Goal: Task Accomplishment & Management: Manage account settings

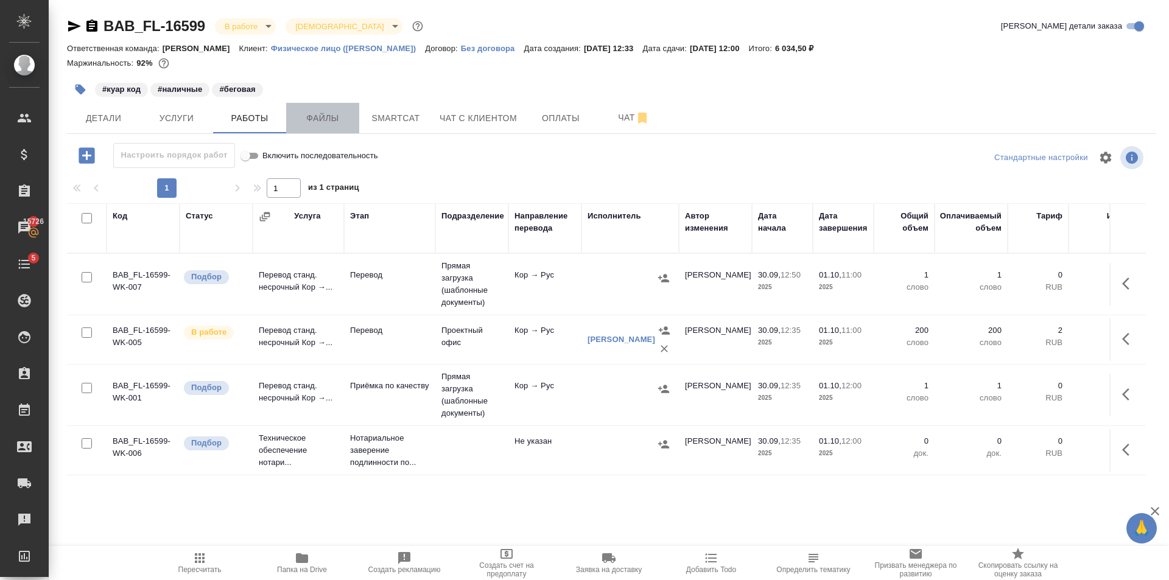
click at [356, 107] on button "Файлы" at bounding box center [322, 118] width 73 height 30
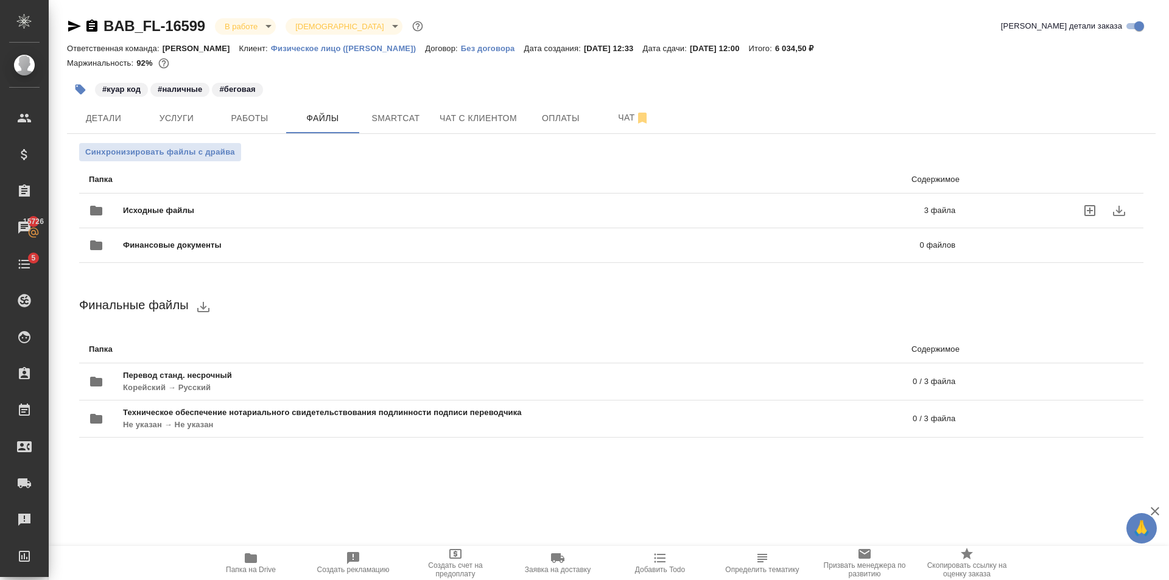
click at [496, 200] on div "Исходные файлы 3 файла" at bounding box center [522, 210] width 867 height 29
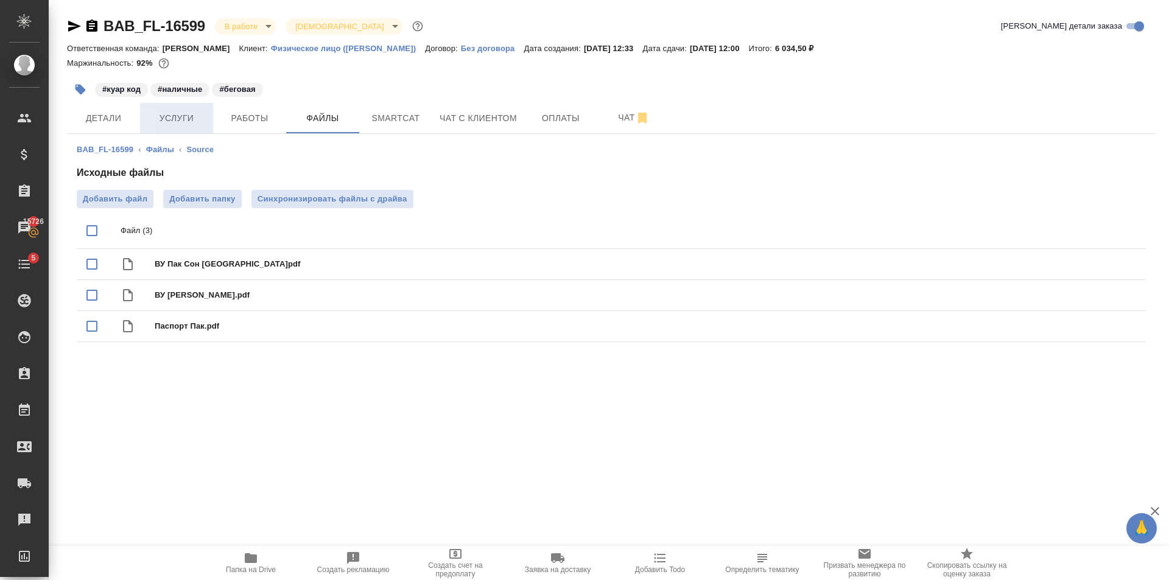
click at [188, 121] on span "Услуги" at bounding box center [176, 118] width 58 height 15
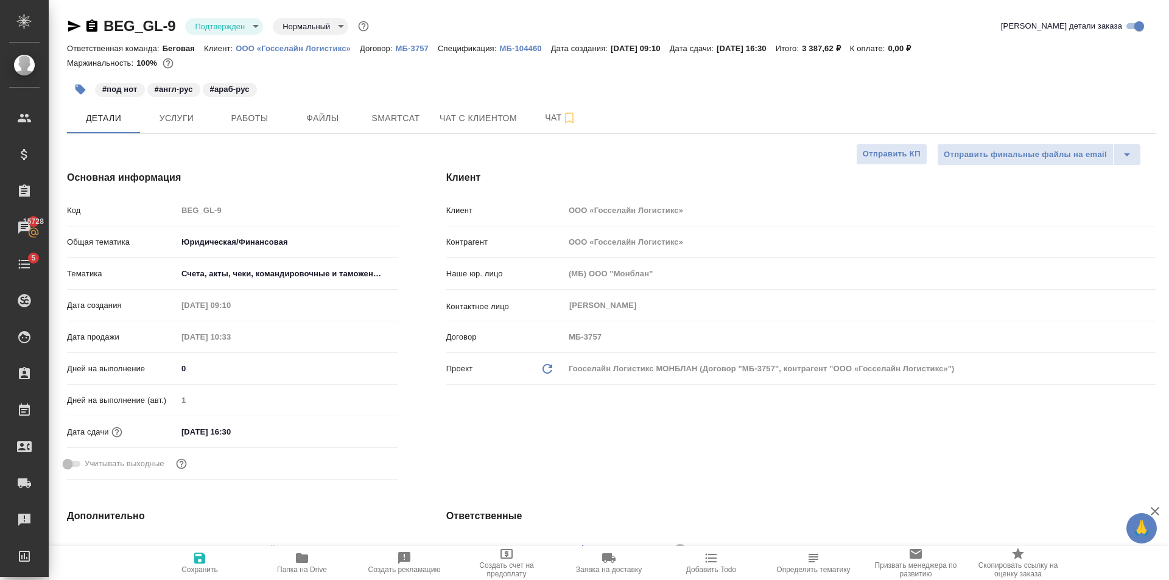
select select "RU"
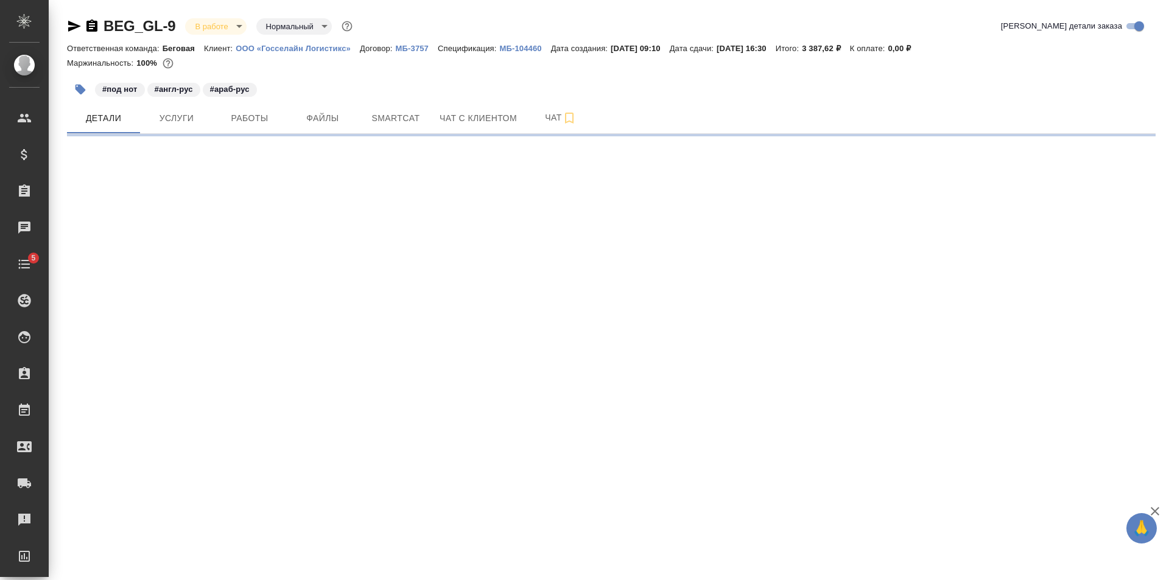
select select "RU"
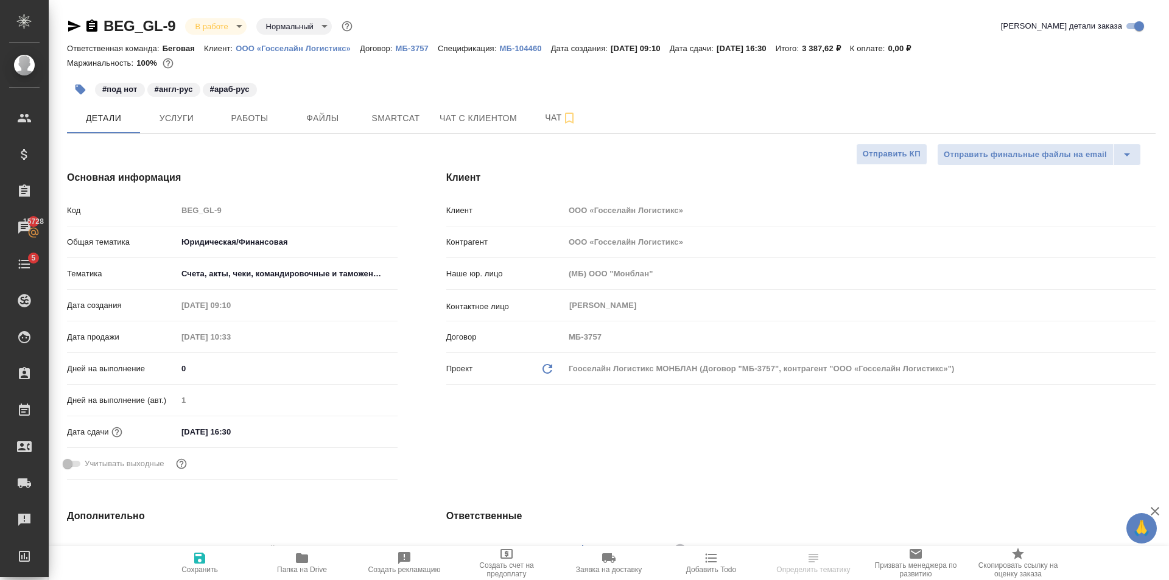
type textarea "x"
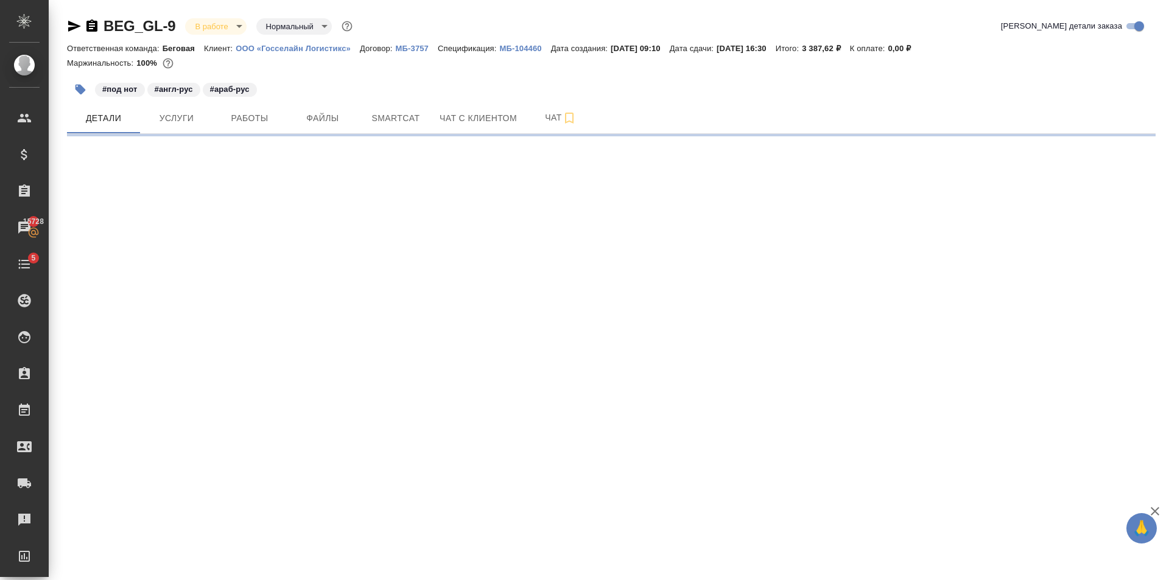
select select "RU"
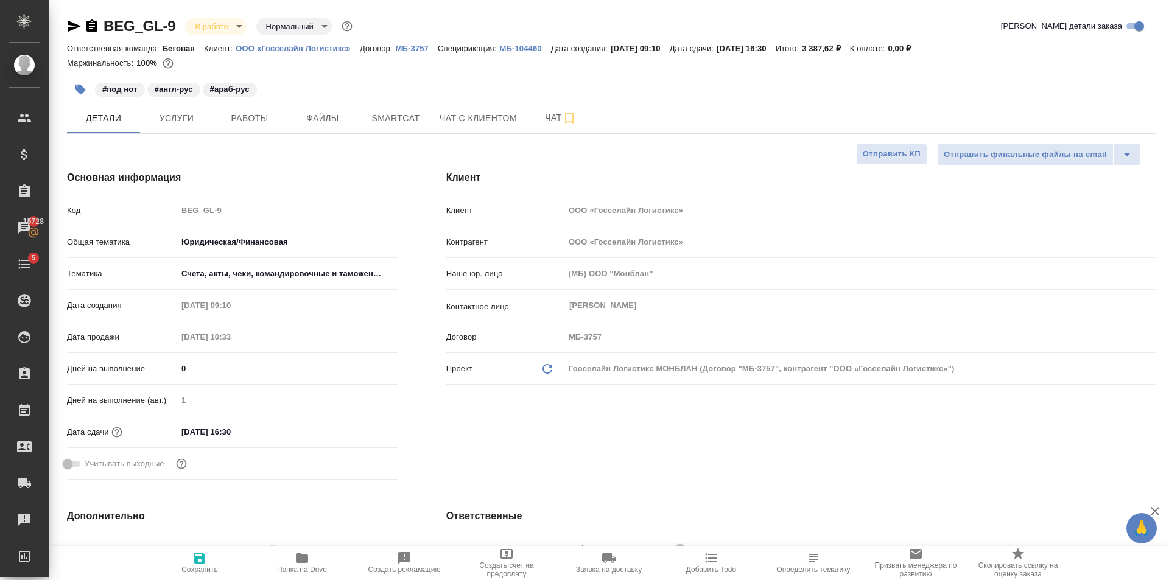
type textarea "x"
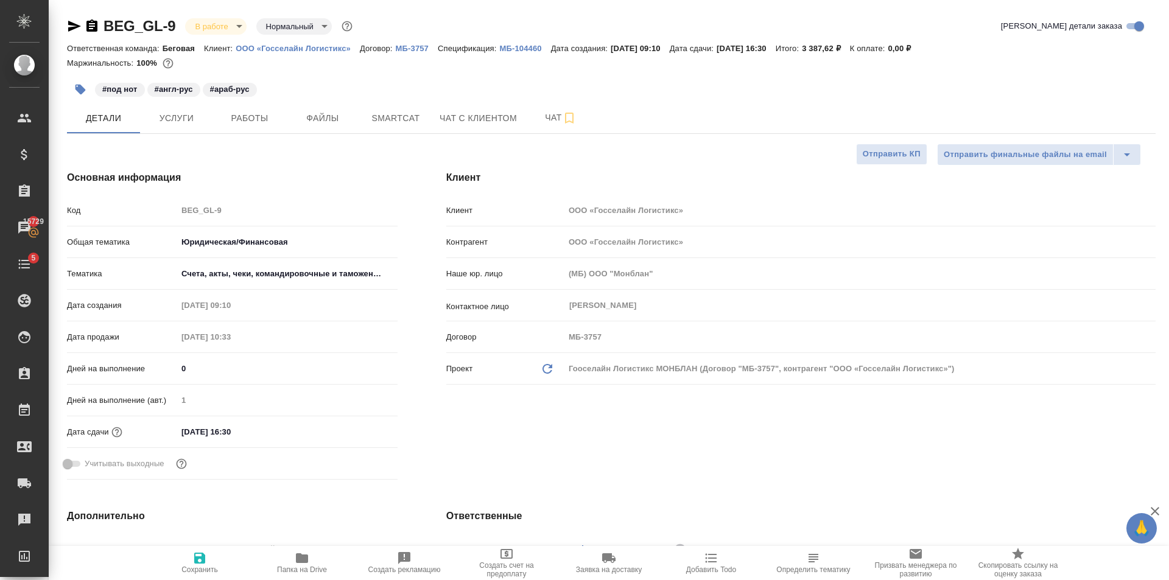
type textarea "x"
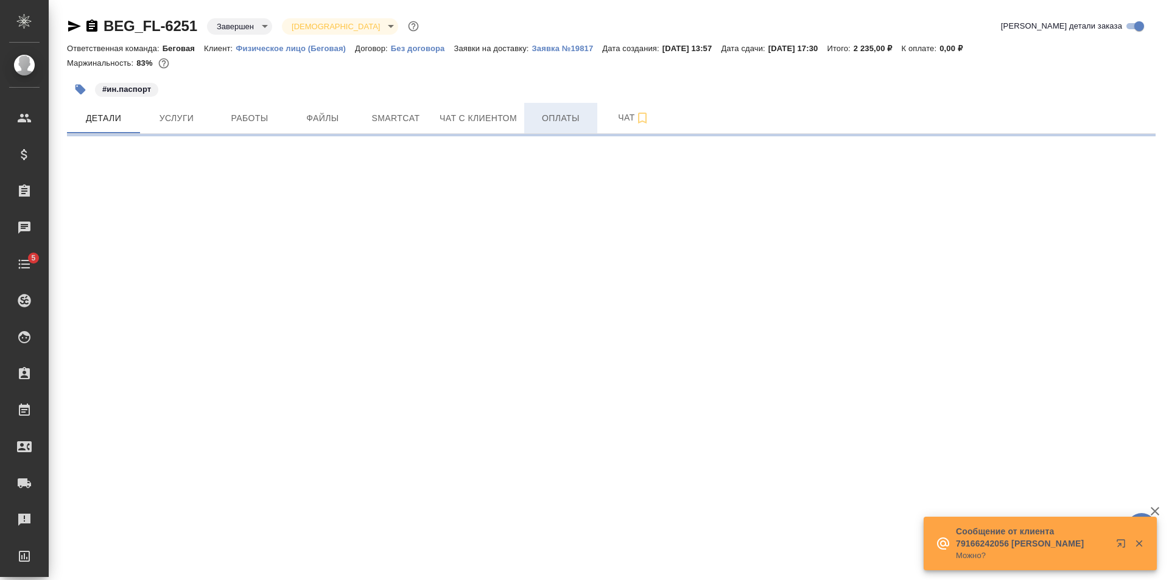
click at [533, 122] on span "Оплаты" at bounding box center [561, 118] width 58 height 15
click at [491, 122] on span "Чат с клиентом" at bounding box center [478, 118] width 77 height 15
select select "RU"
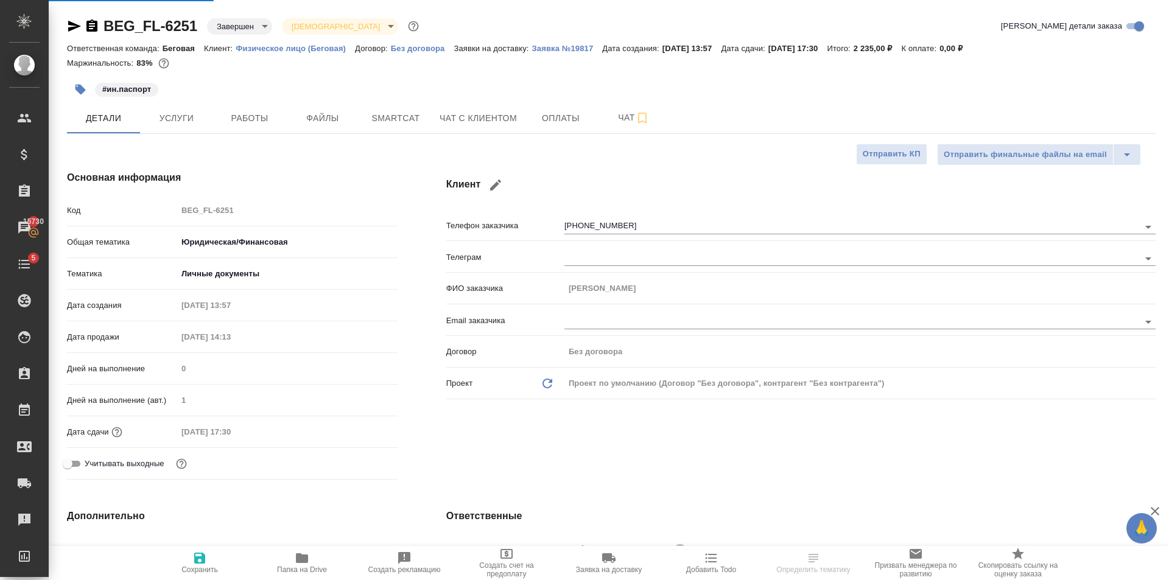
type textarea "x"
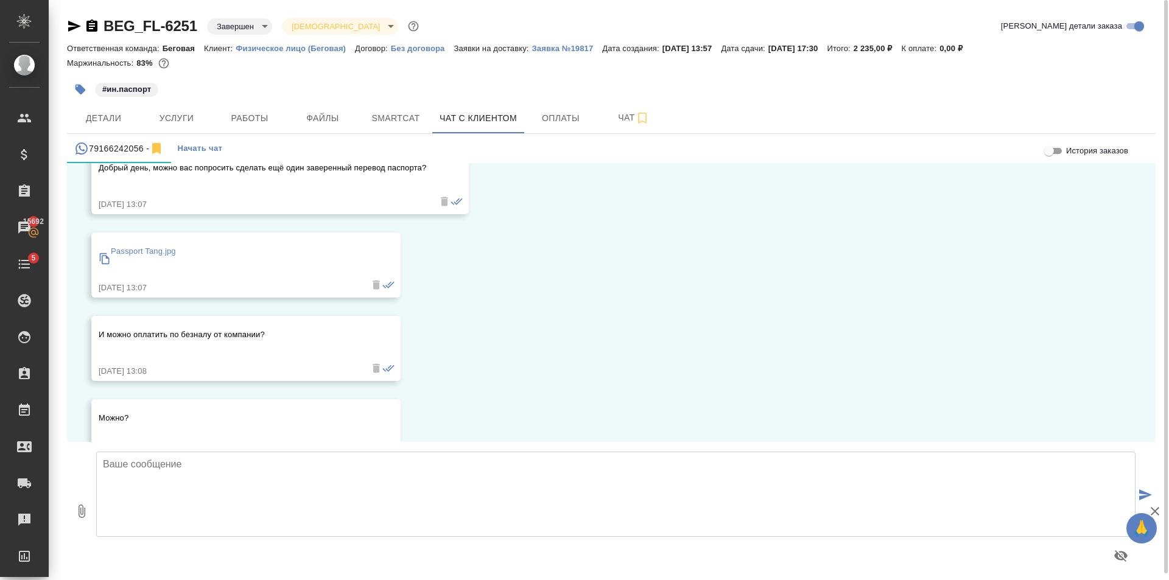
scroll to position [6518, 0]
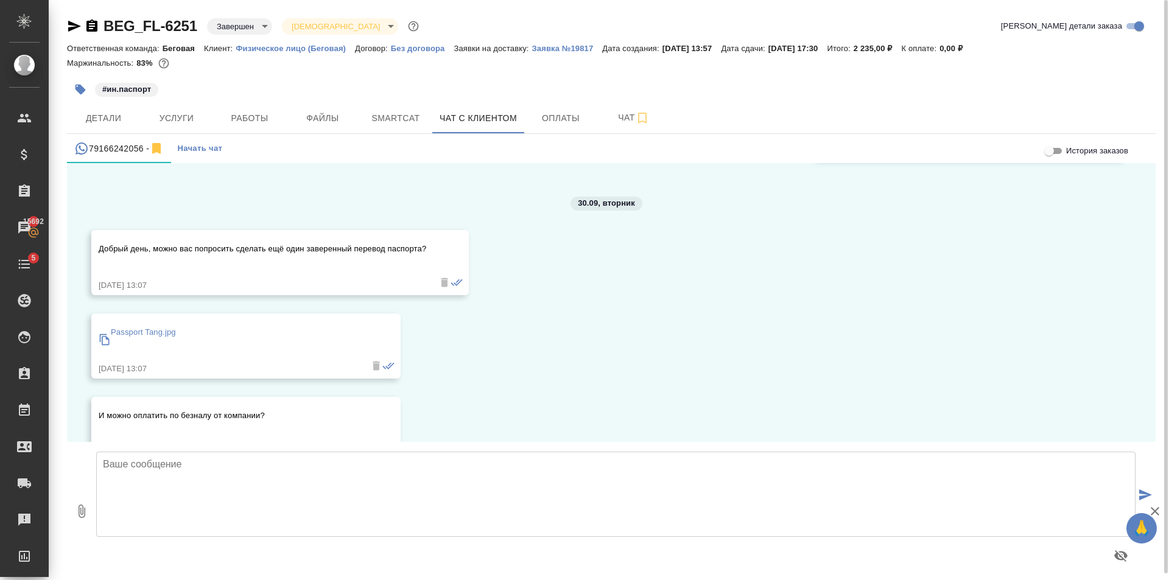
click at [356, 505] on textarea at bounding box center [615, 494] width 1039 height 85
click at [504, 461] on textarea "Добрый день! Конечно можно заказать перевод. Ранее уже переводили этот документ…" at bounding box center [615, 494] width 1039 height 85
type textarea "Добрый день! Конечно можно заказать перевод. Ранее уже переводили этот документ…"
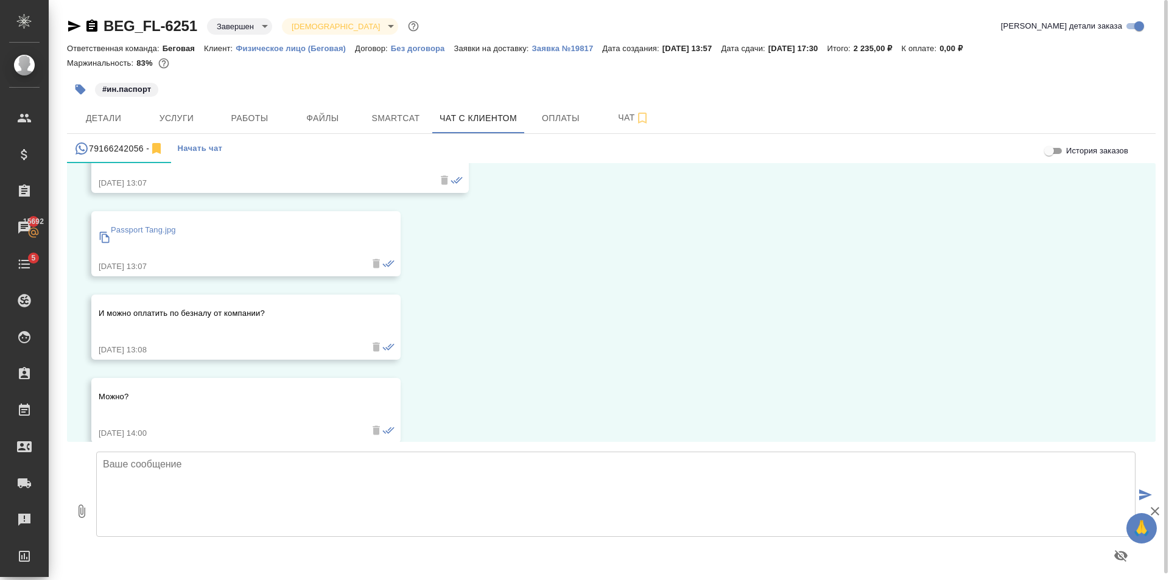
scroll to position [6610, 0]
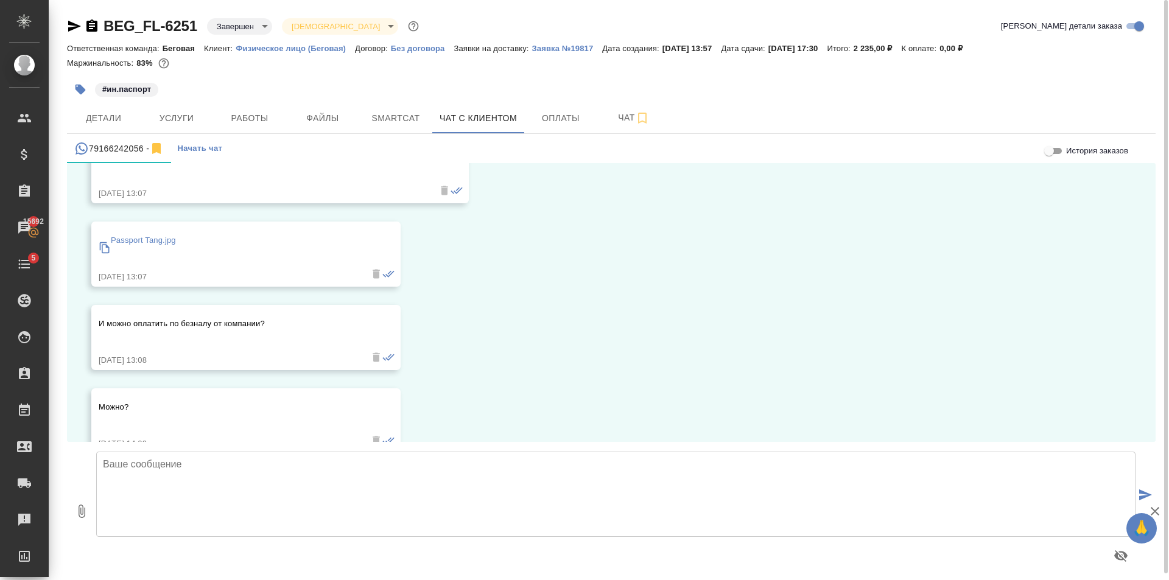
click at [127, 235] on p "Passport Tang.jpg" at bounding box center [143, 240] width 65 height 12
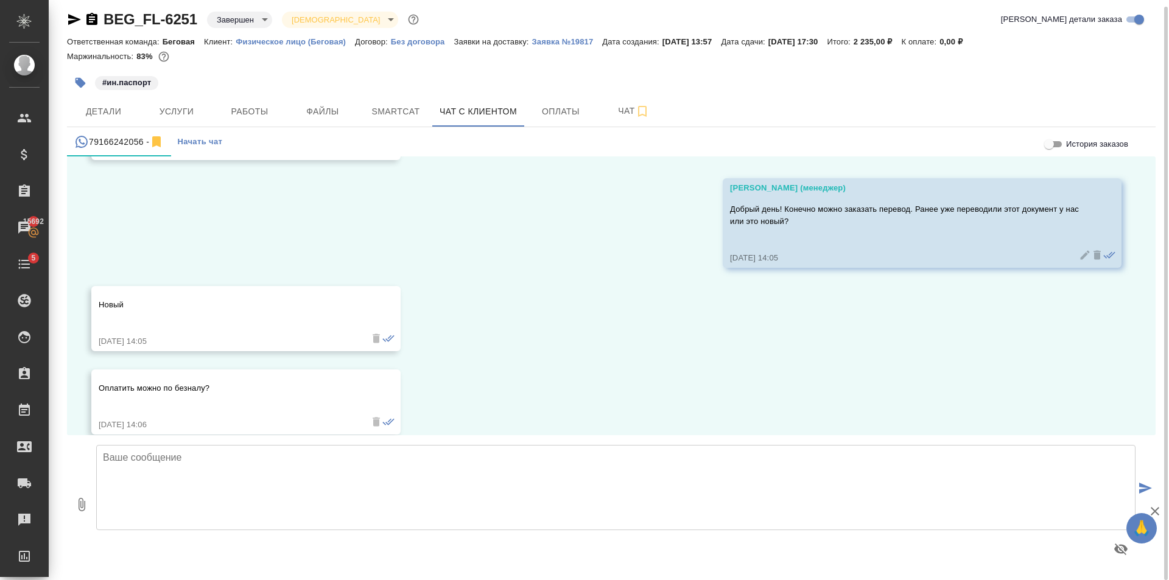
scroll to position [6915, 0]
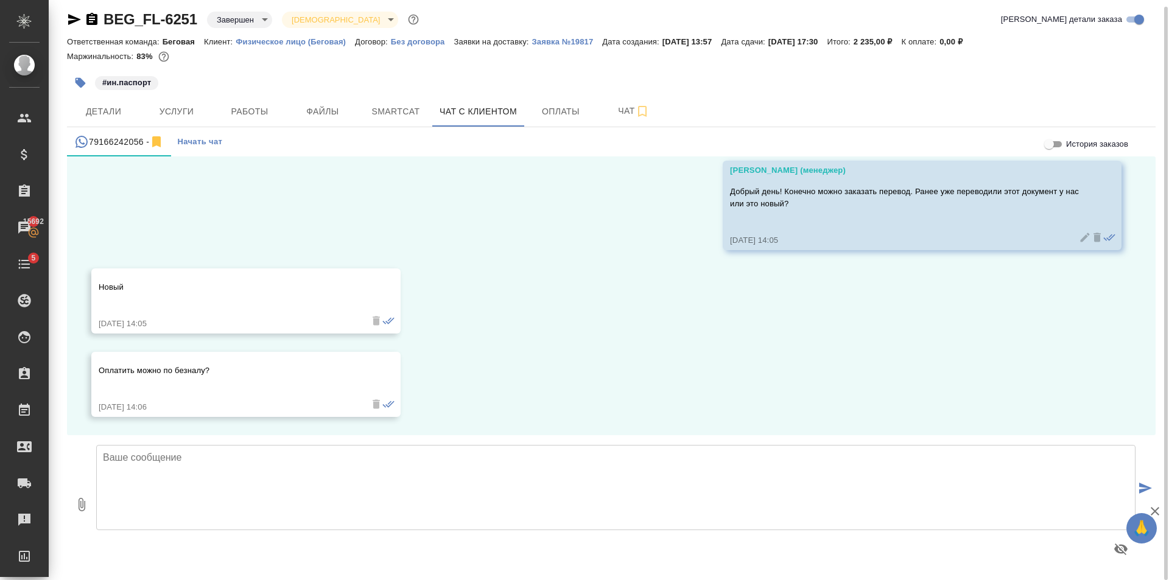
drag, startPoint x: 344, startPoint y: 460, endPoint x: 360, endPoint y: 455, distance: 17.3
click at [346, 462] on textarea at bounding box center [615, 487] width 1039 height 85
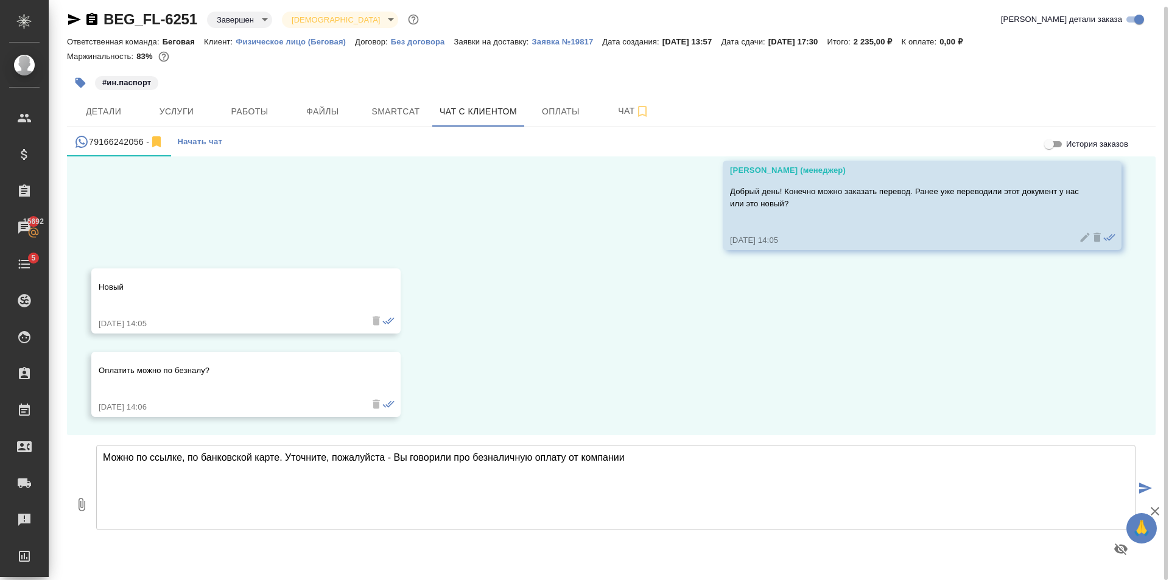
click at [396, 459] on textarea "Можно по ссылке, по банковской карте. Уточните, пожалуйста - Вы говорили про бе…" at bounding box center [615, 487] width 1039 height 85
click at [635, 460] on textarea "Можно по ссылке, по банковской карте. Уточните, пожалуйста: Вы говорили про без…" at bounding box center [615, 487] width 1039 height 85
click at [775, 455] on textarea "Можно по ссылке, по банковской карте. Уточните, пожалуйста: Вы говорили про без…" at bounding box center [615, 487] width 1039 height 85
click at [909, 457] on textarea "Можно по ссылке, по банковской карте. Уточните, пожалуйста: Вы говорили про без…" at bounding box center [615, 487] width 1039 height 85
drag, startPoint x: 904, startPoint y: 456, endPoint x: 105, endPoint y: 472, distance: 798.5
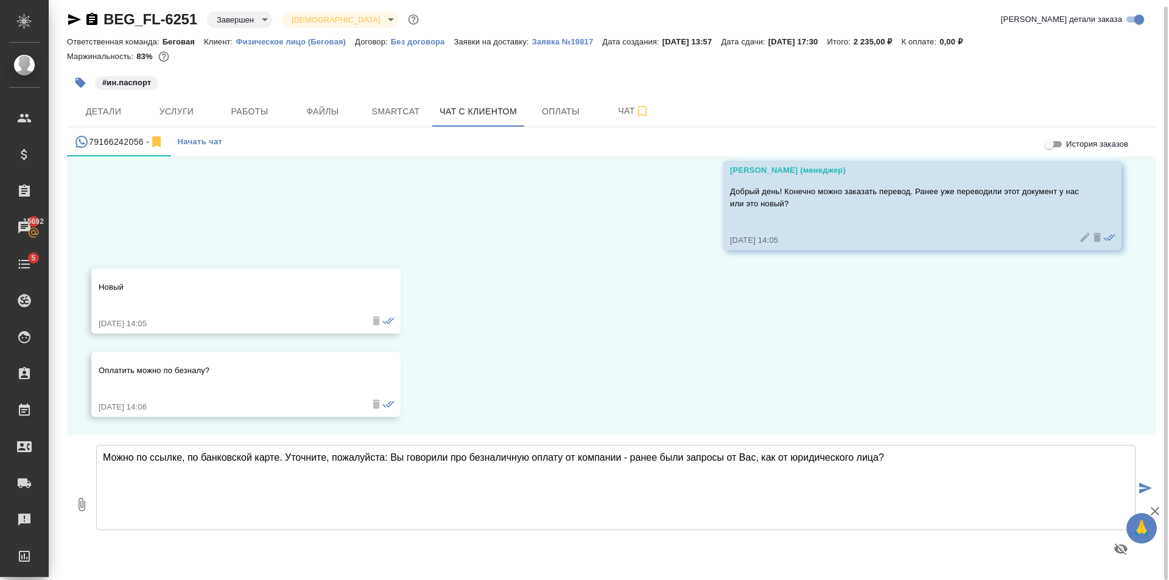
click at [105, 472] on textarea "Можно по ссылке, по банковской карте. Уточните, пожалуйста: Вы говорили про без…" at bounding box center [615, 487] width 1039 height 85
type textarea "Можно по ссылке, по банковской карте. Уточните, пожалуйста: Вы говорили про без…"
click at [111, 112] on span "Детали" at bounding box center [103, 111] width 58 height 15
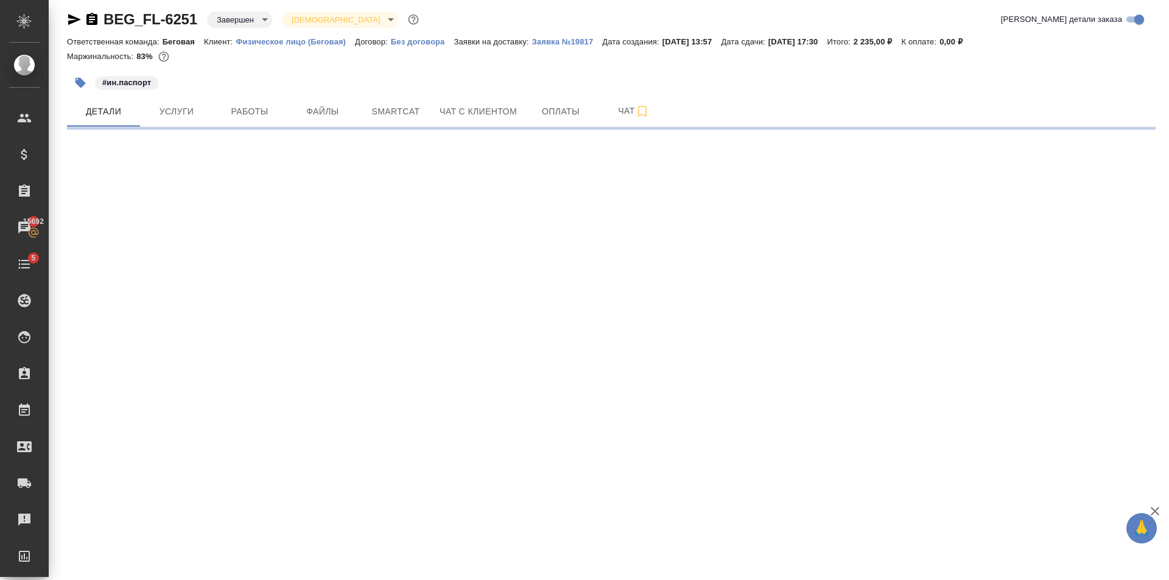
select select "RU"
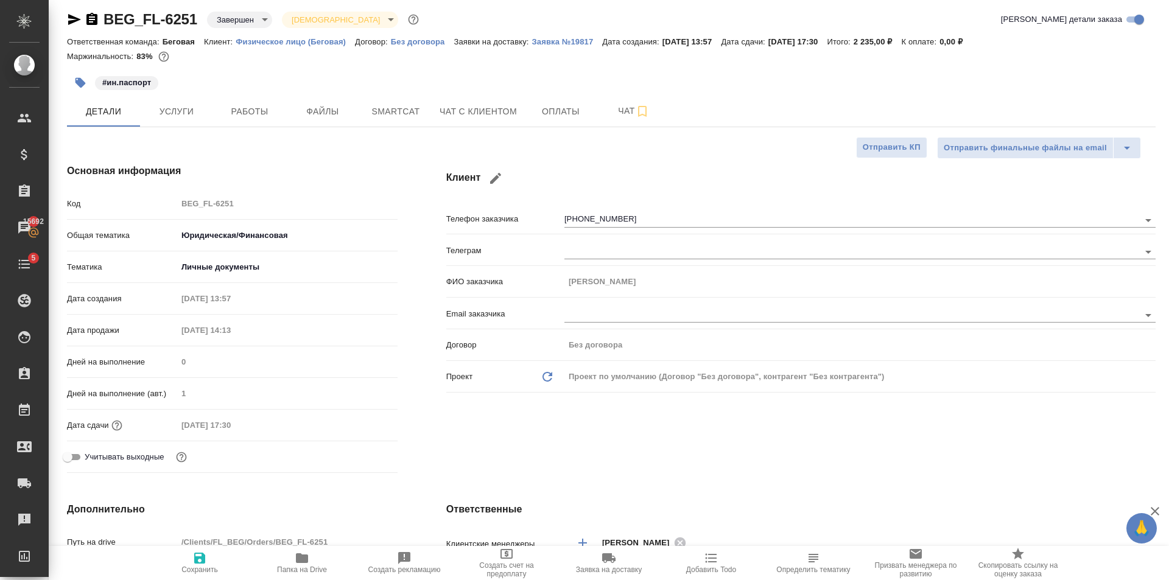
type textarea "x"
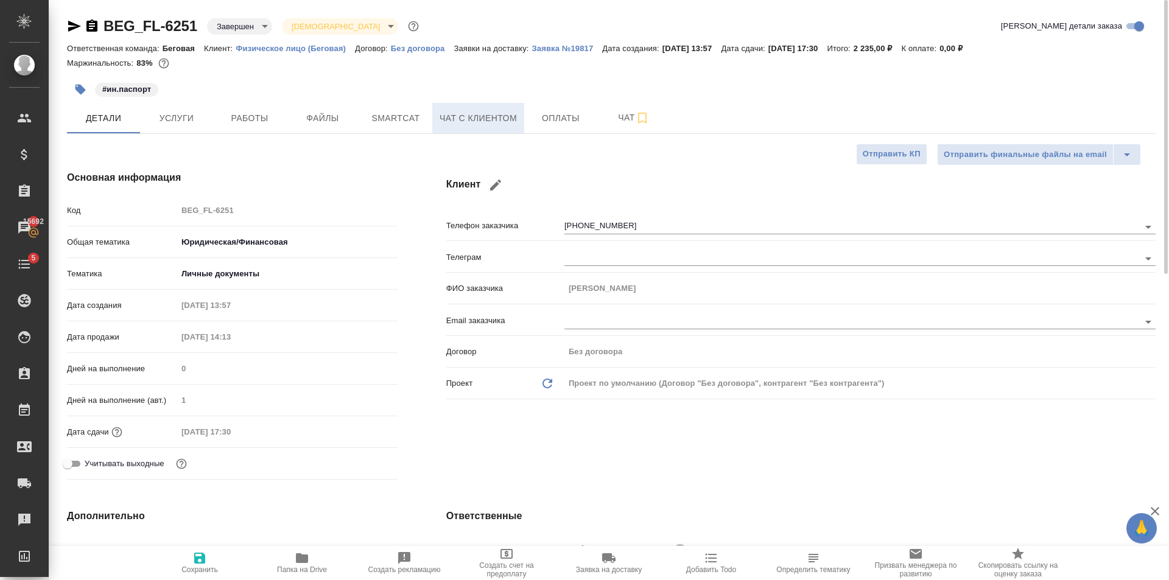
click at [463, 119] on span "Чат с клиентом" at bounding box center [478, 118] width 77 height 15
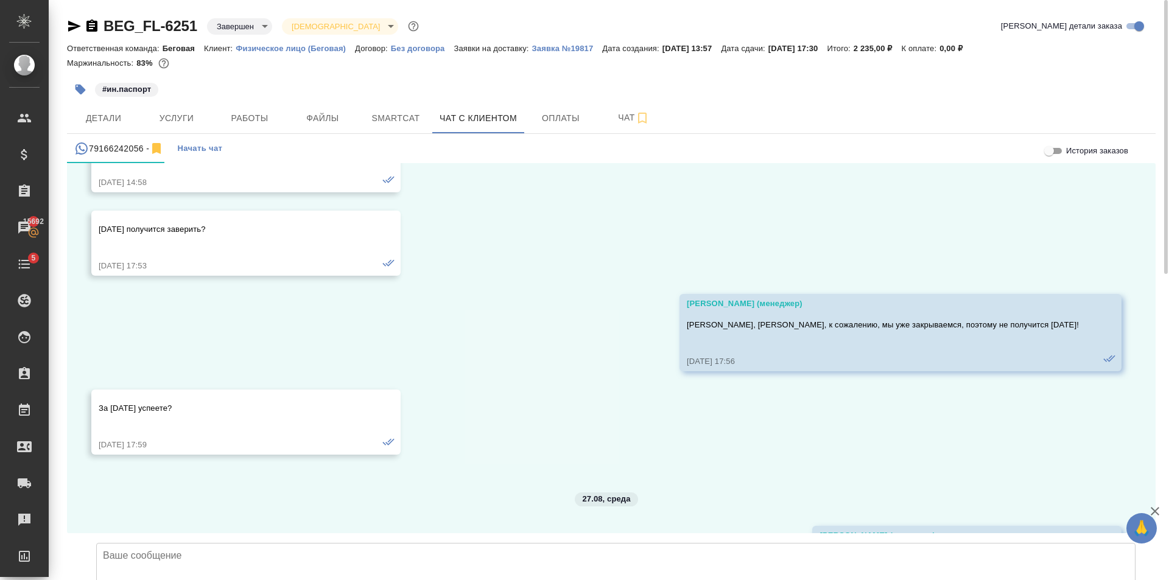
click at [312, 543] on textarea at bounding box center [615, 585] width 1039 height 85
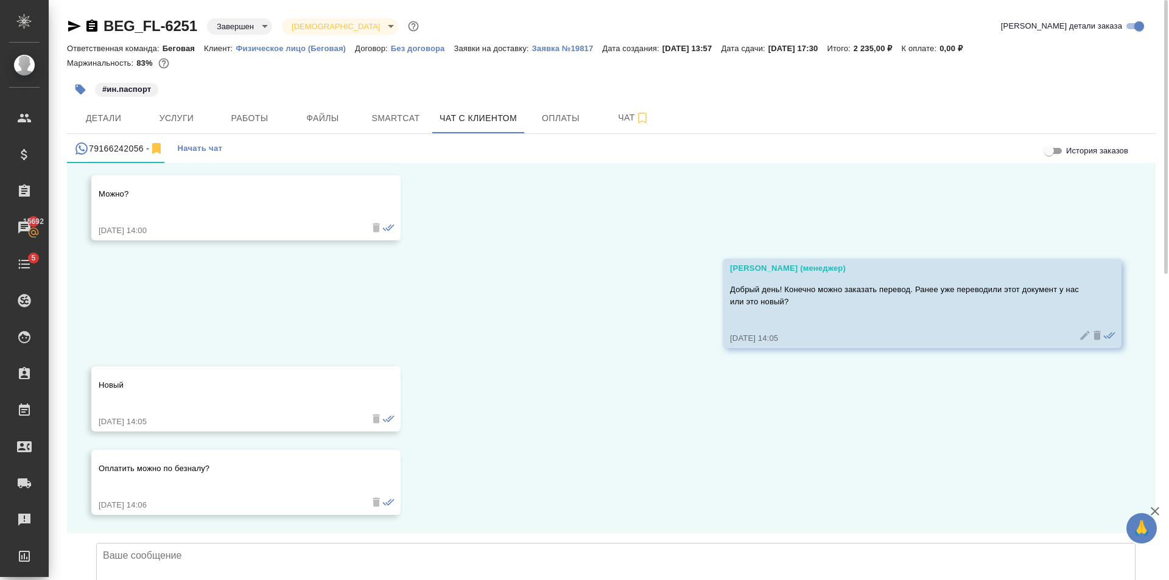
paste textarea "Можно по ссылке, по банковской карте. Уточните, пожалуйста: Вы говорили про без…"
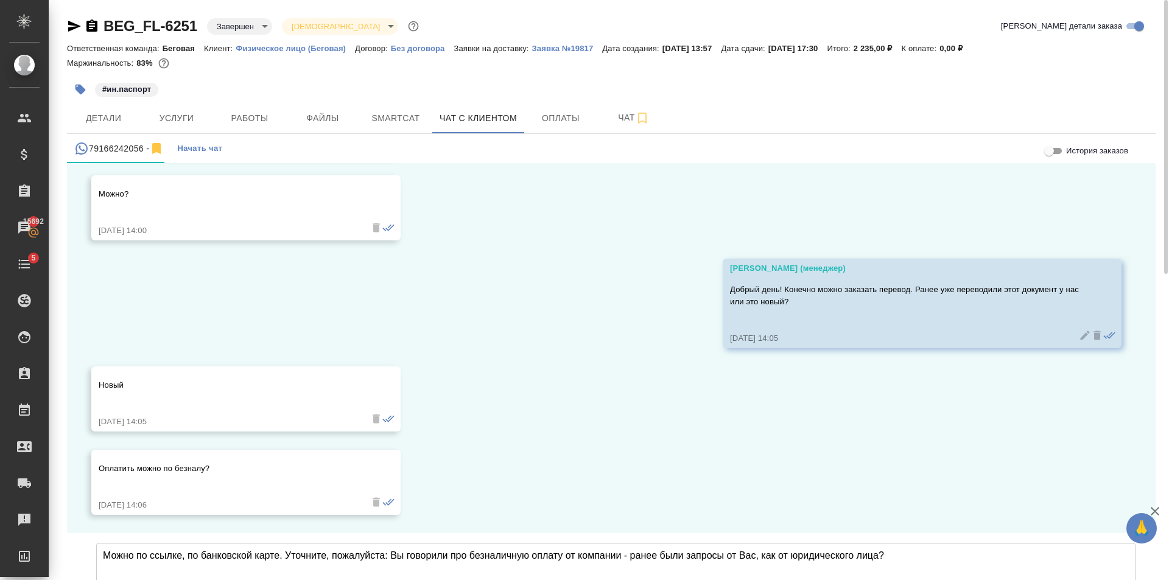
scroll to position [6915, 0]
type textarea "Можно по ссылке, по банковской карте. Уточните, пожалуйста: Вы говорили про без…"
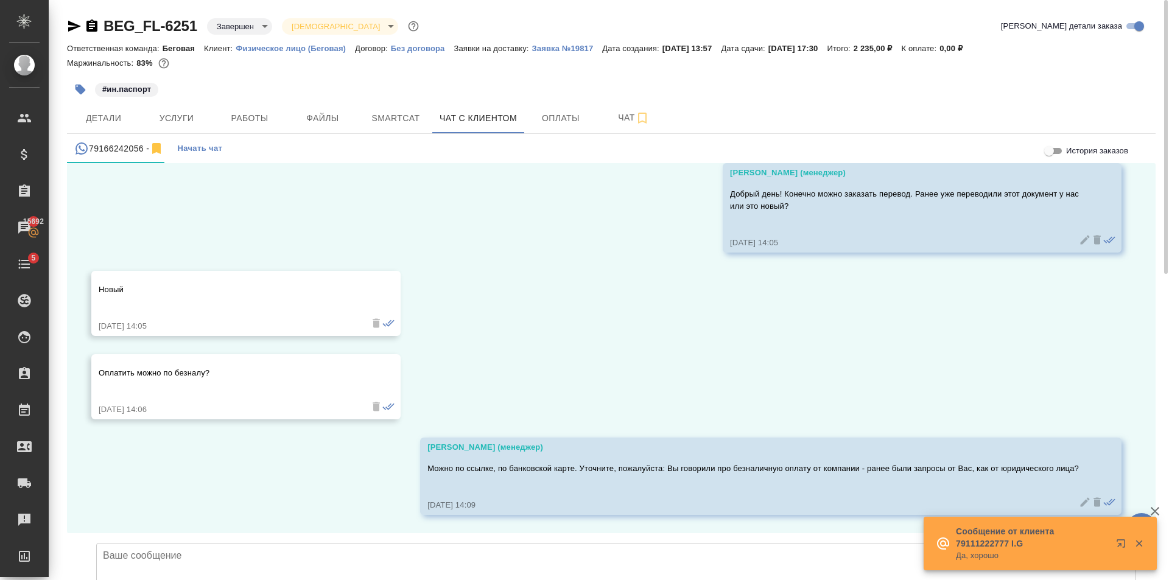
scroll to position [7010, 0]
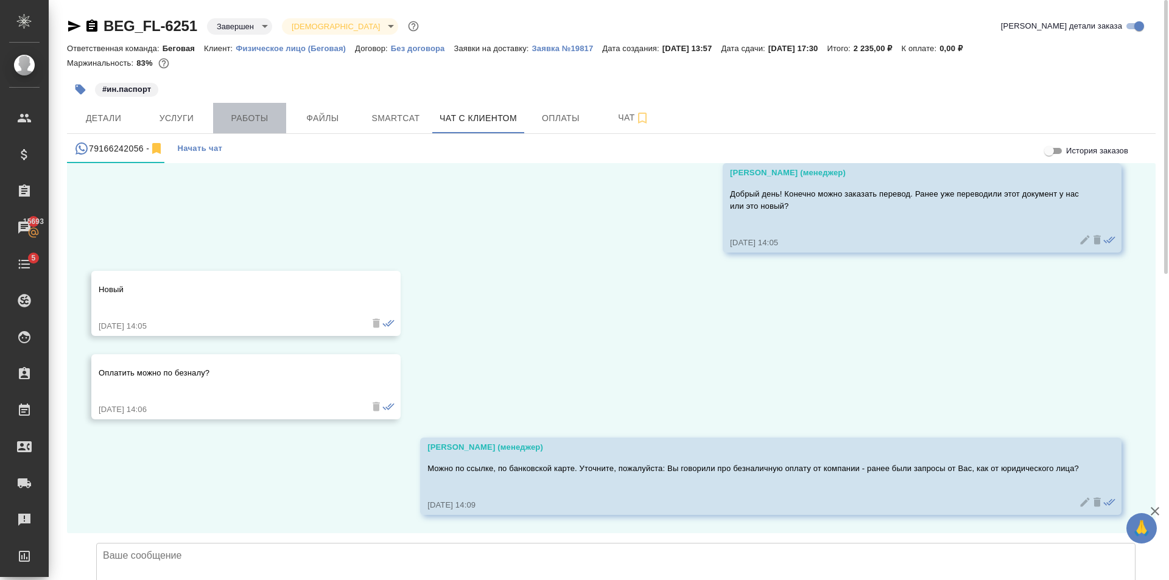
click at [236, 121] on span "Работы" at bounding box center [249, 118] width 58 height 15
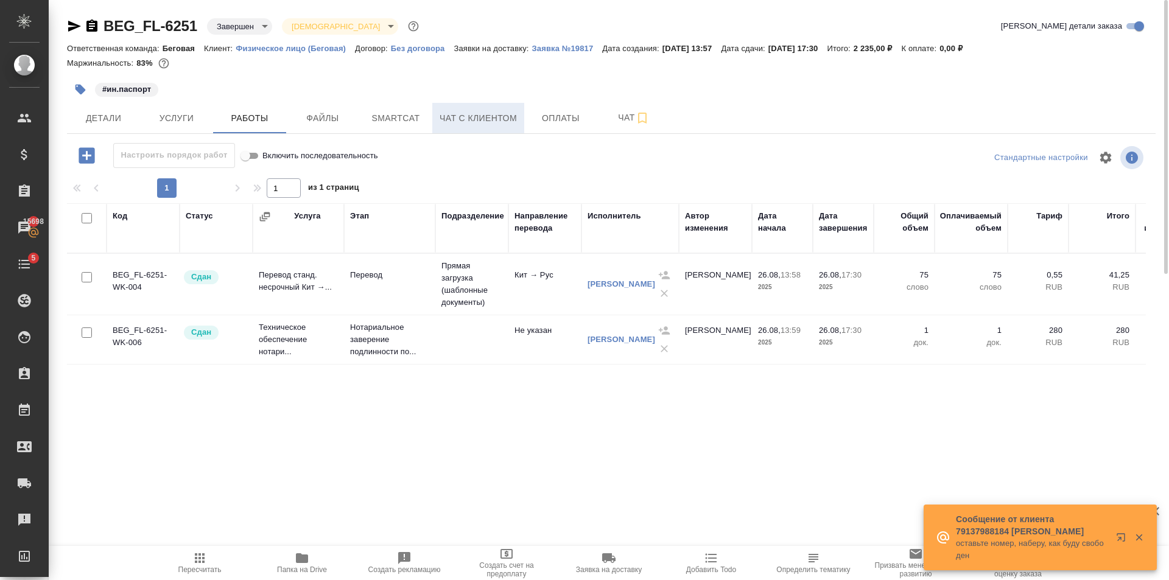
click at [504, 124] on span "Чат с клиентом" at bounding box center [478, 118] width 77 height 15
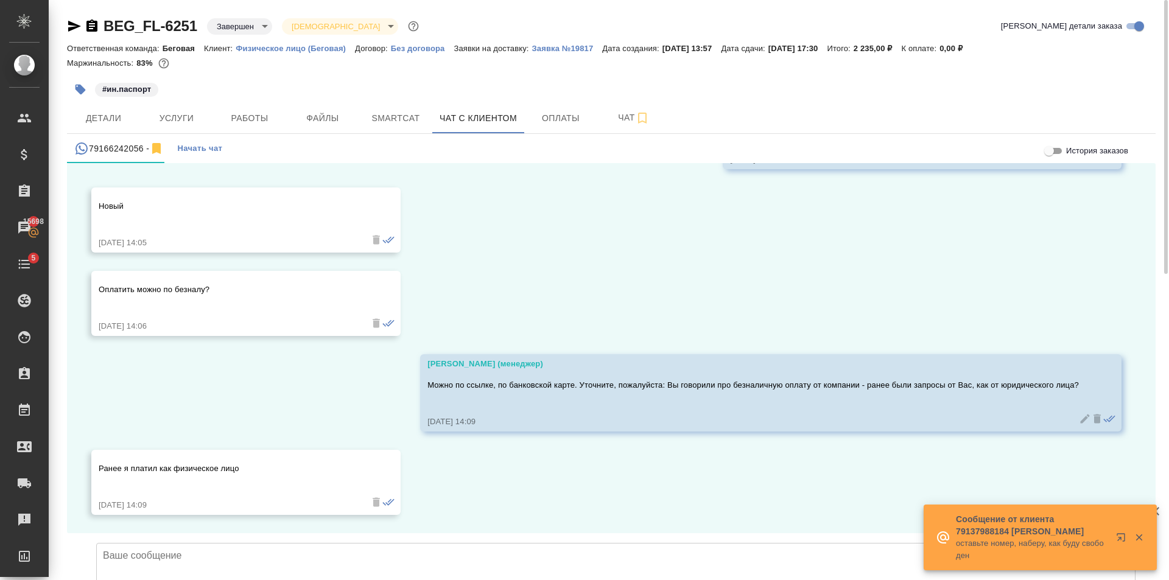
scroll to position [7094, 0]
click at [336, 543] on textarea at bounding box center [615, 585] width 1039 height 85
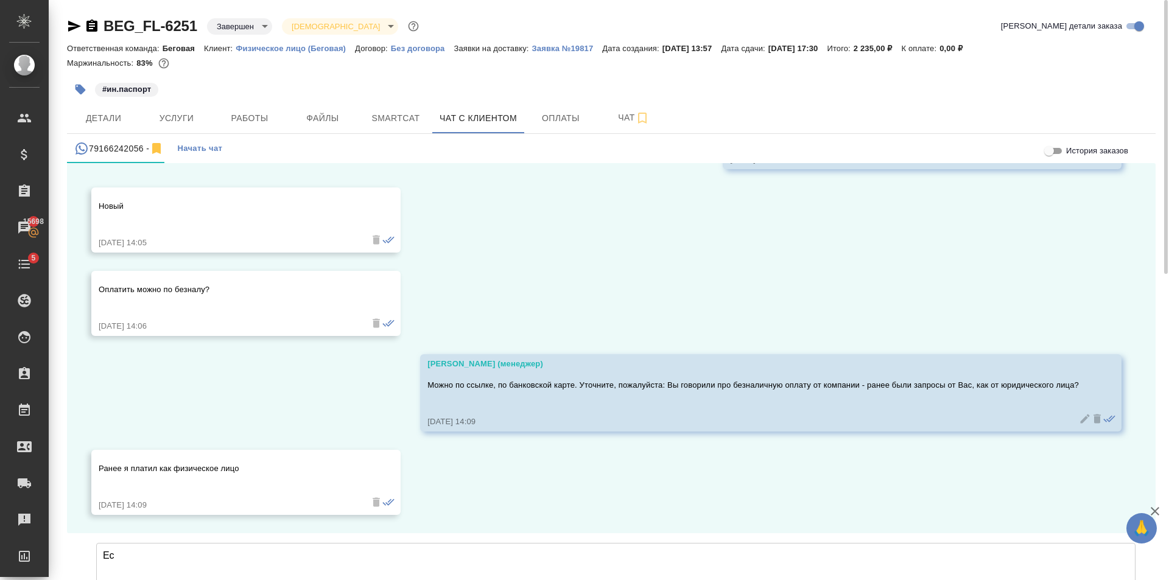
type textarea "Е"
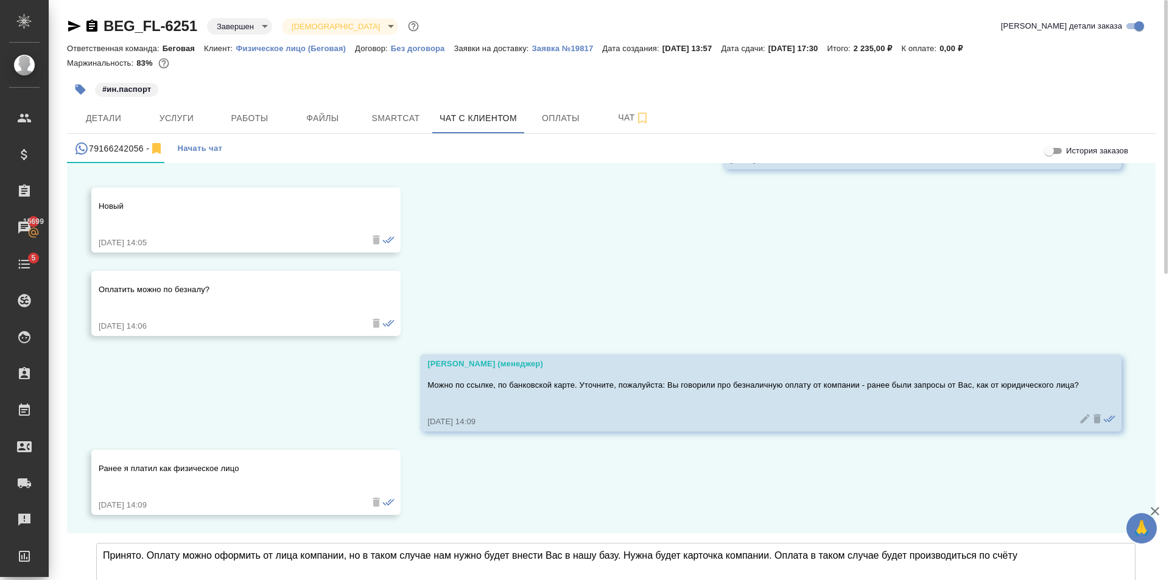
type textarea "Принято. Оплату можно оформить от лица компании, но в таком случае нам нужно бу…"
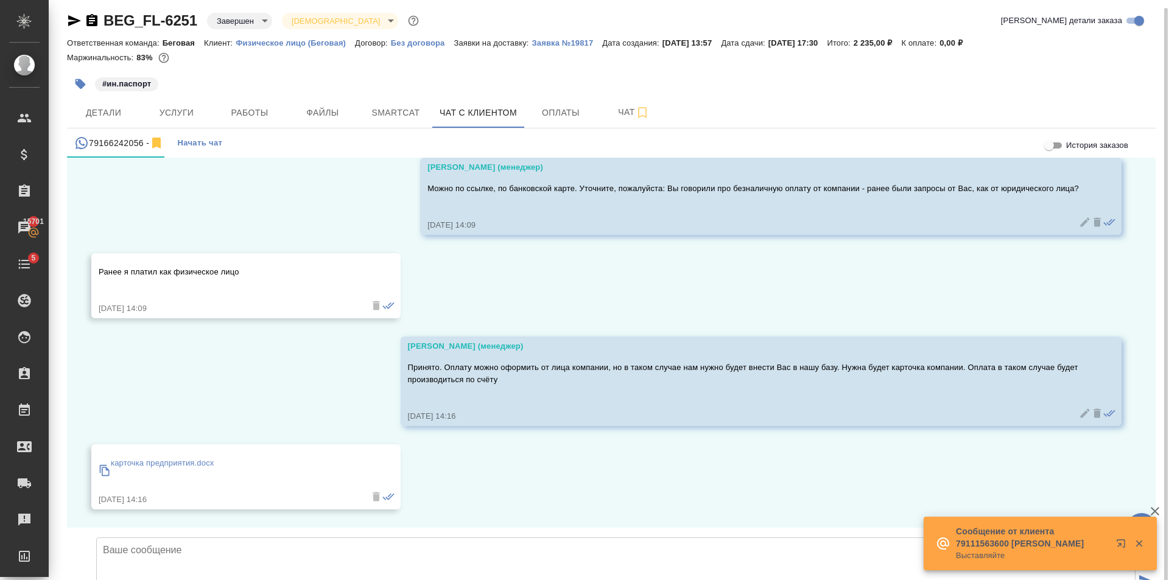
scroll to position [7, 0]
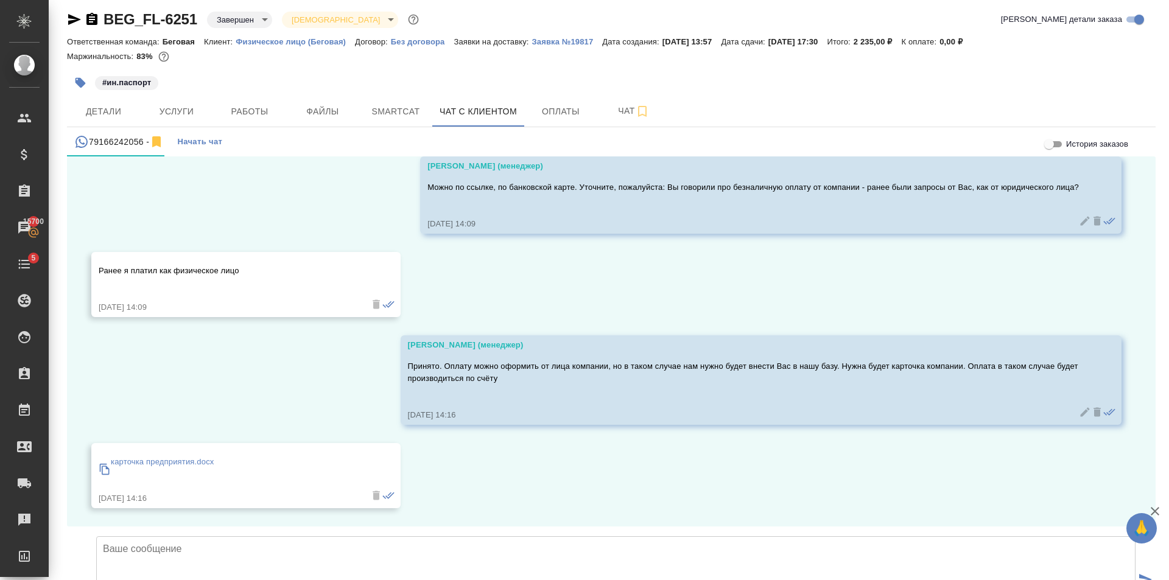
click at [192, 453] on div "карточка предприятия.docx" at bounding box center [162, 469] width 103 height 33
click at [256, 536] on textarea at bounding box center [615, 578] width 1039 height 85
type textarea "Принято! Если хотите - можем для ускорения процесса оформить этот паспорт как з…"
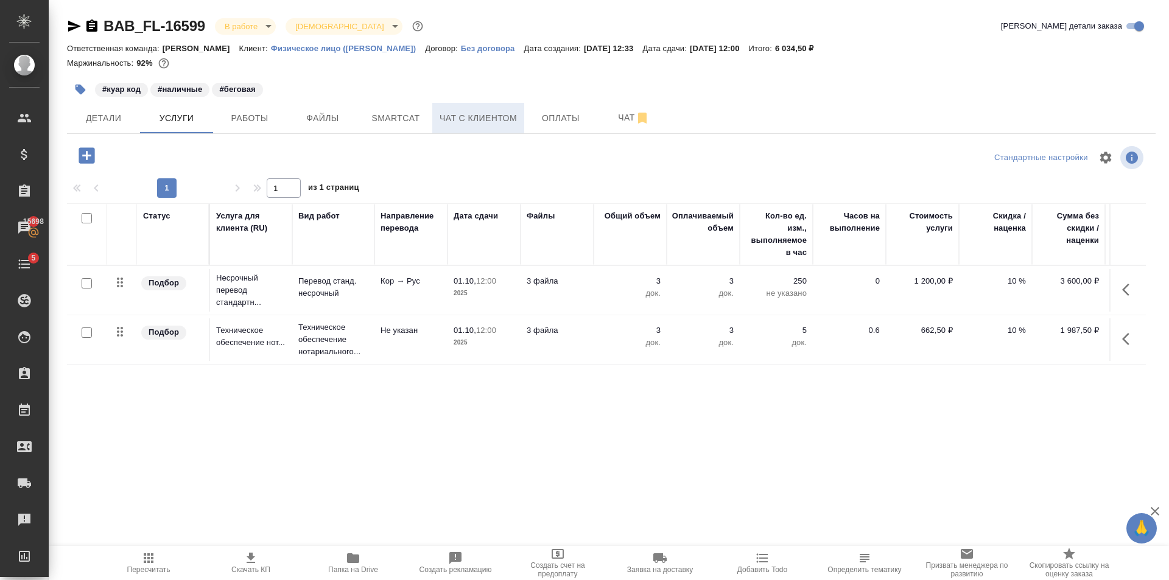
click at [469, 120] on span "Чат с клиентом" at bounding box center [478, 118] width 77 height 15
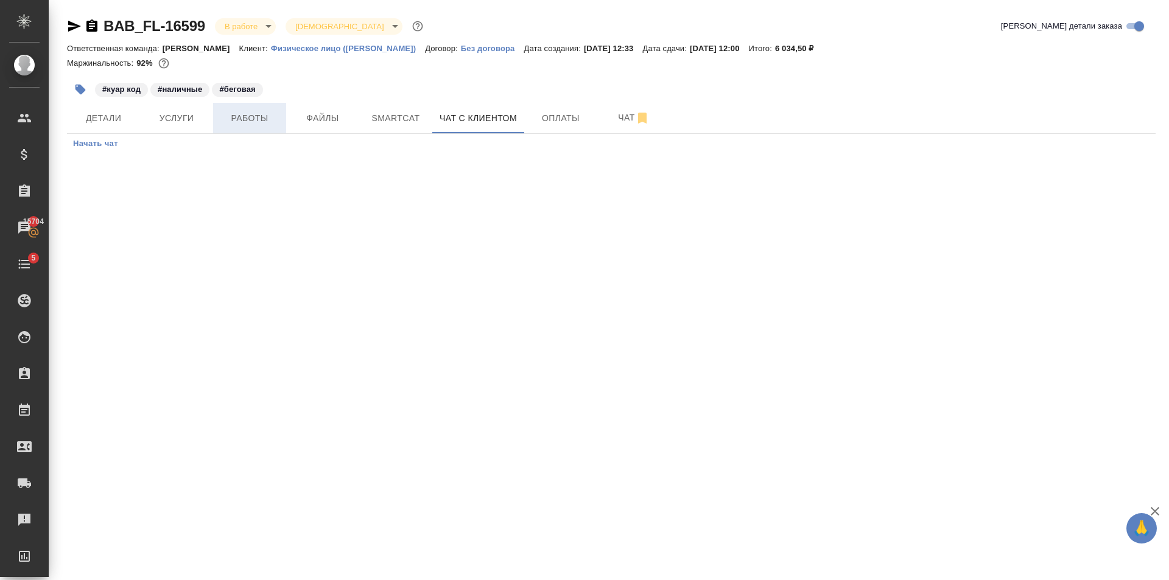
click at [256, 112] on span "Работы" at bounding box center [249, 118] width 58 height 15
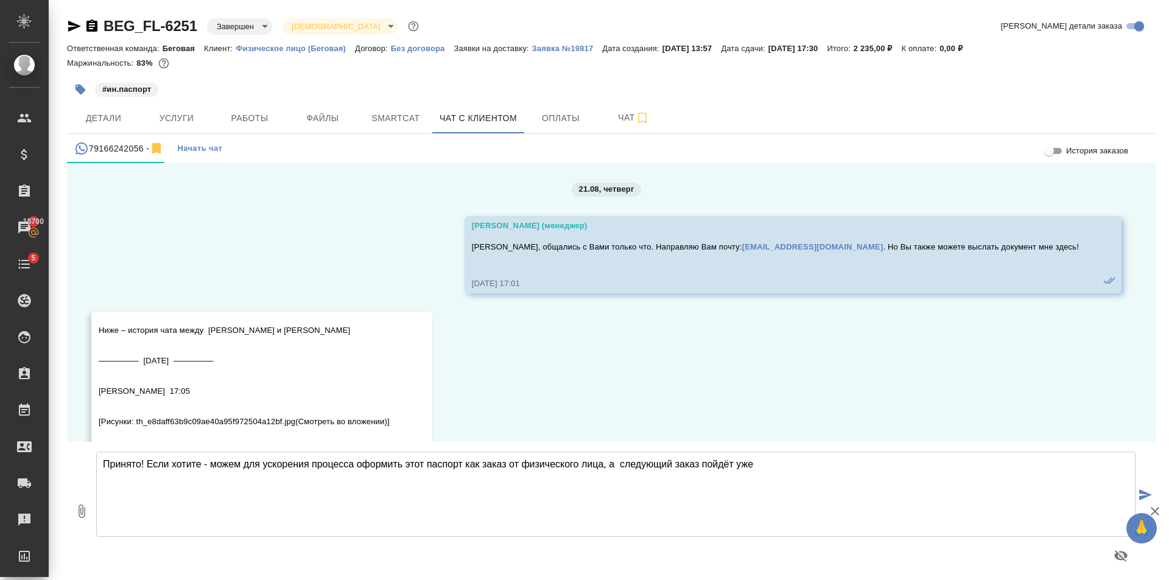
scroll to position [7285, 0]
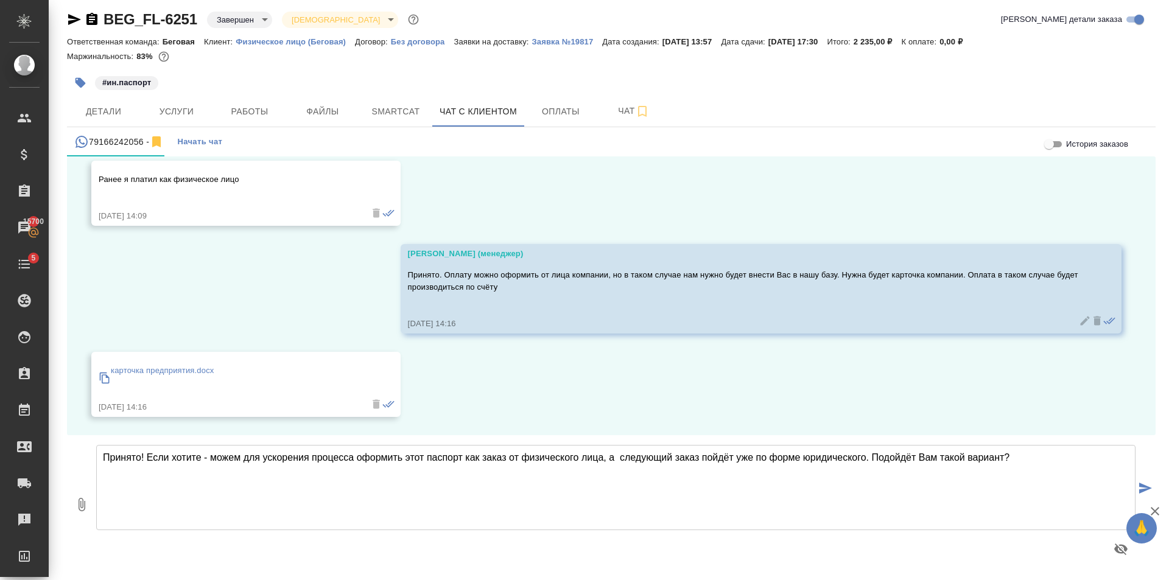
type textarea "Принято! Если хотите - можем для ускорения процесса оформить этот паспорт как з…"
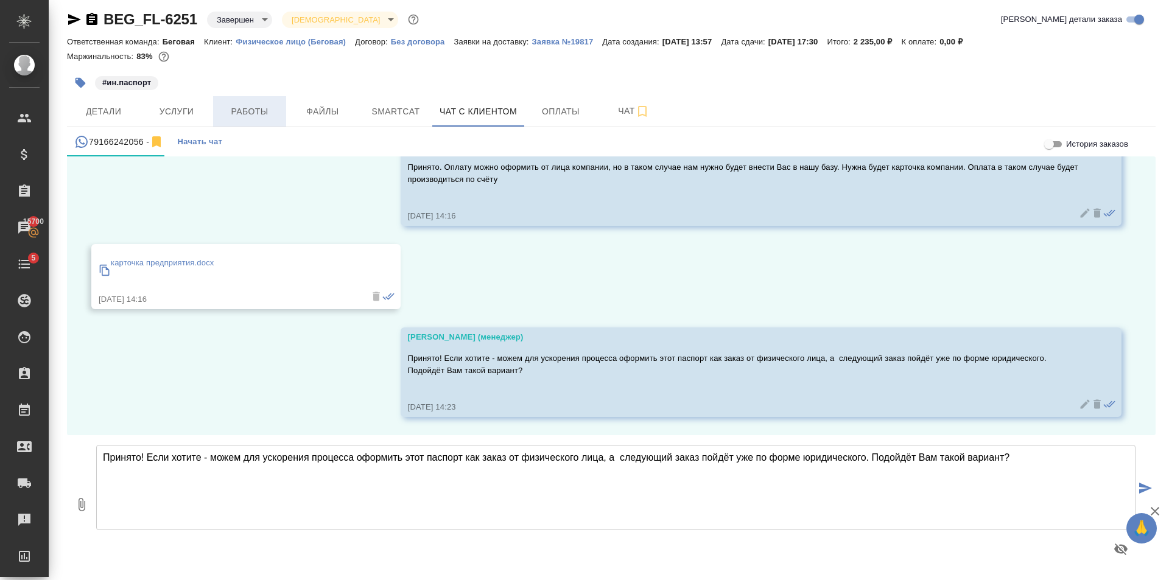
click at [253, 110] on span "Работы" at bounding box center [249, 111] width 58 height 15
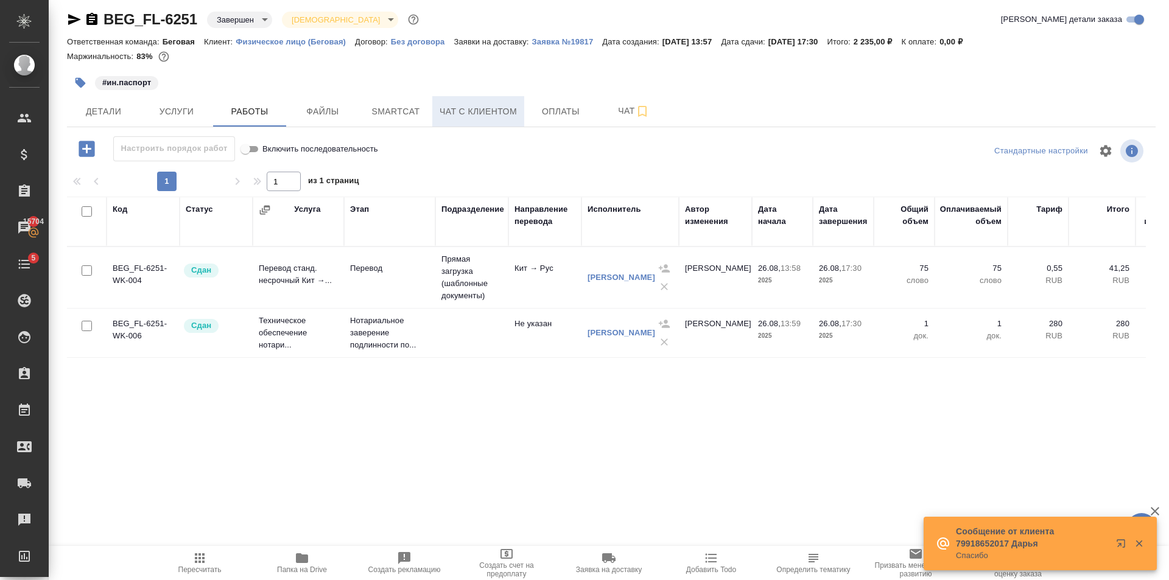
click at [462, 108] on span "Чат с клиентом" at bounding box center [478, 111] width 77 height 15
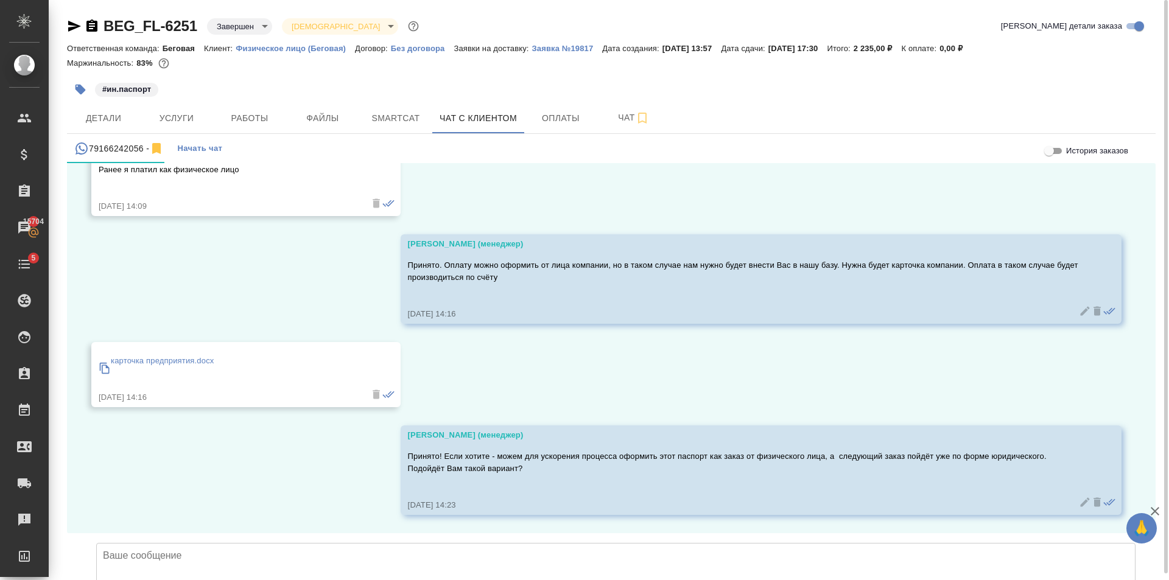
scroll to position [7393, 0]
click at [273, 111] on span "Работы" at bounding box center [249, 118] width 58 height 15
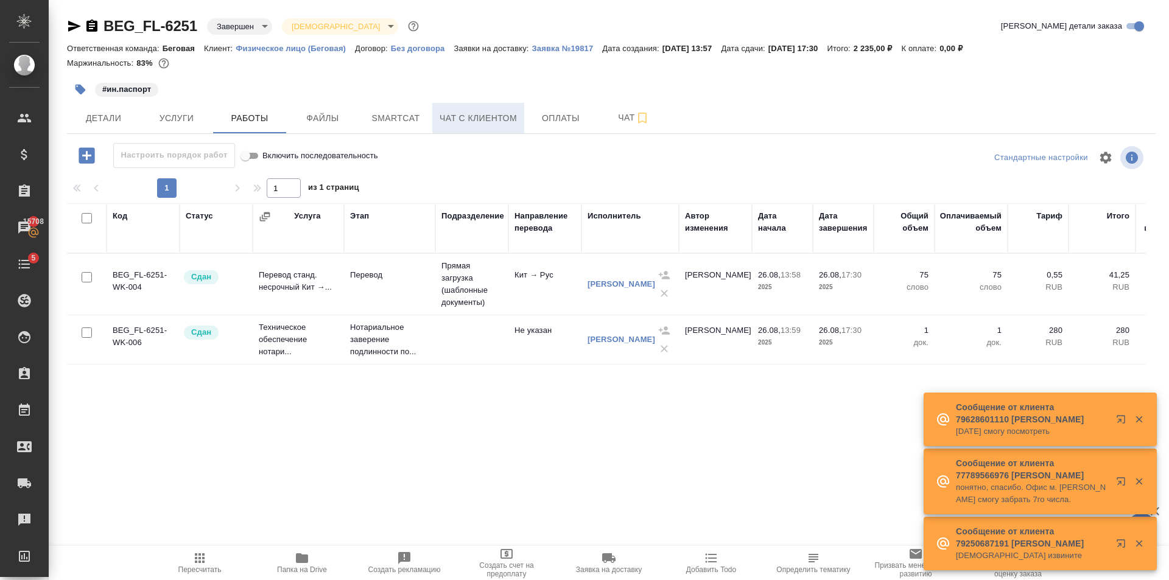
click at [474, 112] on span "Чат с клиентом" at bounding box center [478, 118] width 77 height 15
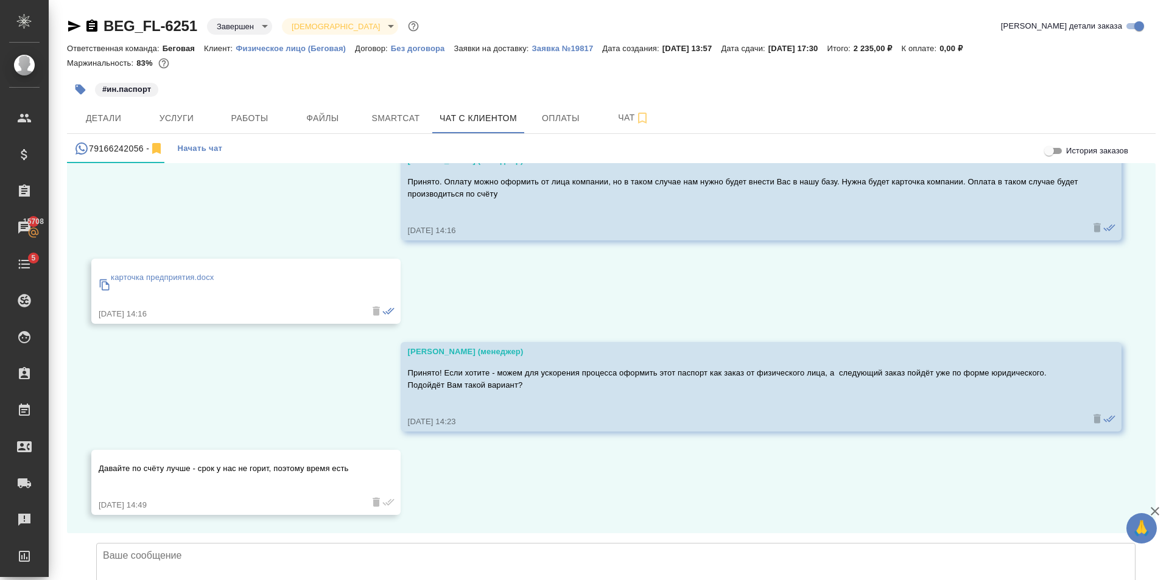
scroll to position [7476, 0]
click at [295, 543] on textarea at bounding box center [615, 585] width 1039 height 85
type textarea "Хорошо, тогда напишем Вам, когда будет готов счёт. Спасибо и хорошего дня!"
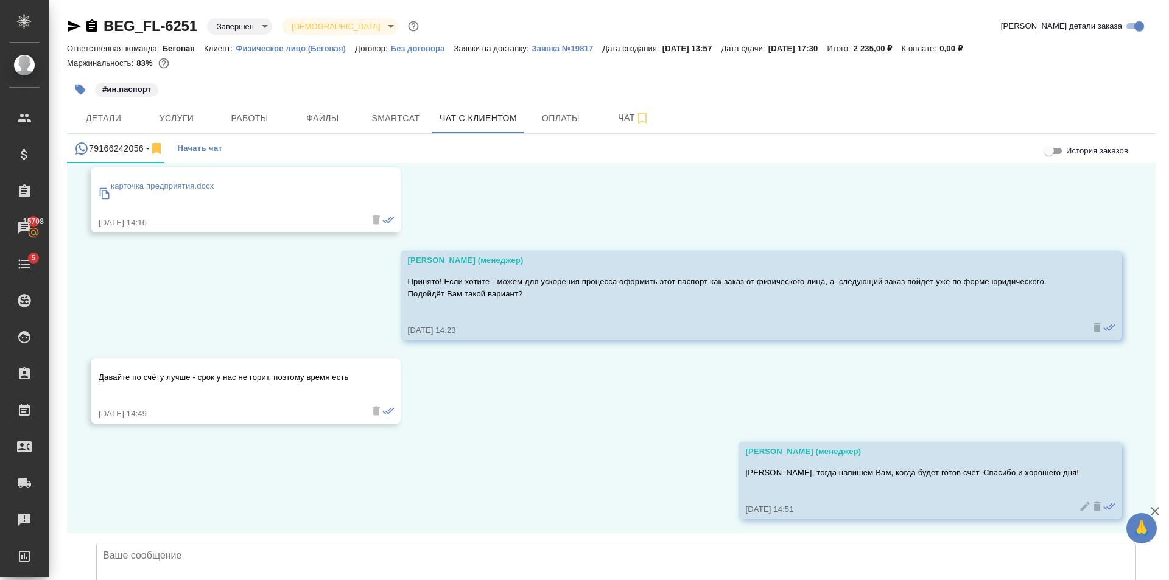
scroll to position [7572, 0]
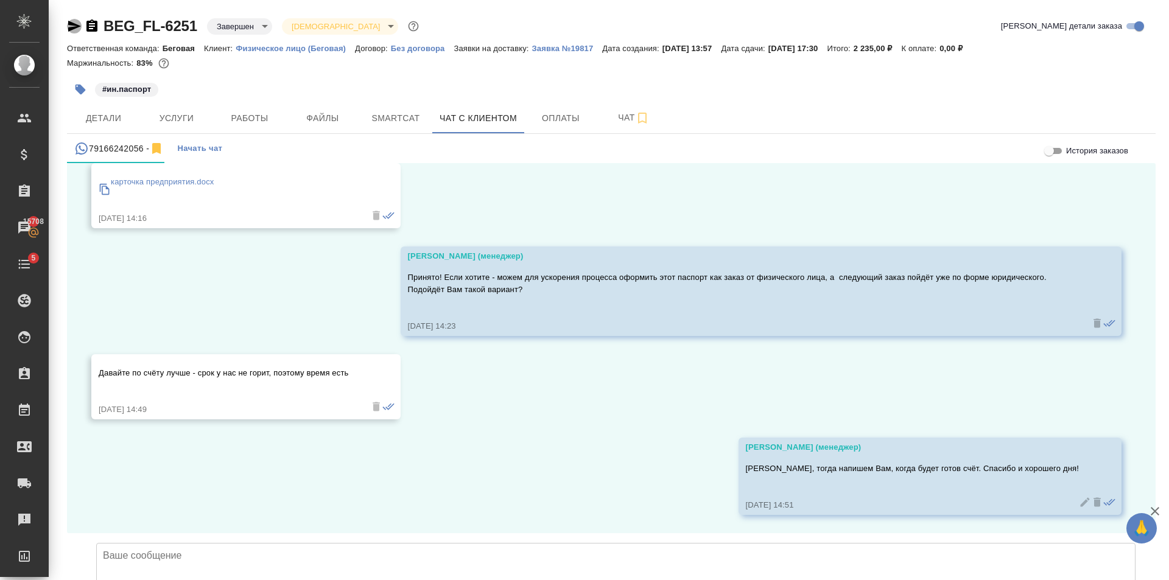
click at [76, 30] on icon "button" at bounding box center [74, 26] width 15 height 15
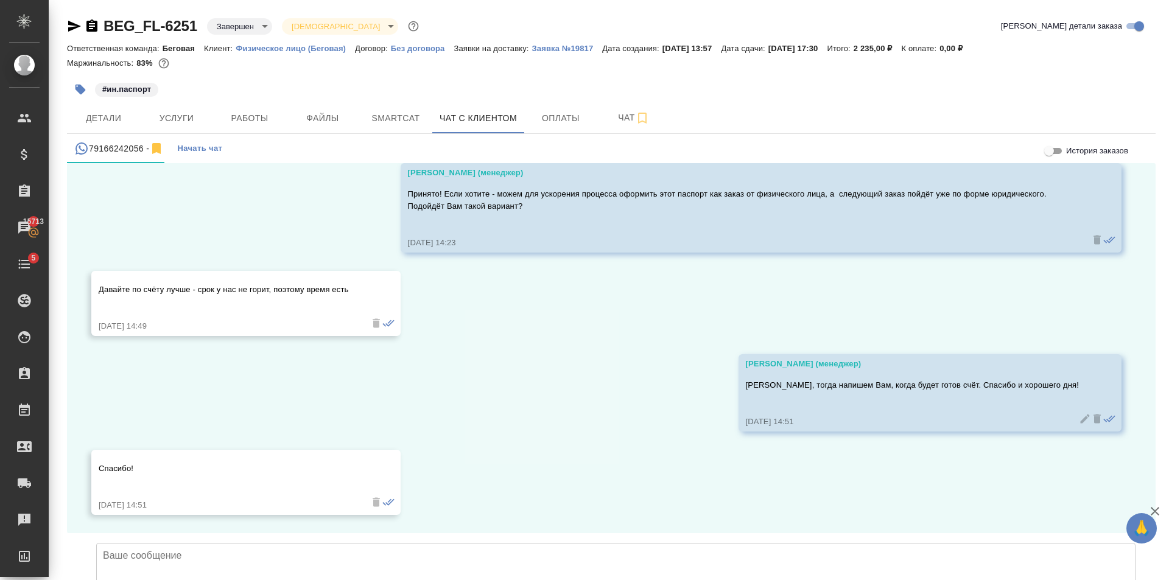
scroll to position [7655, 0]
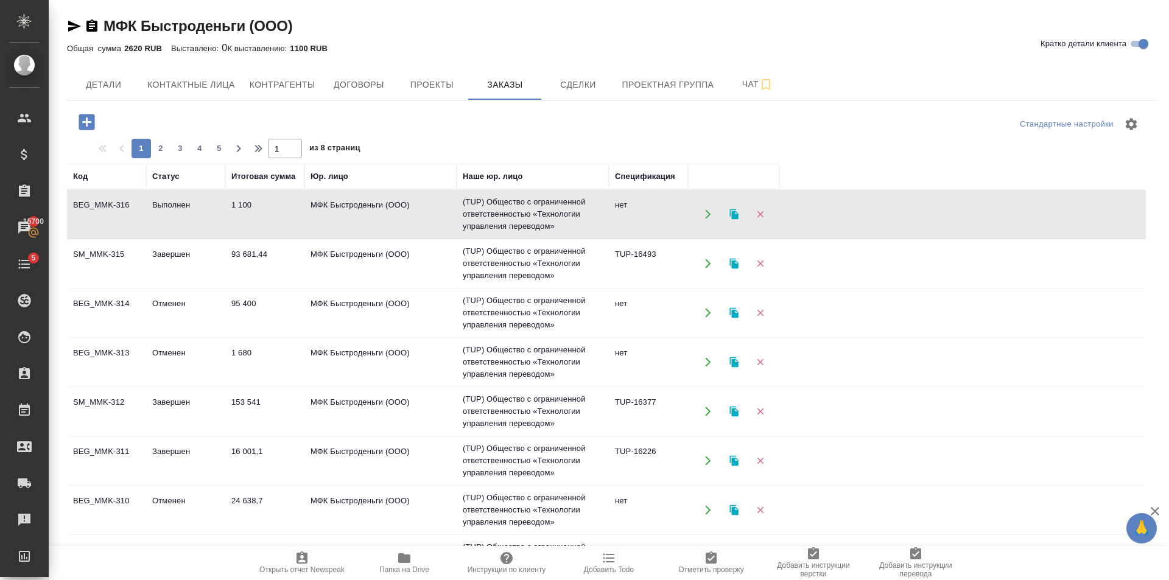
click at [403, 224] on td "МФК Быстроденьги (ООО)" at bounding box center [380, 214] width 152 height 43
click at [389, 86] on button "Договоры" at bounding box center [358, 84] width 73 height 30
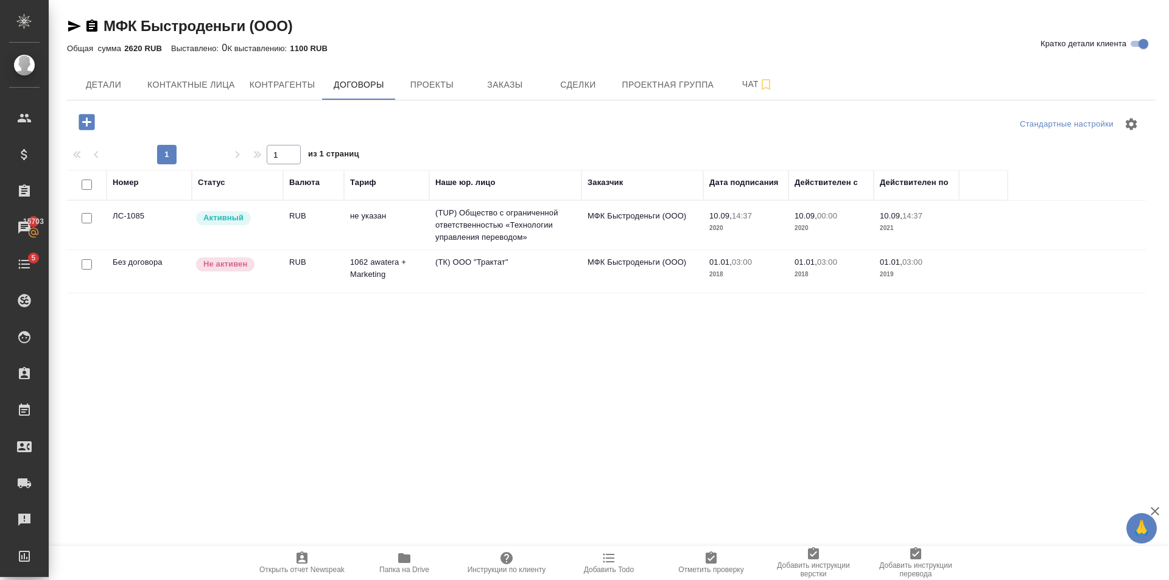
click at [318, 220] on td "RUB" at bounding box center [313, 225] width 61 height 43
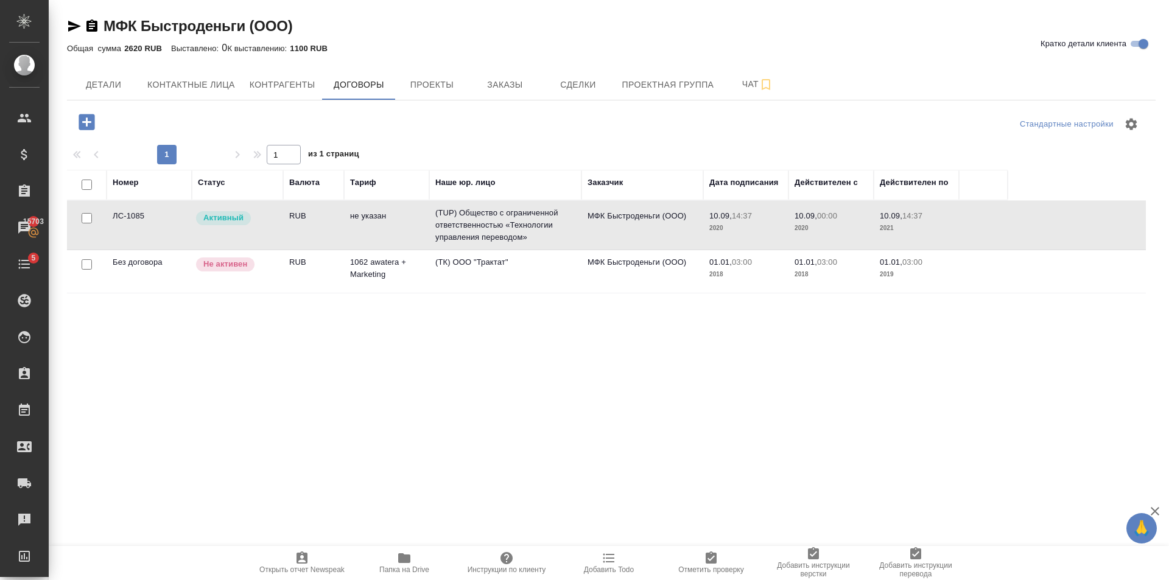
click at [318, 220] on td "RUB" at bounding box center [313, 225] width 61 height 43
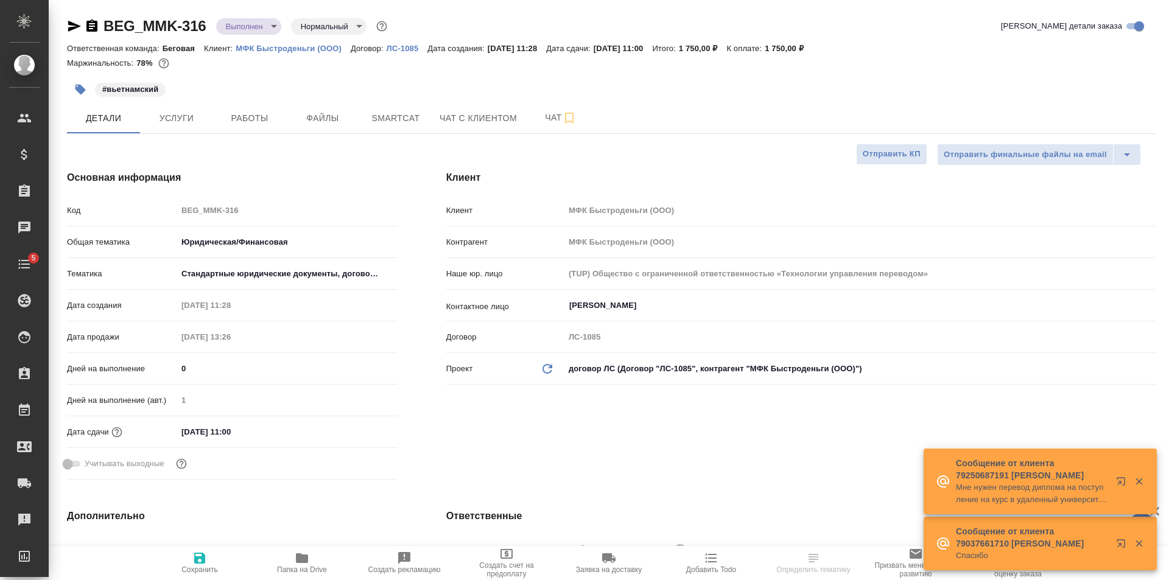
select select "RU"
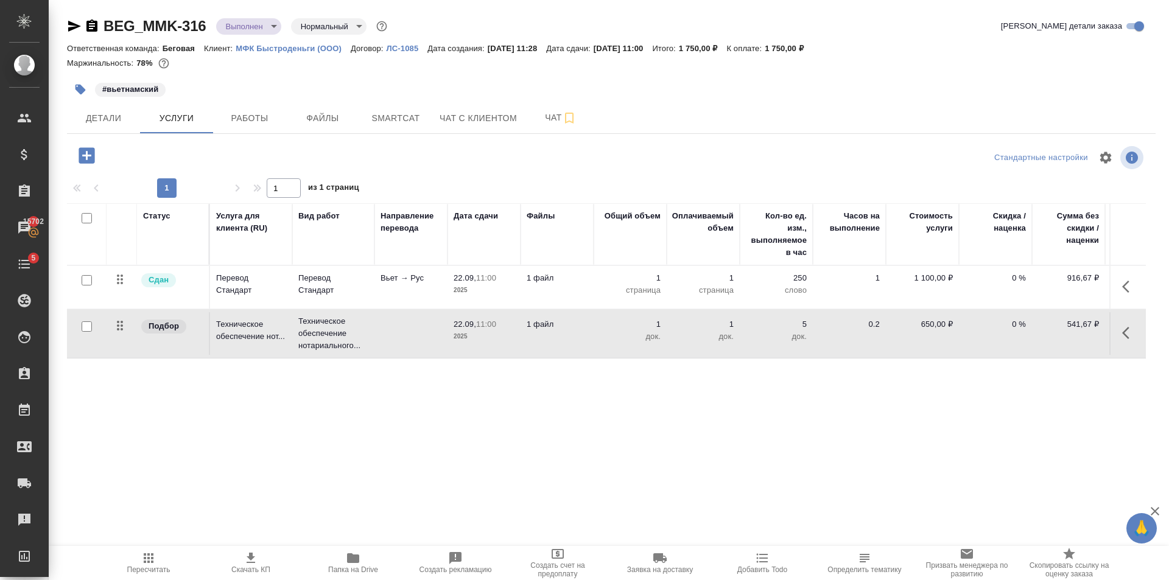
click at [733, 467] on div "BEG_MMK-316 Выполнен completed Нормальный normal Кратко детали заказа Ответстве…" at bounding box center [611, 248] width 1102 height 496
drag, startPoint x: 733, startPoint y: 466, endPoint x: 913, endPoint y: 487, distance: 180.8
click at [913, 487] on div "BEG_MMK-316 Выполнен completed Нормальный normal Кратко детали заказа Ответстве…" at bounding box center [611, 248] width 1102 height 496
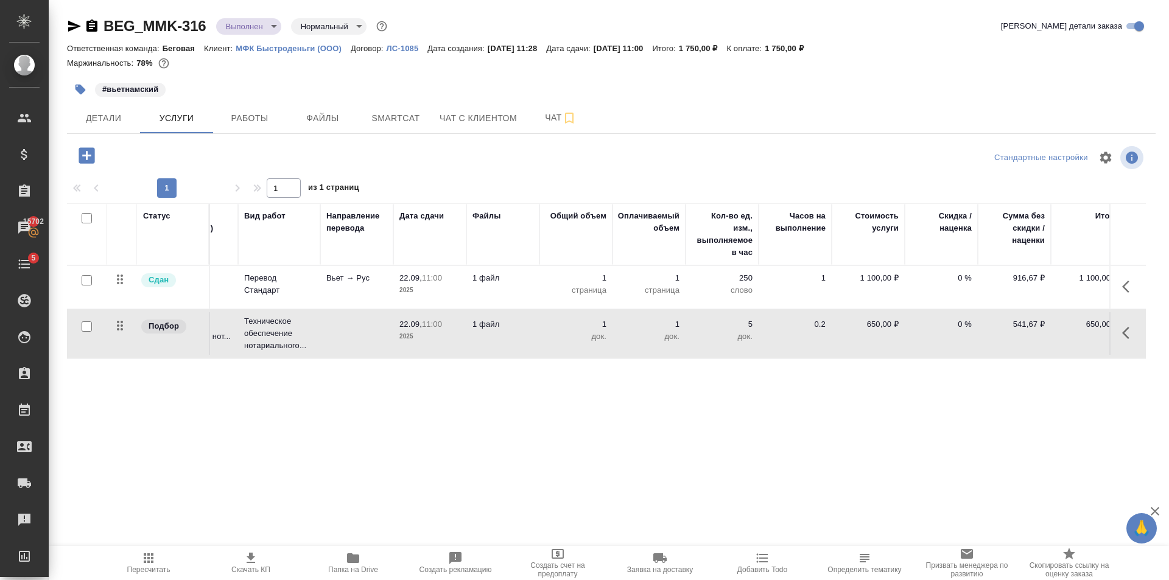
scroll to position [0, 69]
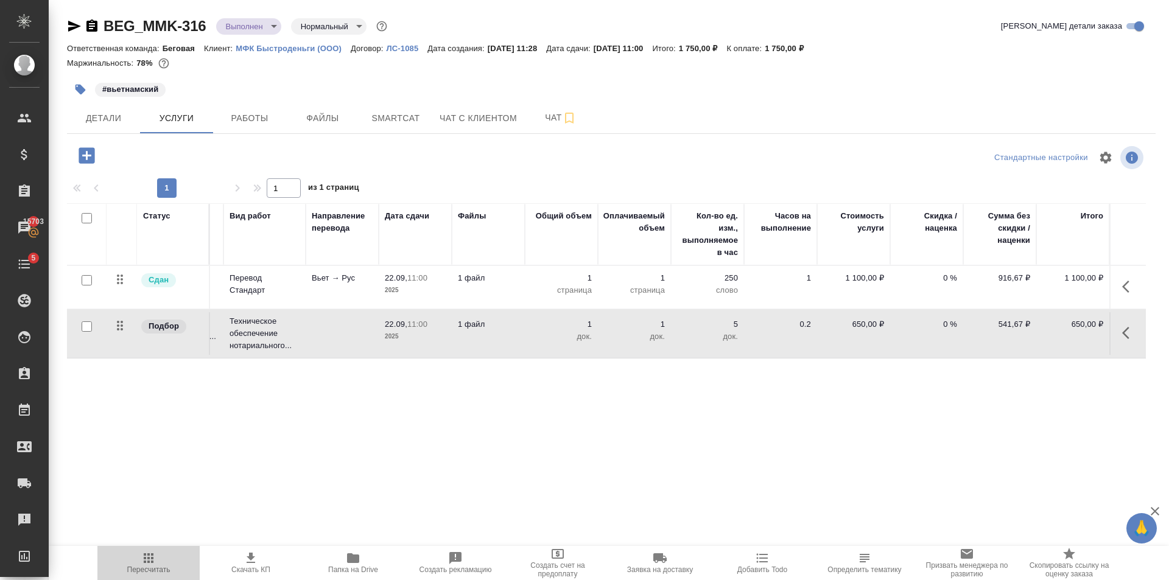
drag, startPoint x: 166, startPoint y: 566, endPoint x: 265, endPoint y: 536, distance: 104.2
click at [165, 566] on span "Пересчитать" at bounding box center [148, 570] width 43 height 9
click at [160, 561] on span "Пересчитать" at bounding box center [149, 562] width 88 height 23
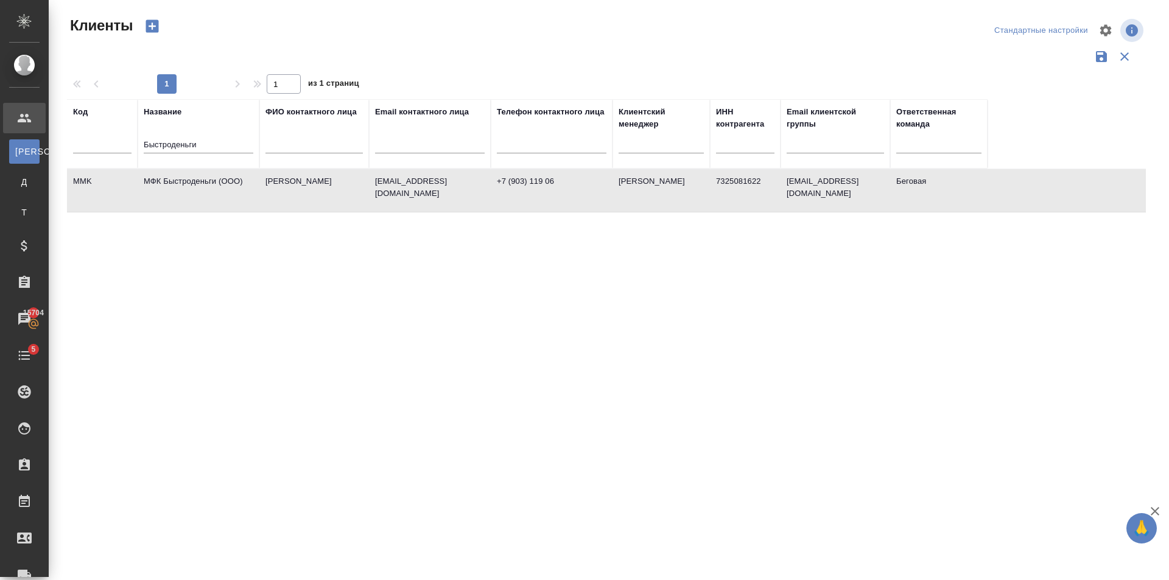
select select "RU"
click at [197, 139] on input "Быстроденьги" at bounding box center [199, 145] width 110 height 15
click at [197, 141] on input "Быстроденьги" at bounding box center [199, 145] width 110 height 15
drag, startPoint x: 197, startPoint y: 141, endPoint x: 77, endPoint y: 155, distance: 120.8
click at [78, 155] on tr "Код Название Быстроденьги ФИО контактного лица Email контактного лица Телефон к…" at bounding box center [527, 133] width 921 height 69
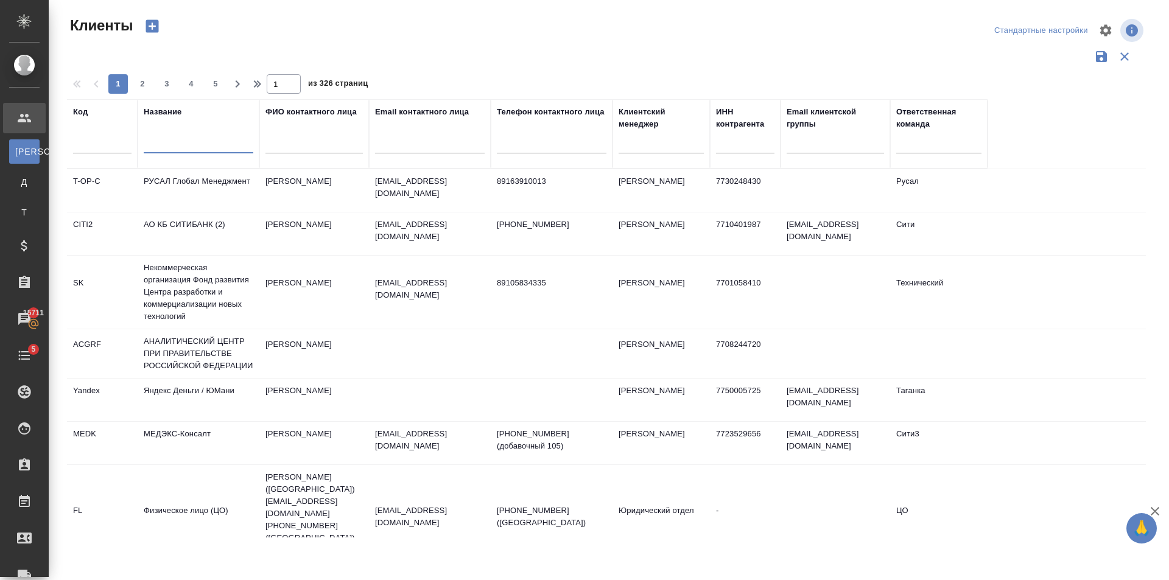
click at [196, 146] on input "text" at bounding box center [199, 145] width 110 height 15
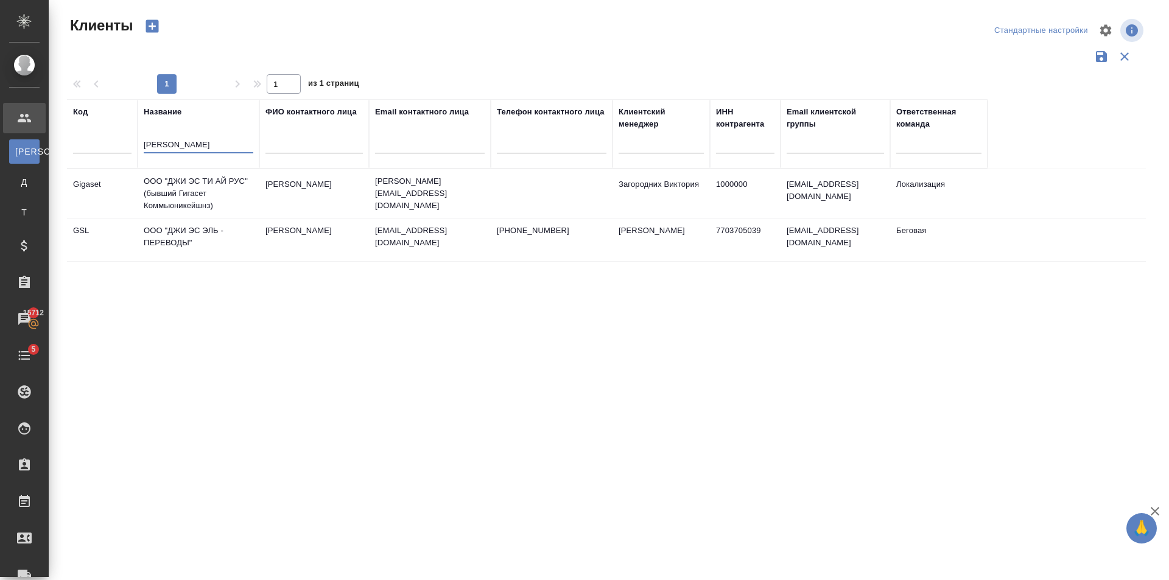
type input "Джи Эс"
click at [264, 241] on td "[PERSON_NAME]" at bounding box center [314, 240] width 110 height 43
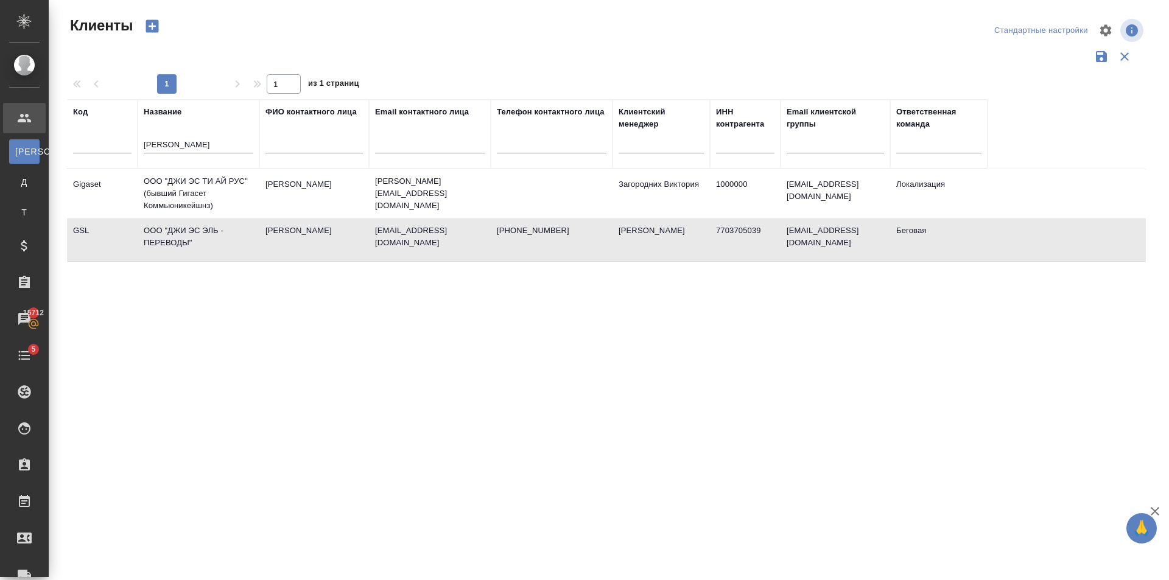
click at [264, 241] on td "[PERSON_NAME]" at bounding box center [314, 240] width 110 height 43
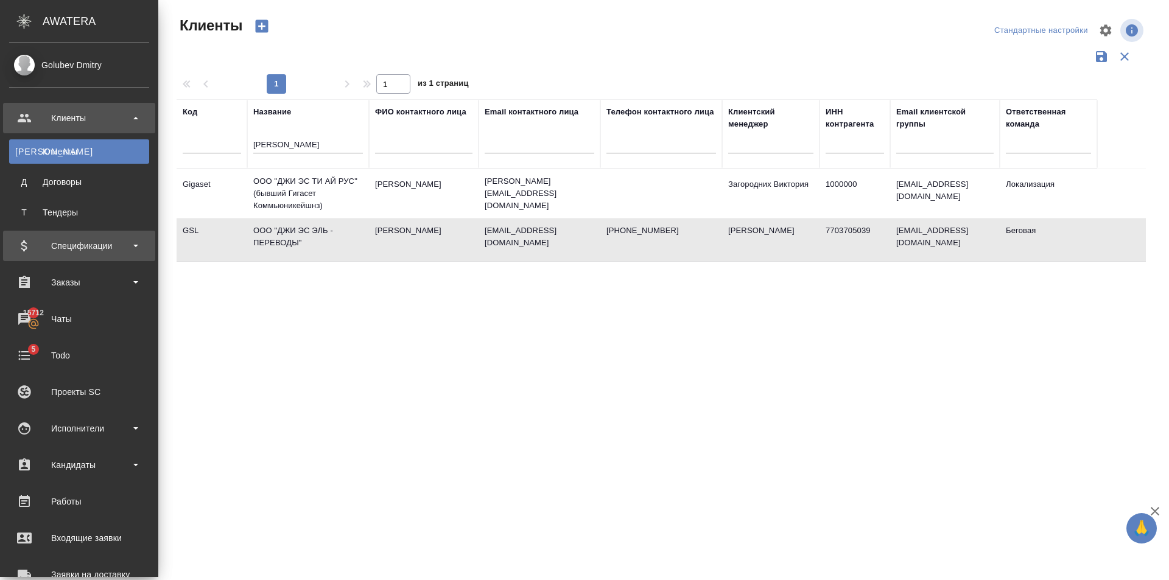
click at [108, 241] on div "Спецификации" at bounding box center [79, 246] width 140 height 18
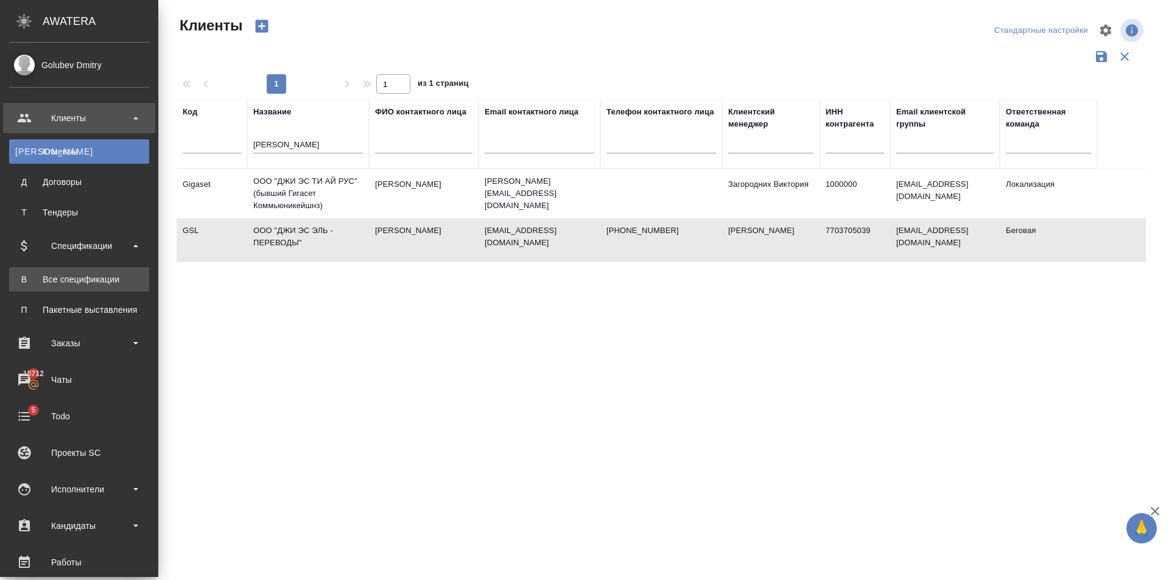
click at [102, 269] on link "В Все спецификации" at bounding box center [79, 279] width 140 height 24
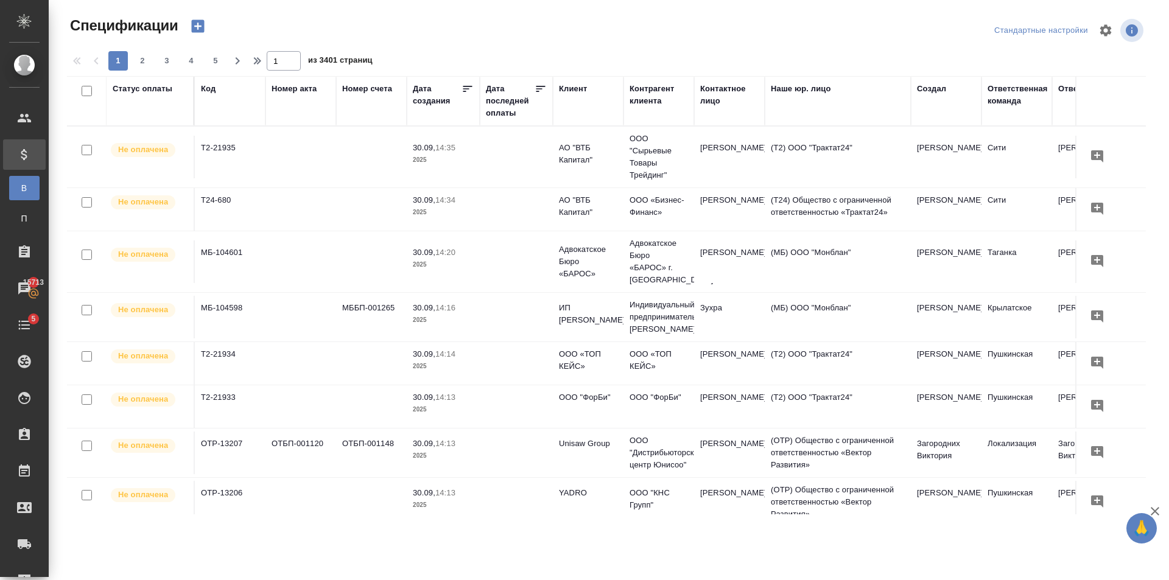
click at [202, 33] on icon "button" at bounding box center [197, 26] width 17 height 17
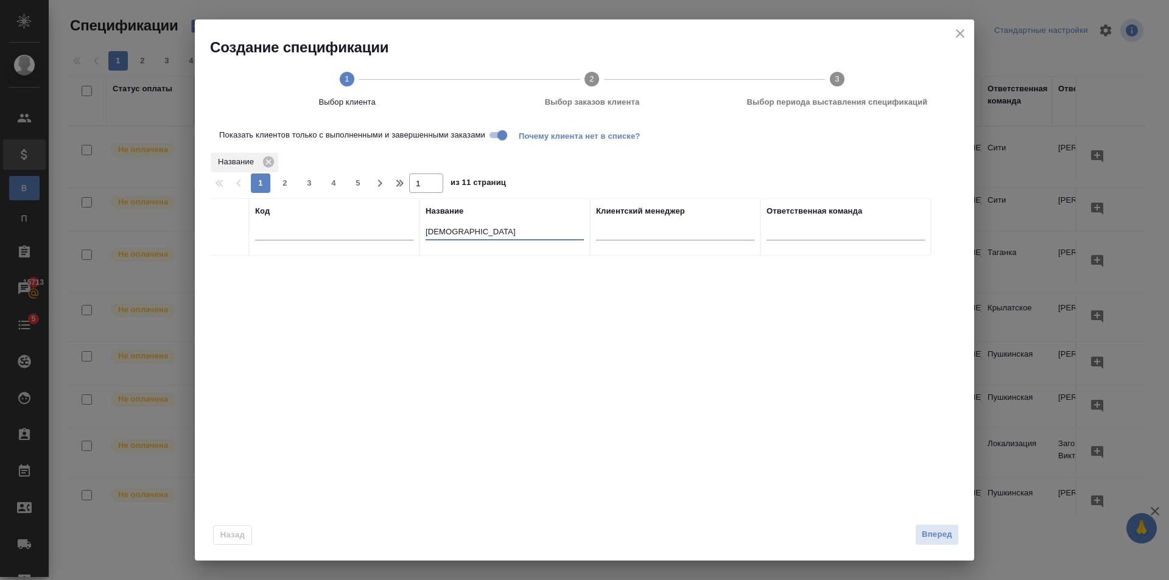
drag, startPoint x: 485, startPoint y: 240, endPoint x: 477, endPoint y: 240, distance: 7.9
click at [478, 240] on input "УФС" at bounding box center [505, 232] width 158 height 15
drag, startPoint x: 477, startPoint y: 240, endPoint x: 424, endPoint y: 241, distance: 53.0
click at [427, 241] on div "УФС" at bounding box center [505, 234] width 158 height 30
type input "Джи Эс"
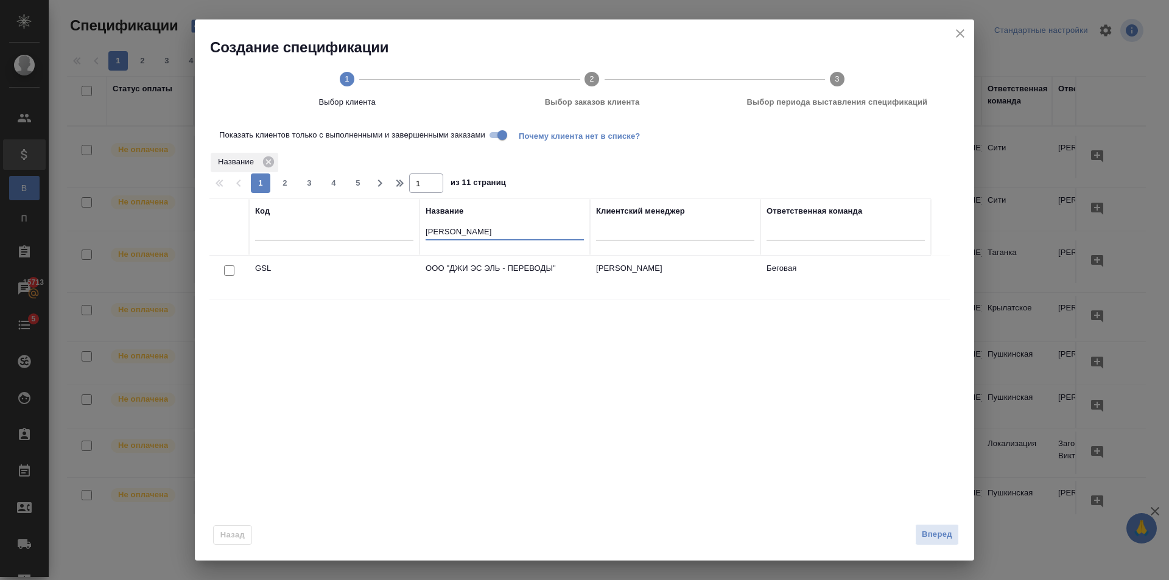
click at [233, 272] on input "checkbox" at bounding box center [229, 270] width 10 height 10
checkbox input "true"
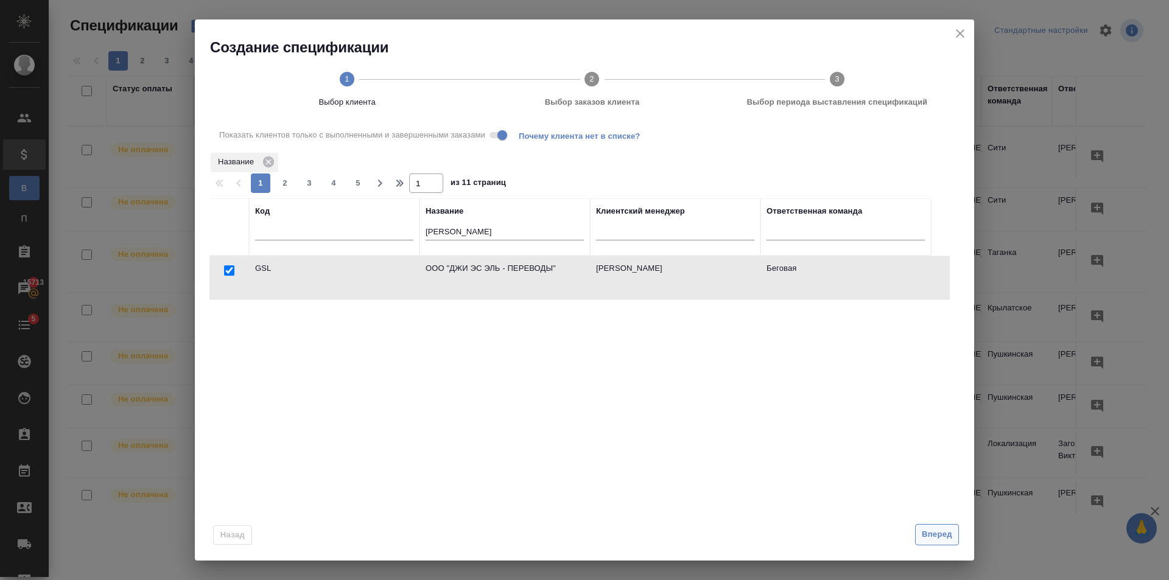
click at [937, 538] on span "Вперед" at bounding box center [937, 535] width 30 height 14
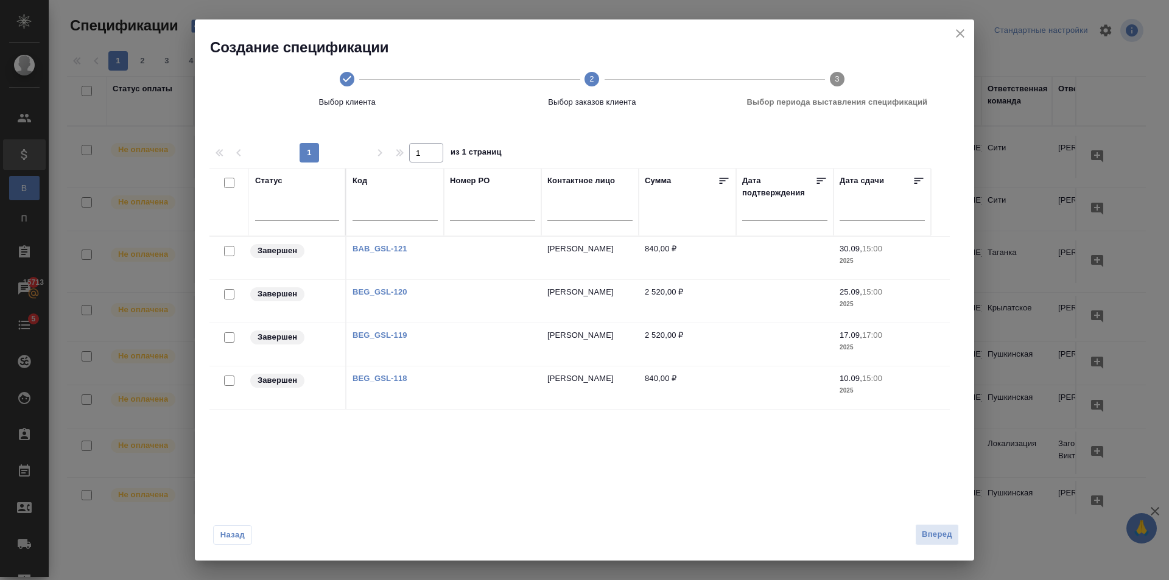
click at [233, 381] on input "checkbox" at bounding box center [229, 381] width 10 height 10
checkbox input "true"
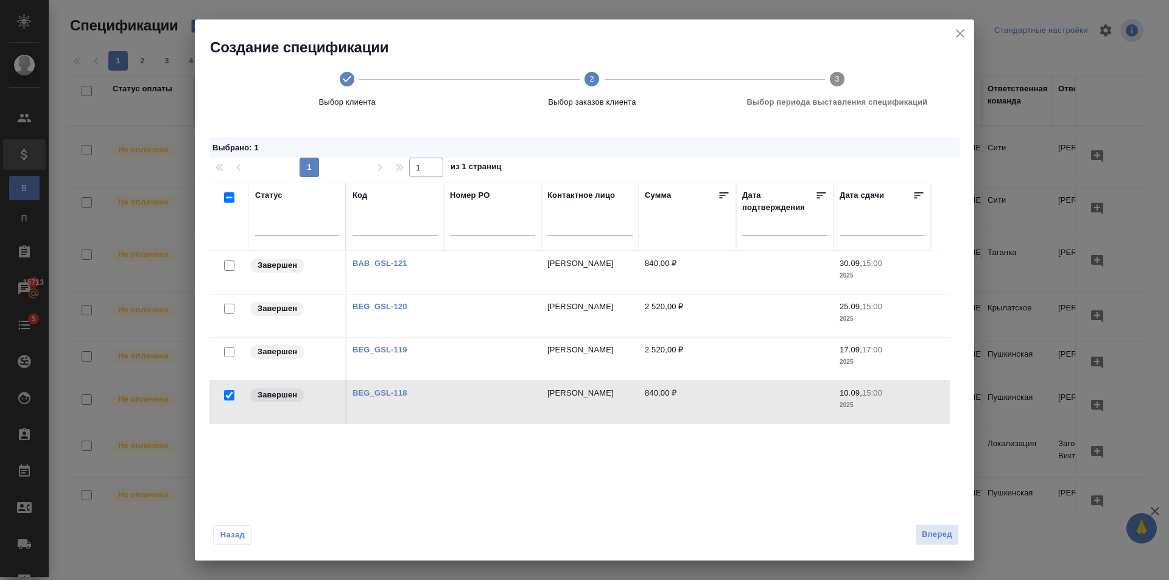
click at [231, 348] on input "checkbox" at bounding box center [229, 352] width 10 height 10
checkbox input "true"
click at [230, 309] on input "checkbox" at bounding box center [229, 309] width 10 height 10
checkbox input "true"
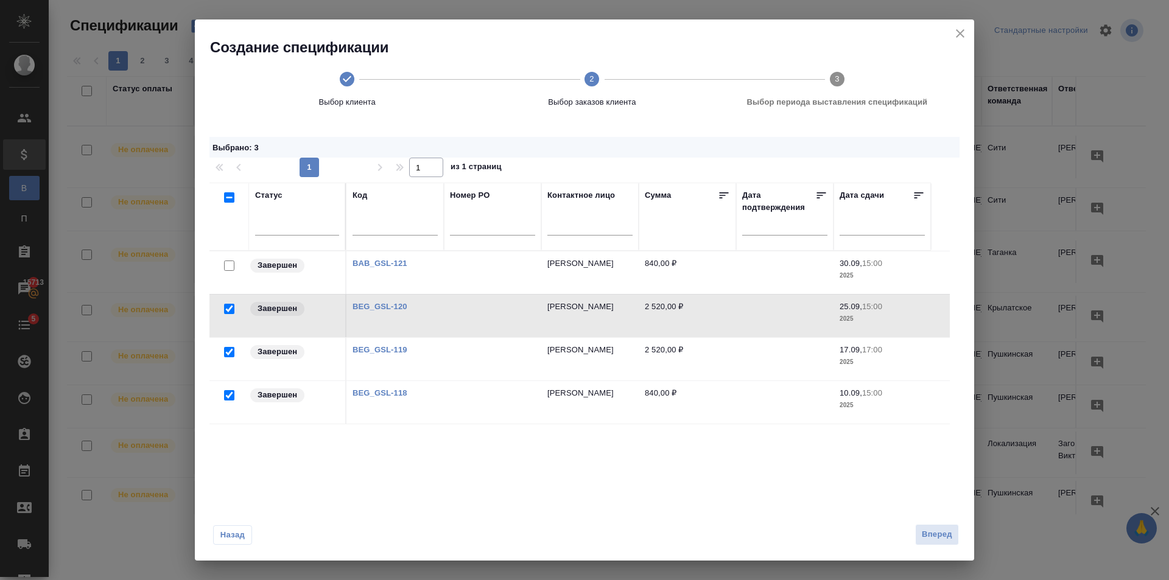
click at [234, 265] on div at bounding box center [229, 266] width 27 height 17
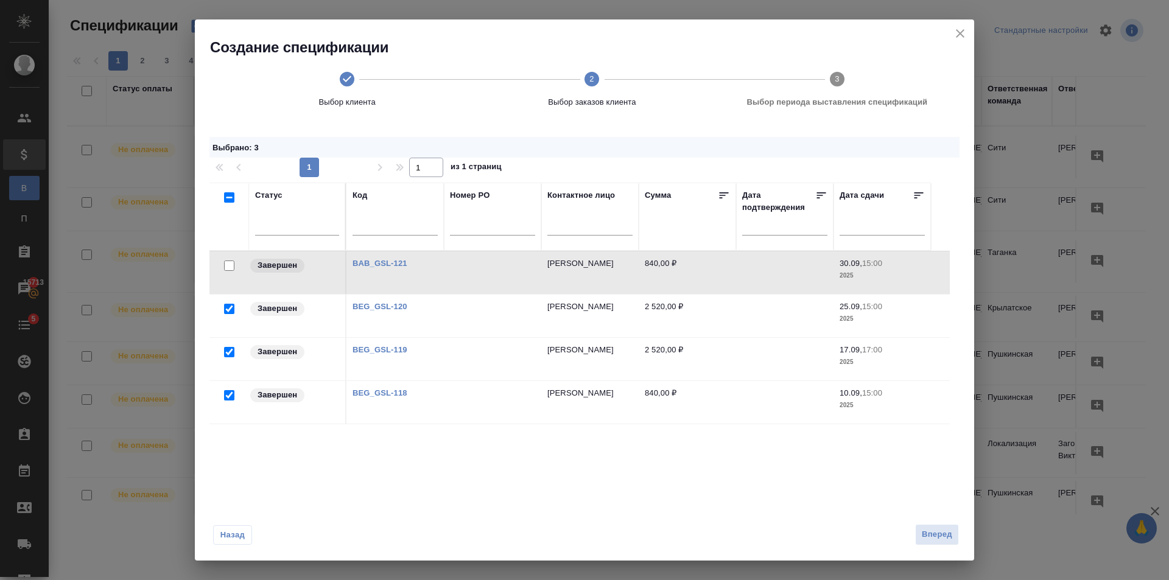
click at [232, 265] on input "checkbox" at bounding box center [229, 266] width 10 height 10
checkbox input "true"
click at [930, 529] on span "Вперед" at bounding box center [937, 535] width 30 height 14
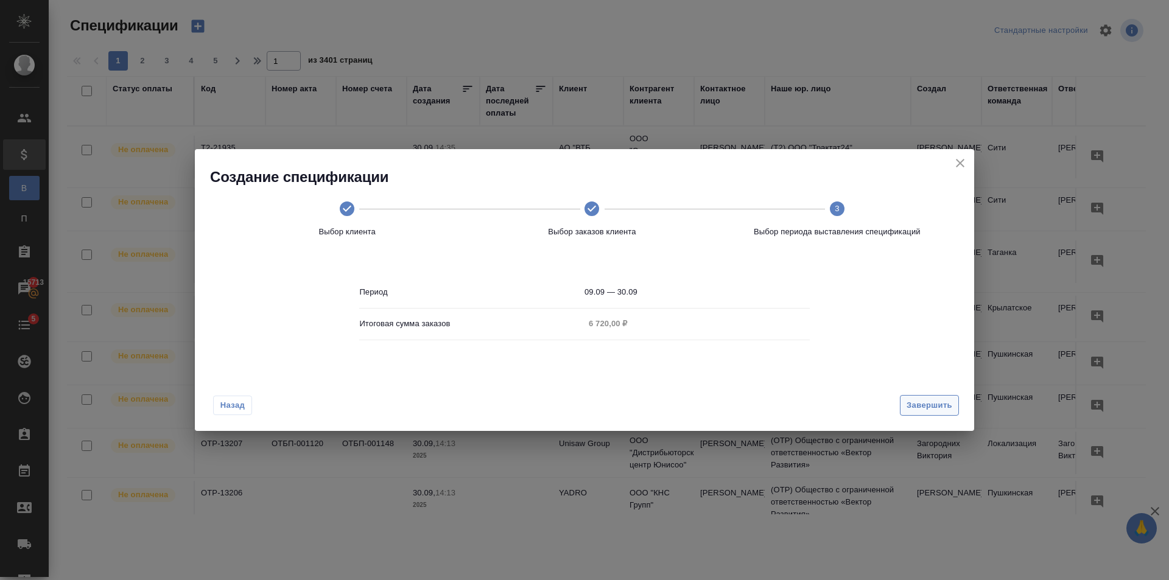
click at [944, 404] on span "Завершить" at bounding box center [930, 406] width 46 height 14
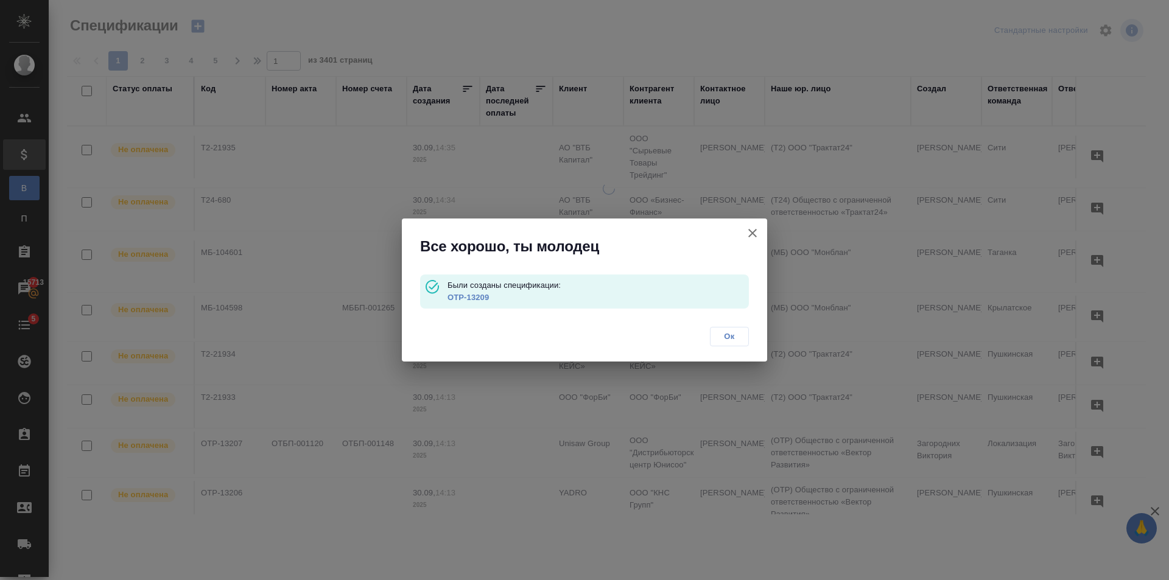
click at [464, 295] on link "OTP-13209" at bounding box center [468, 297] width 41 height 9
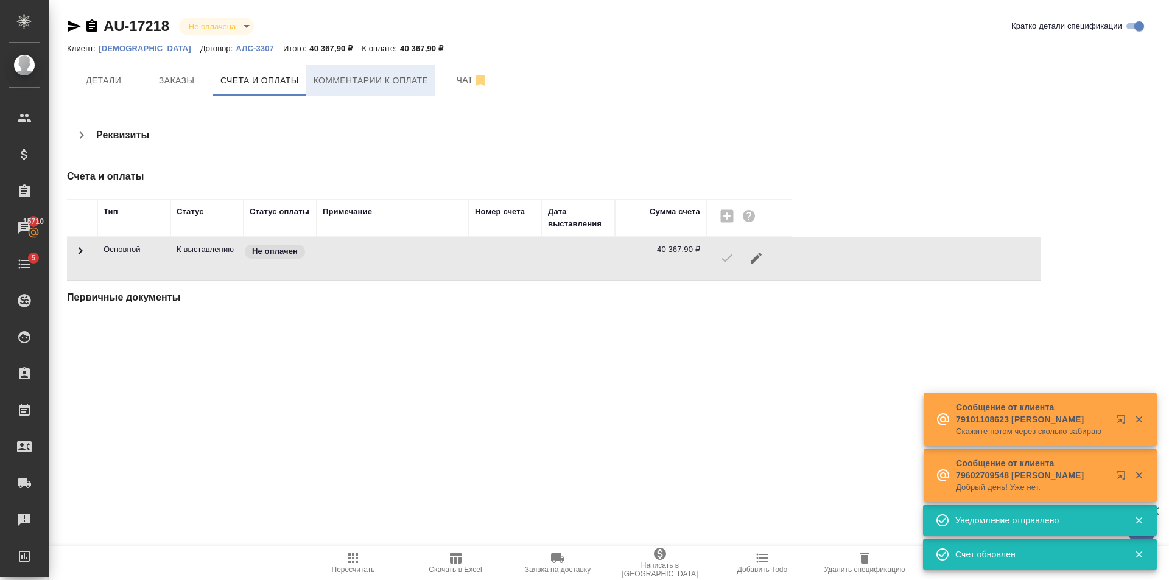
click at [401, 80] on span "Комментарии к оплате" at bounding box center [371, 80] width 115 height 15
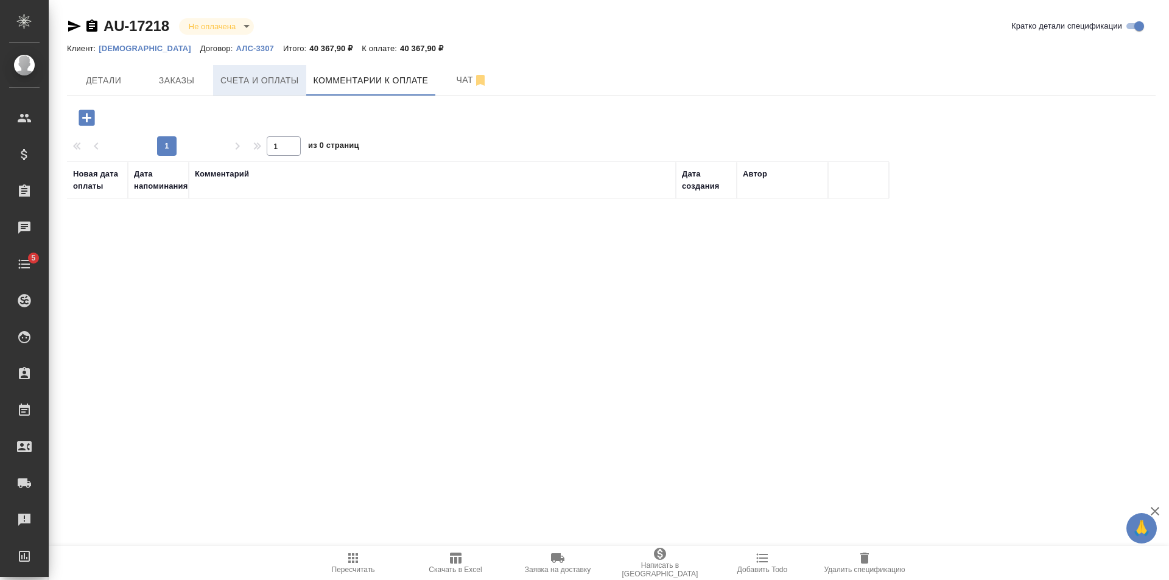
click at [258, 92] on button "Счета и оплаты" at bounding box center [259, 80] width 93 height 30
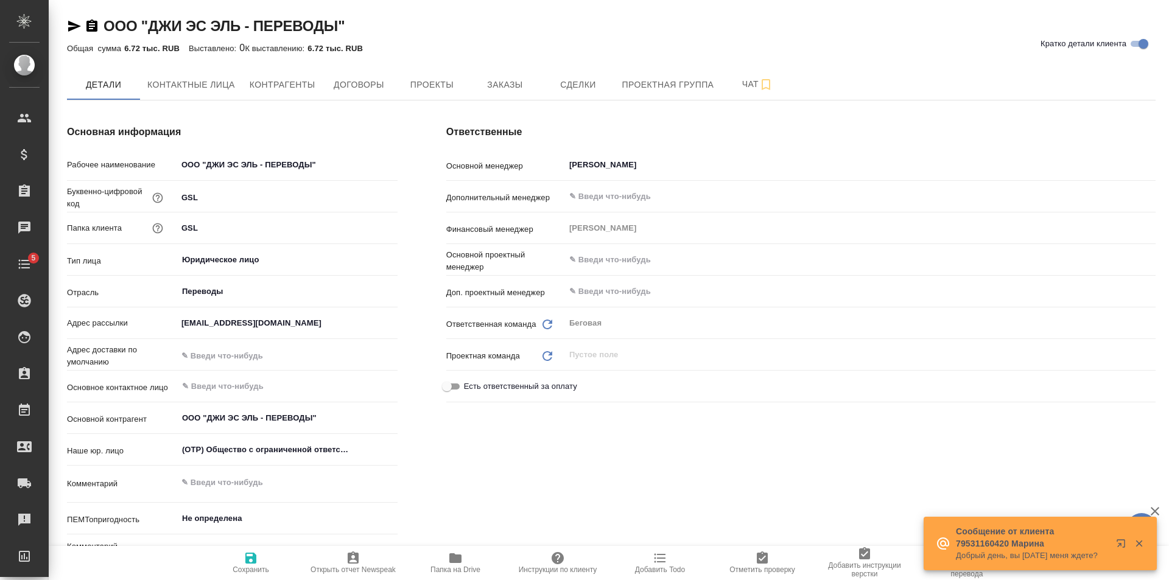
click at [493, 64] on div "ООО "ДЖИ ЭС ЭЛЬ - ПЕРЕВОДЫ" Кратко детали клиента Общая сумма 6.72 тыс. RUB Выс…" at bounding box center [611, 584] width 1102 height 1168
click at [498, 81] on span "Заказы" at bounding box center [505, 84] width 58 height 15
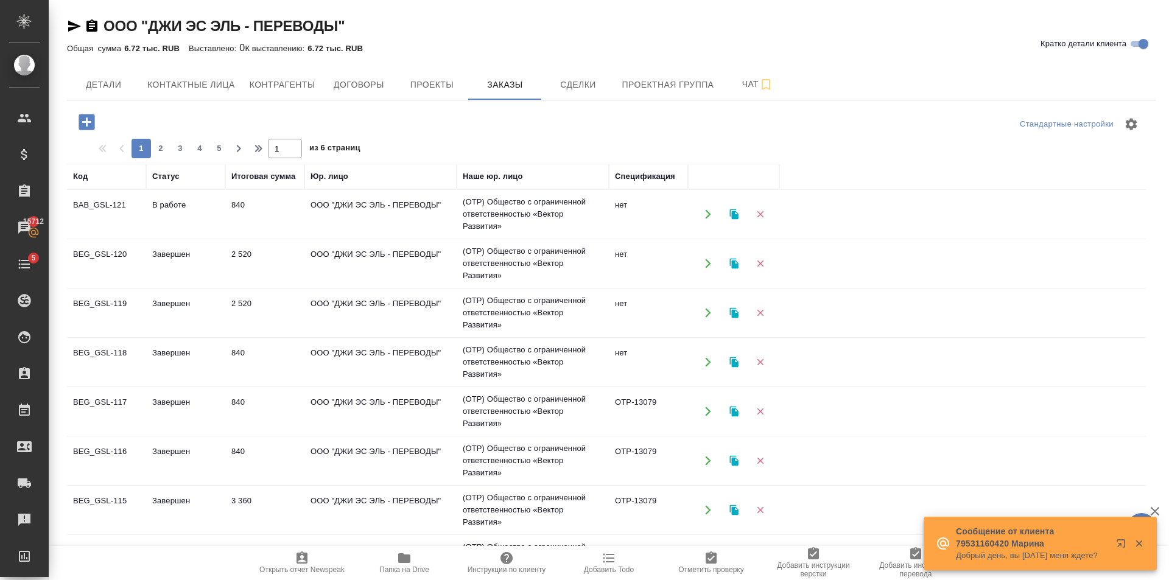
click at [206, 217] on td "В работе" at bounding box center [185, 214] width 79 height 43
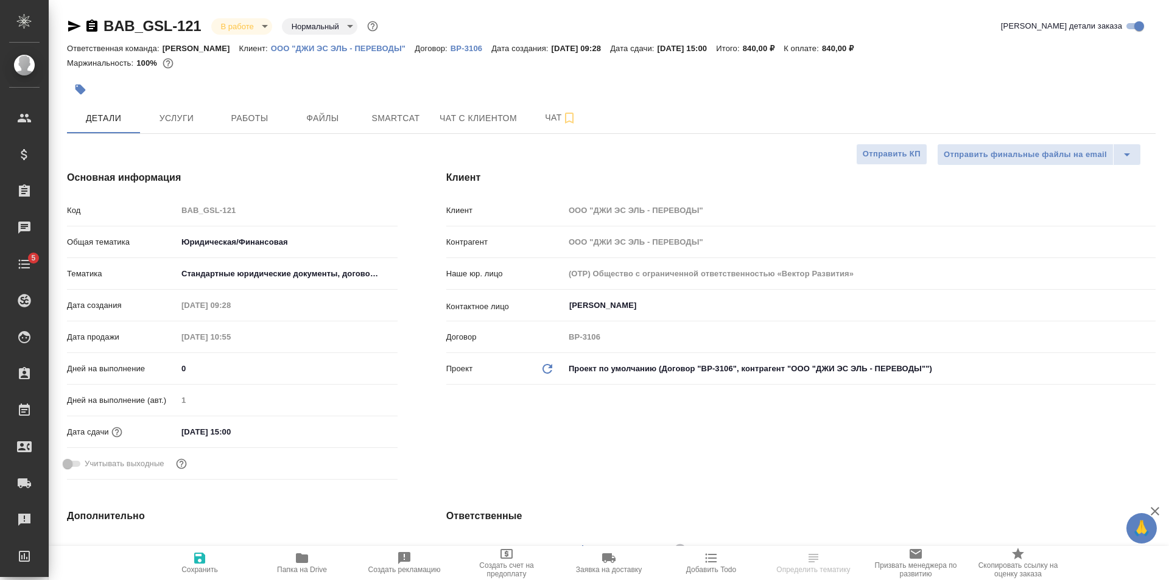
select select "RU"
click at [259, 119] on span "Работы" at bounding box center [249, 118] width 58 height 15
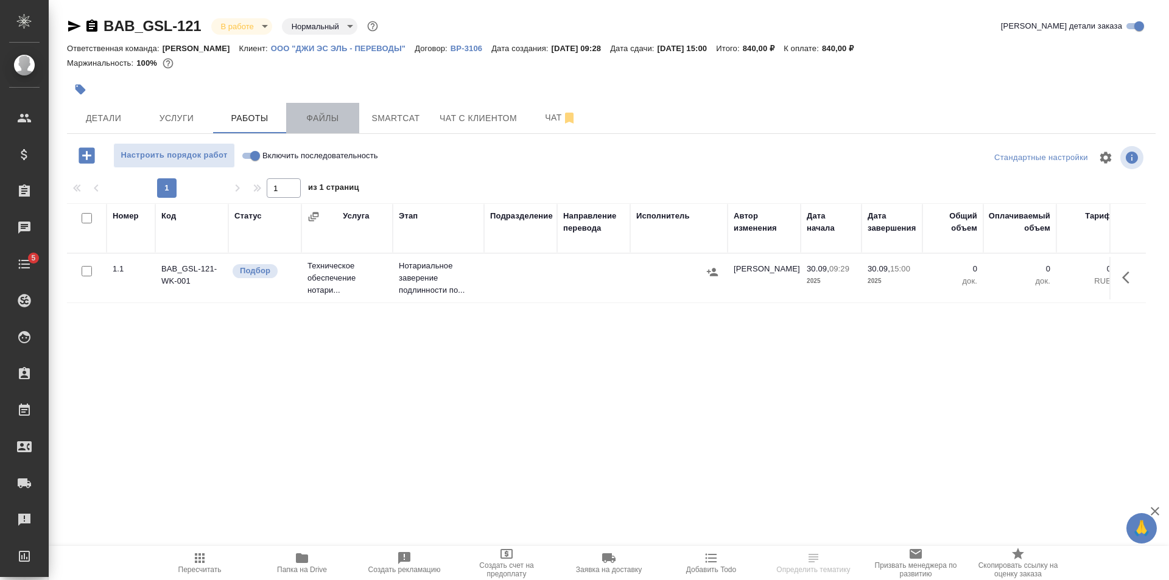
click at [331, 123] on span "Файлы" at bounding box center [323, 118] width 58 height 15
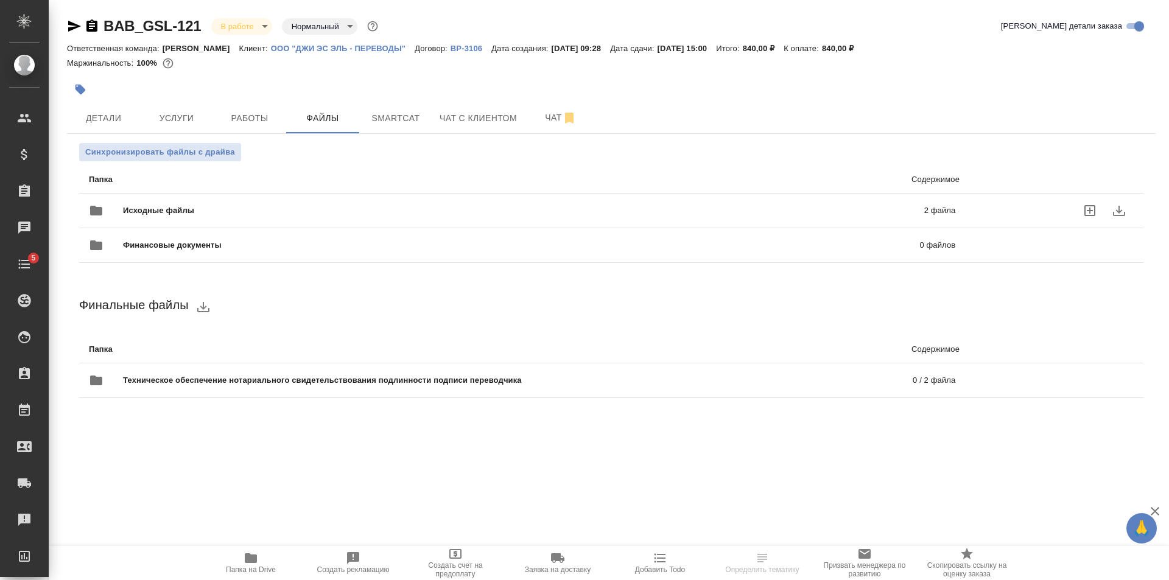
click at [268, 211] on span "Исходные файлы" at bounding box center [341, 211] width 436 height 12
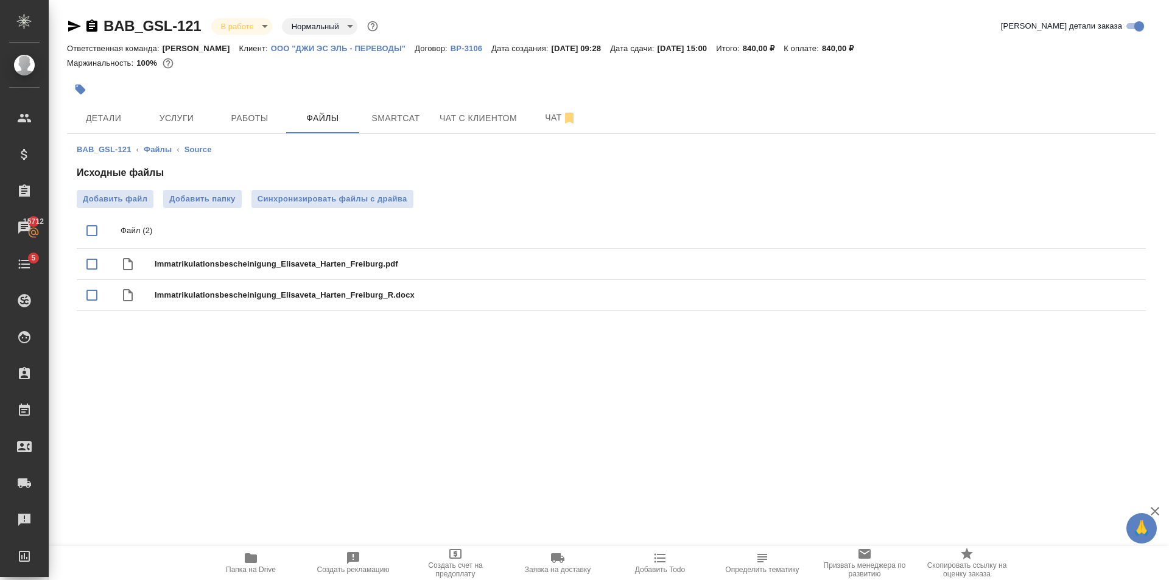
click at [455, 485] on div ".cls-1 fill:#fff; AWATERA Golubev Dmitry Клиенты Спецификации Заказы 15712 Чаты…" at bounding box center [584, 290] width 1169 height 580
click at [456, 486] on div ".cls-1 fill:#fff; AWATERA Golubev Dmitry Клиенты Спецификации Заказы 15712 Чаты…" at bounding box center [584, 290] width 1169 height 580
click at [211, 116] on button "Услуги" at bounding box center [176, 118] width 73 height 30
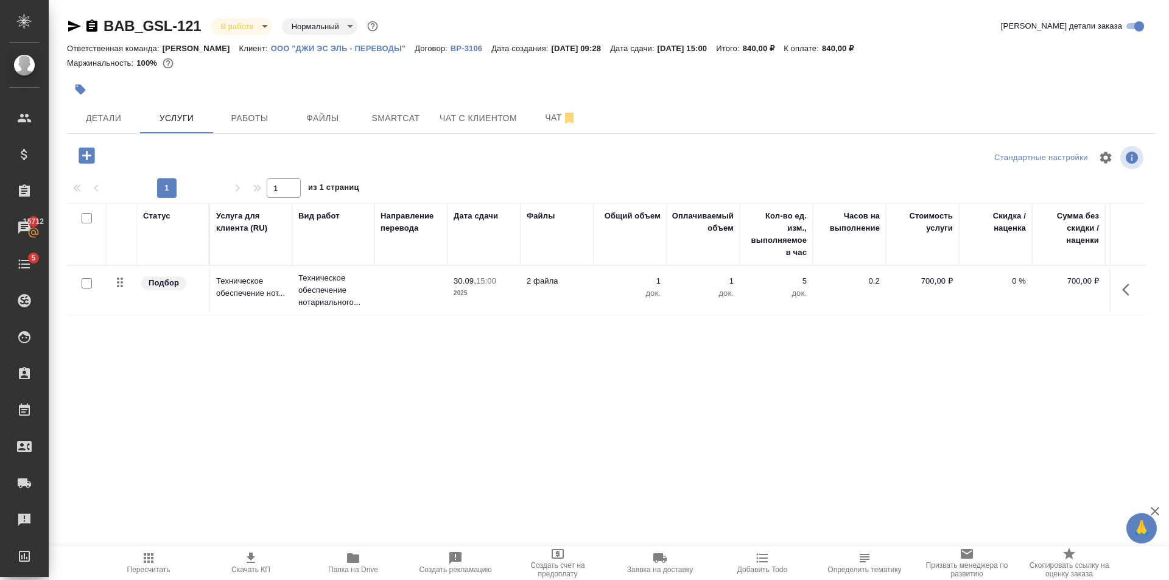
click at [410, 294] on td at bounding box center [410, 290] width 73 height 43
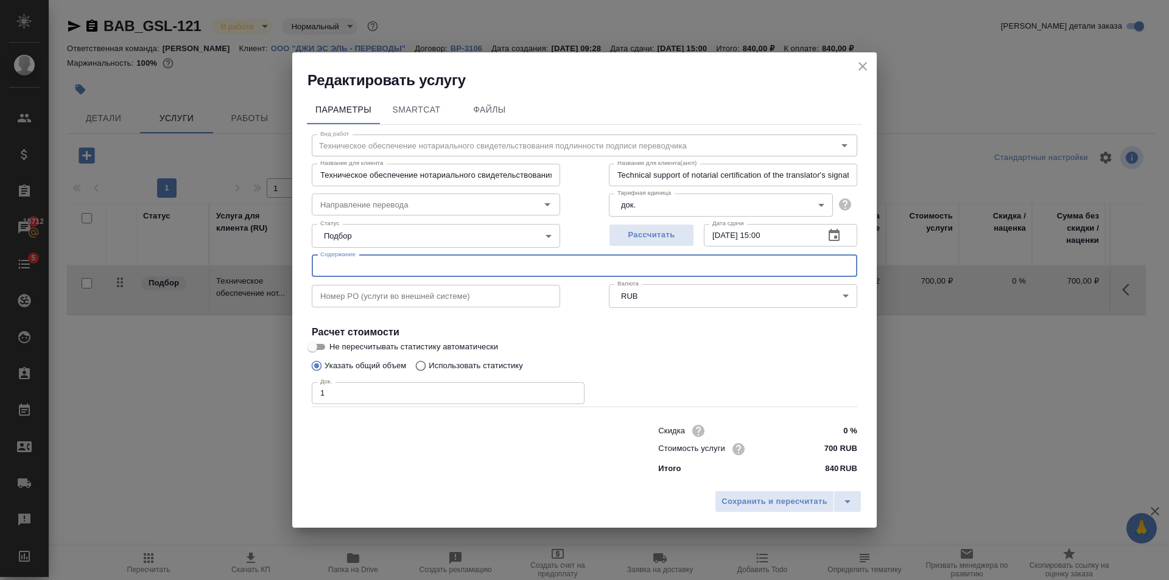
click at [403, 268] on input "text" at bounding box center [585, 266] width 546 height 22
paste input "Immatrikulationsbescheinigung_Elisaveta_Harten_Freiburg"
type input "Immatrikulationsbescheinigung_Elisaveta_Harten_Freiburg"
click at [739, 502] on span "Сохранить и пересчитать" at bounding box center [775, 502] width 106 height 14
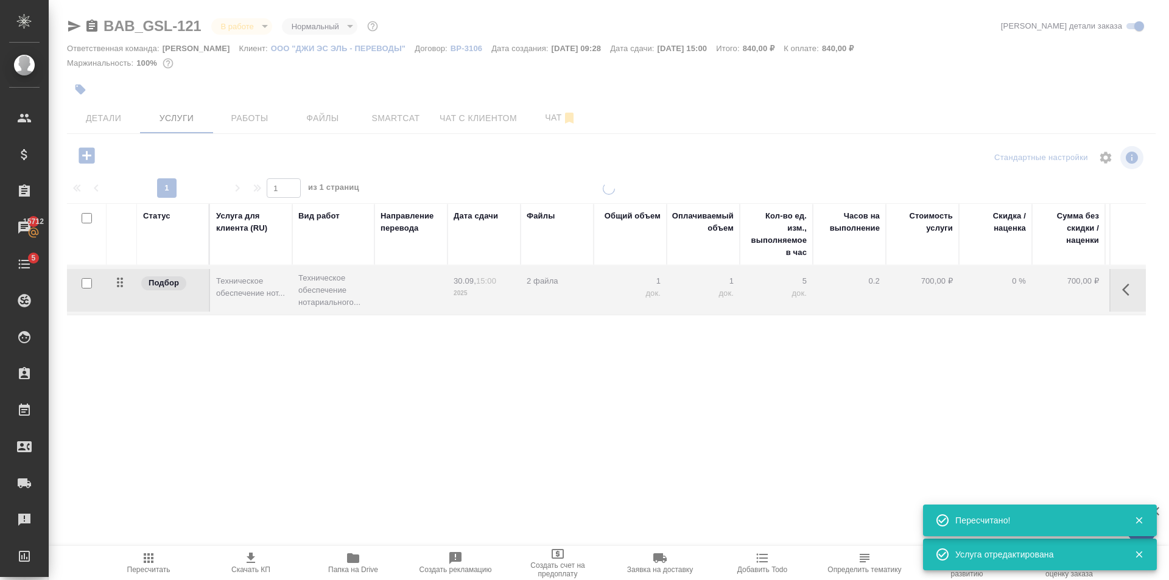
type input "urgent"
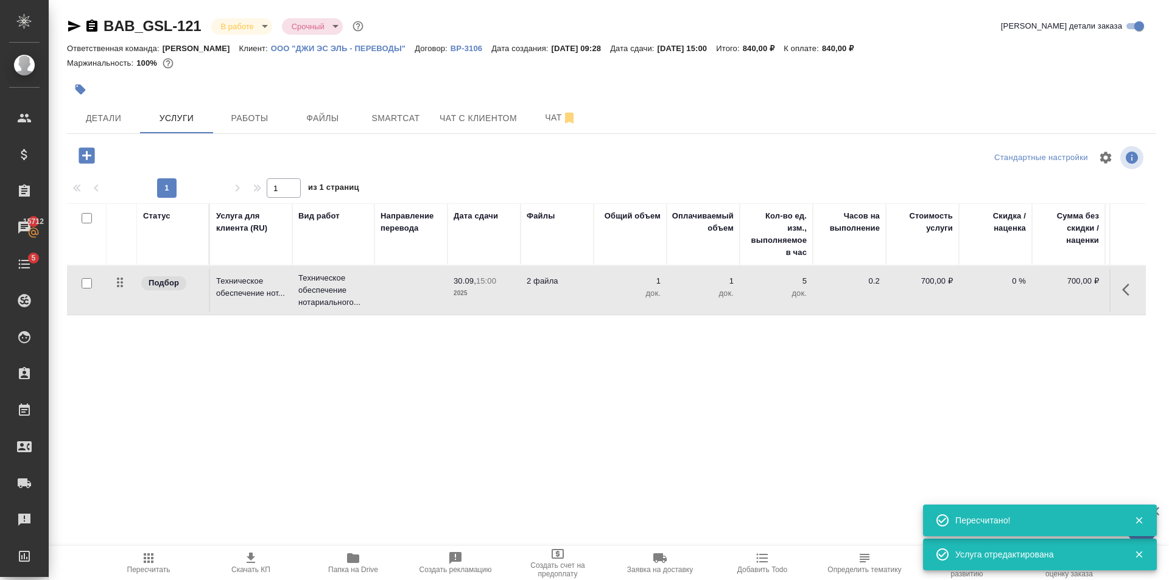
click at [265, 23] on body "🙏 .cls-1 fill:#fff; AWATERA Golubev Dmitry Клиенты Спецификации Заказы 15712 Ча…" at bounding box center [584, 290] width 1169 height 580
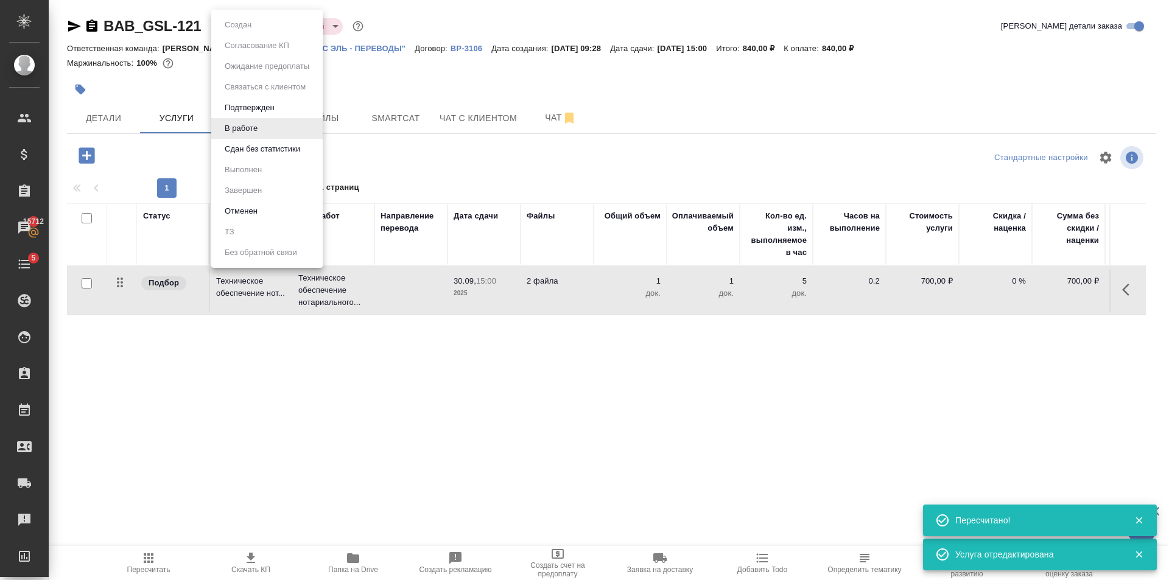
click at [258, 149] on button "Сдан без статистики" at bounding box center [262, 148] width 83 height 13
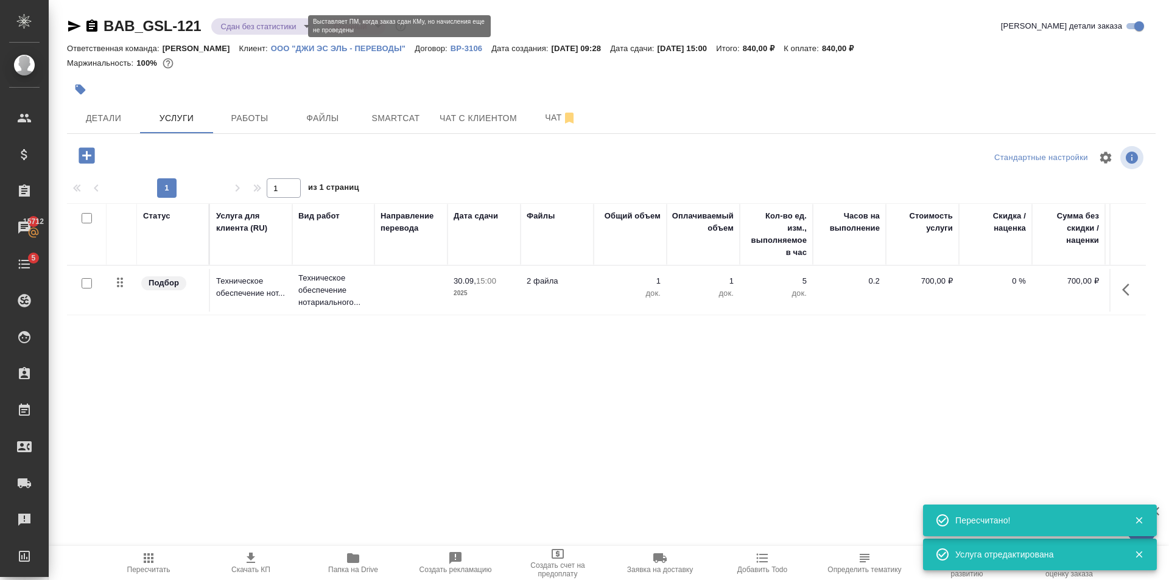
click at [251, 27] on body "🙏 .cls-1 fill:#fff; AWATERA Golubev Dmitry Клиенты Спецификации Заказы 15712 Ча…" at bounding box center [584, 290] width 1169 height 580
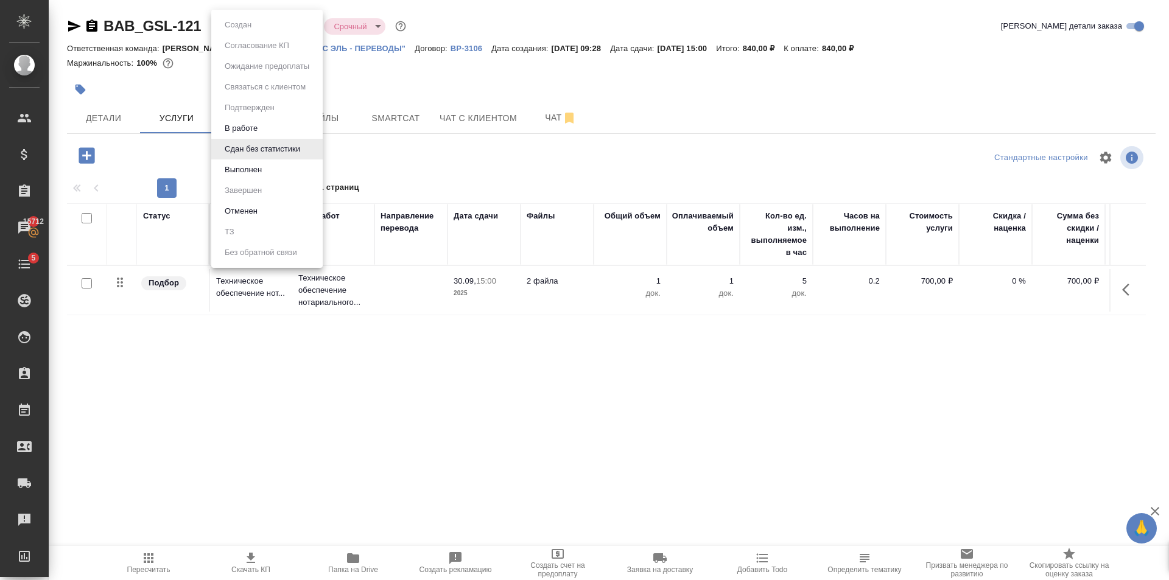
click at [276, 168] on li "Выполнен" at bounding box center [266, 170] width 111 height 21
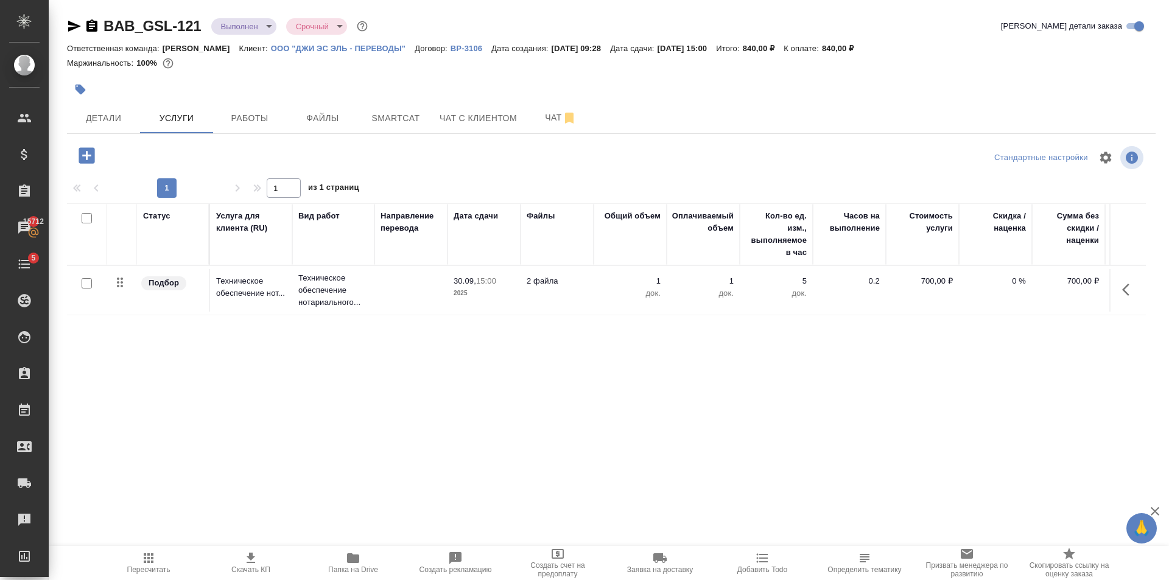
click at [253, 30] on body "🙏 .cls-1 fill:#fff; AWATERA Golubev Dmitry Клиенты Спецификации Заказы 15712 Ча…" at bounding box center [584, 290] width 1169 height 580
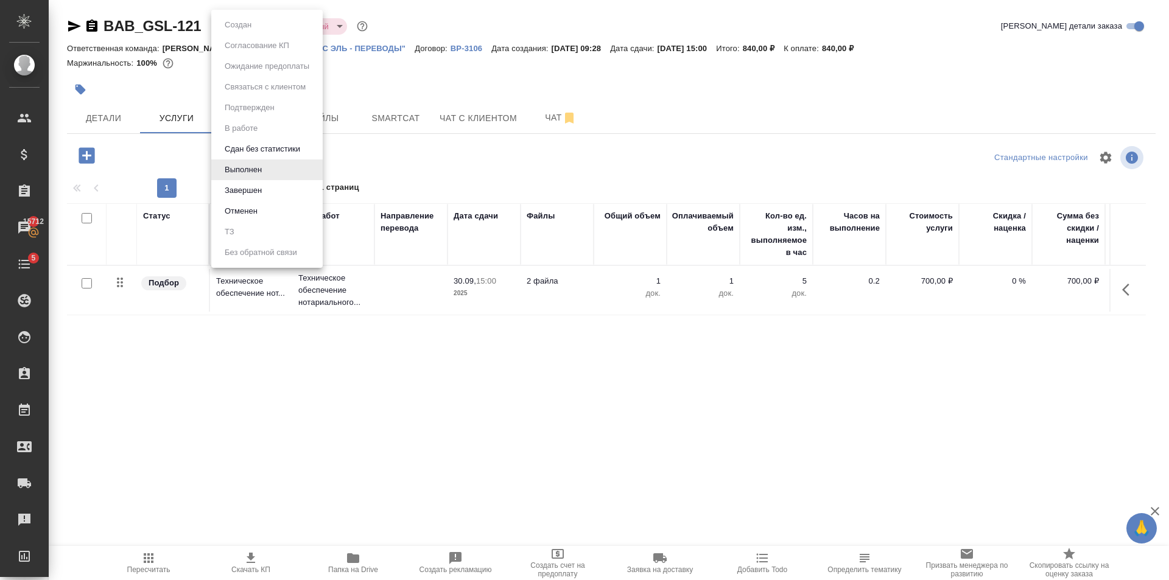
click at [270, 191] on li "Завершен" at bounding box center [266, 190] width 111 height 21
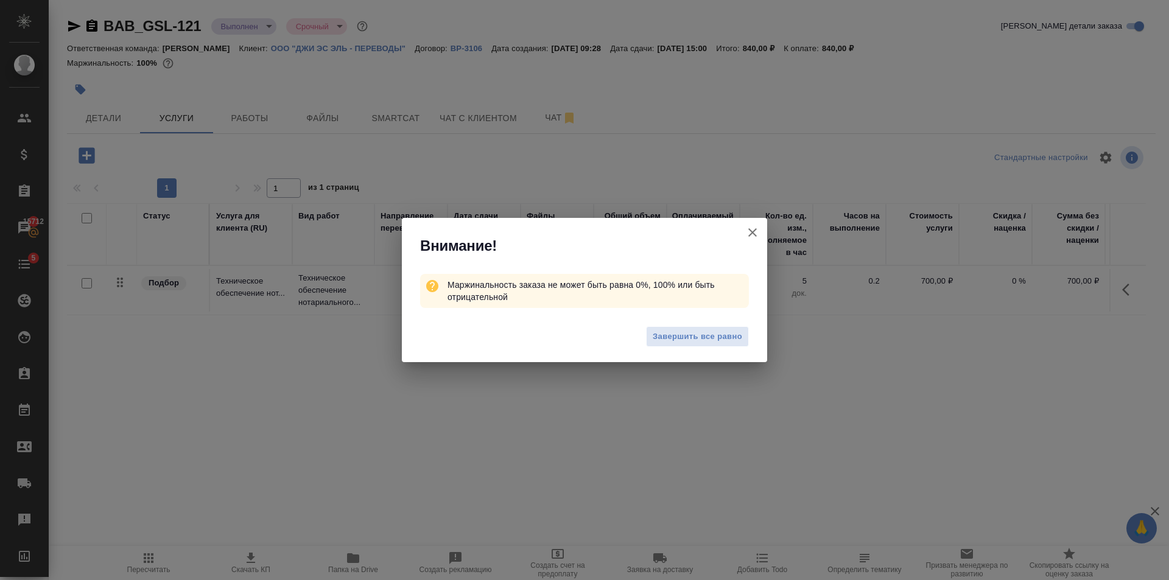
click at [757, 230] on icon "button" at bounding box center [752, 232] width 15 height 15
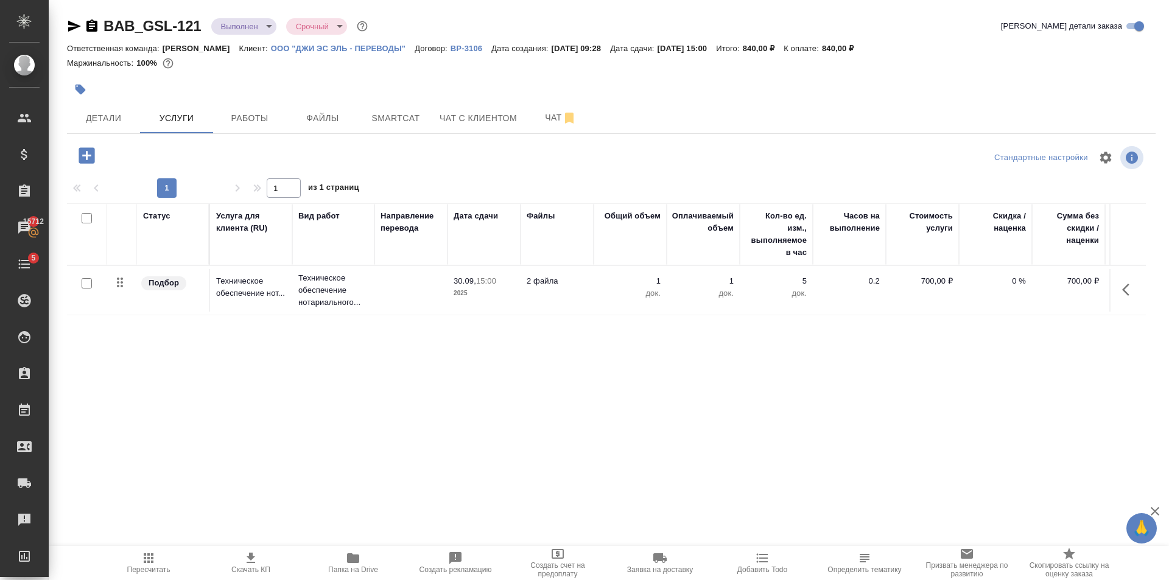
click at [158, 561] on span "Пересчитать" at bounding box center [149, 562] width 88 height 23
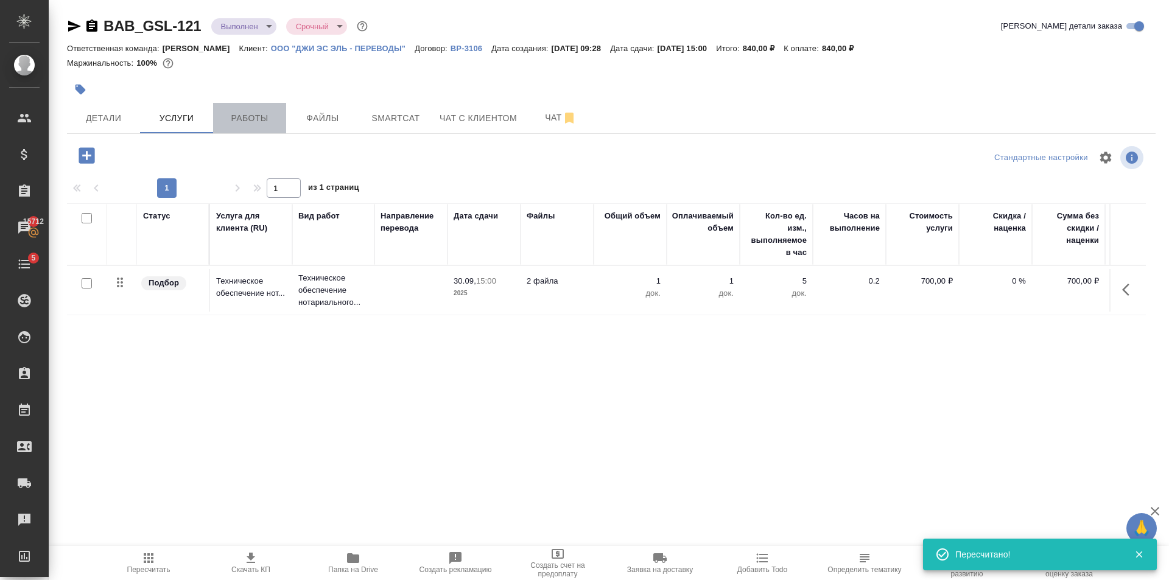
click at [255, 111] on span "Работы" at bounding box center [249, 118] width 58 height 15
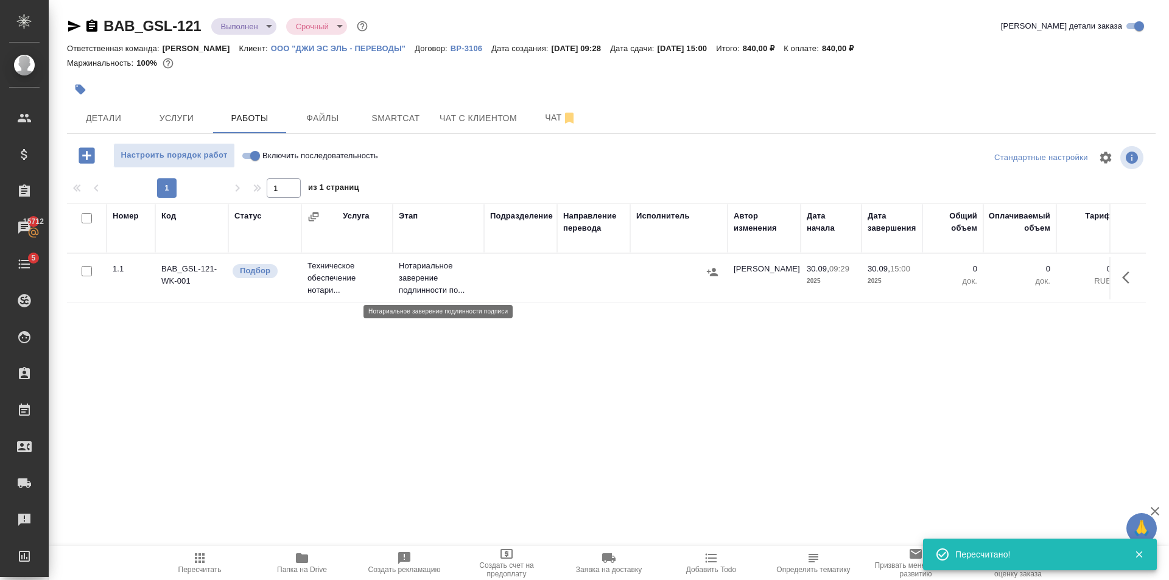
click at [451, 292] on p "Нотариальное заверение подлинности по..." at bounding box center [438, 278] width 79 height 37
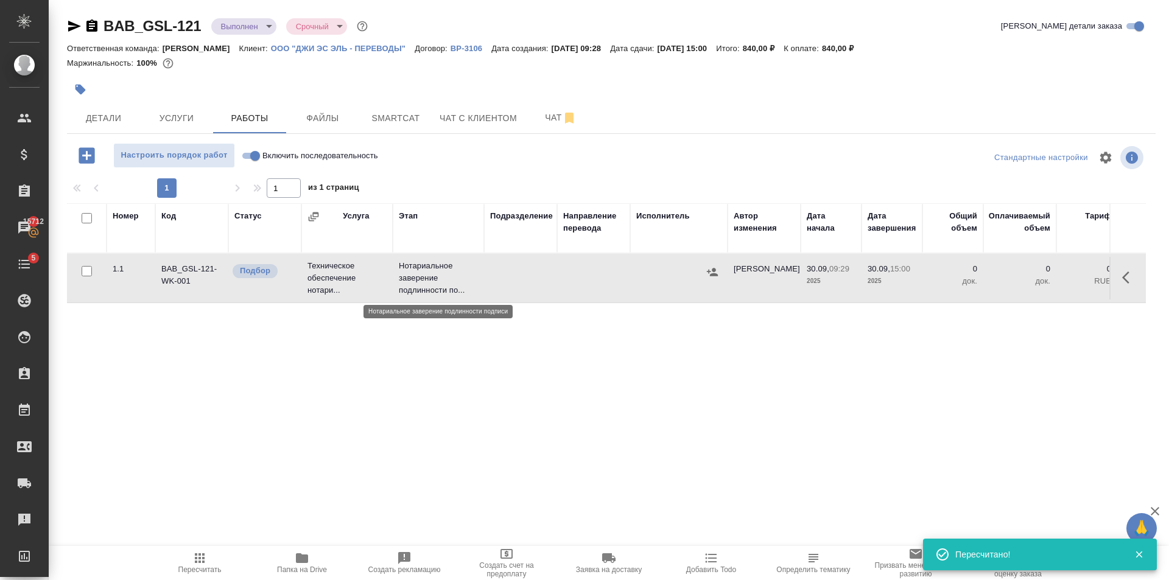
click at [451, 292] on p "Нотариальное заверение подлинности по..." at bounding box center [438, 278] width 79 height 37
click at [211, 571] on span "Пересчитать" at bounding box center [199, 570] width 43 height 9
click at [264, 21] on body "🙏 .cls-1 fill:#fff; AWATERA Golubev Dmitry Клиенты Спецификации Заказы 15712 Ча…" at bounding box center [584, 290] width 1169 height 580
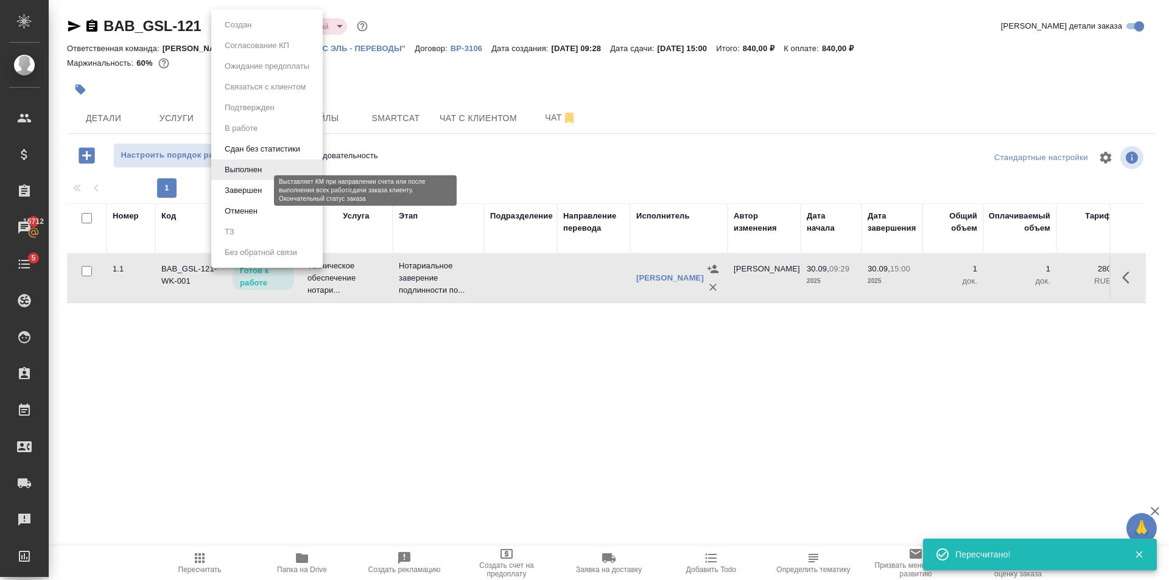
click at [242, 189] on button "Завершен" at bounding box center [243, 190] width 44 height 13
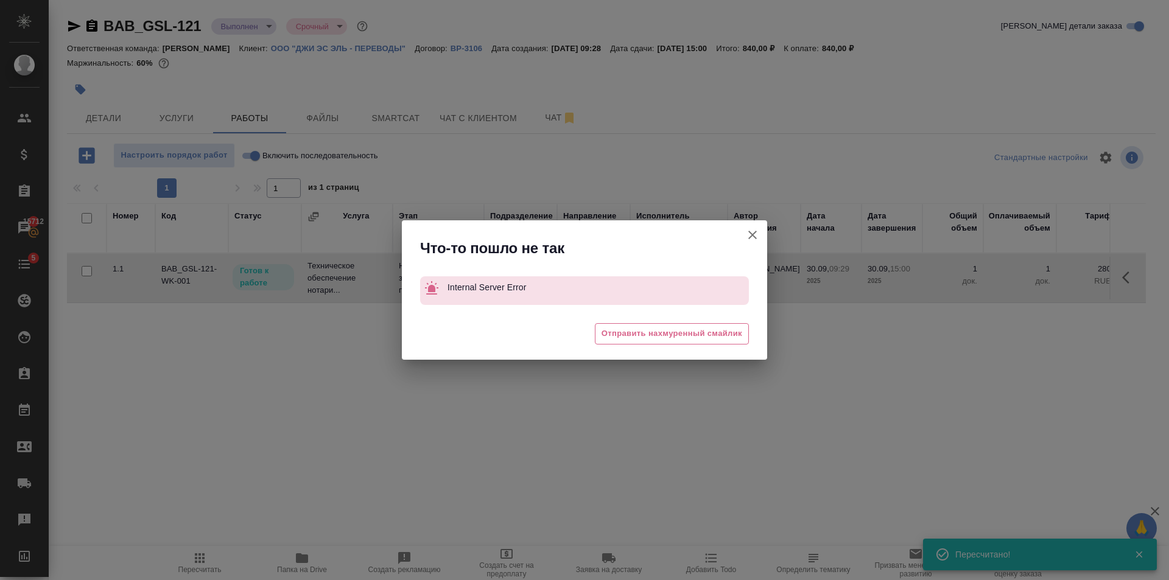
click at [756, 234] on icon "button" at bounding box center [752, 235] width 15 height 15
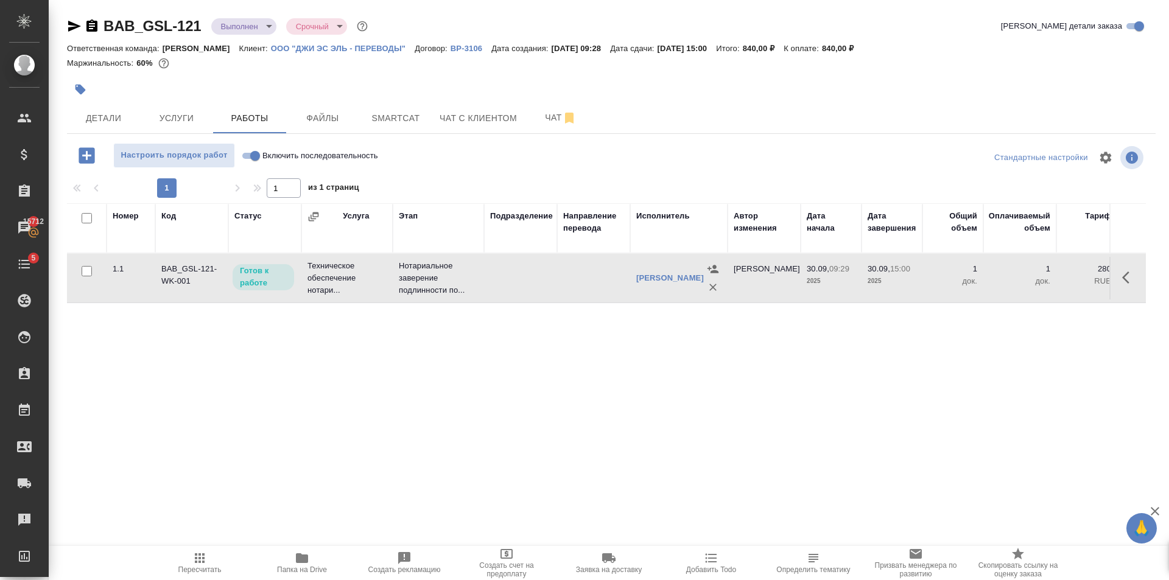
click at [215, 571] on span "Пересчитать" at bounding box center [199, 570] width 43 height 9
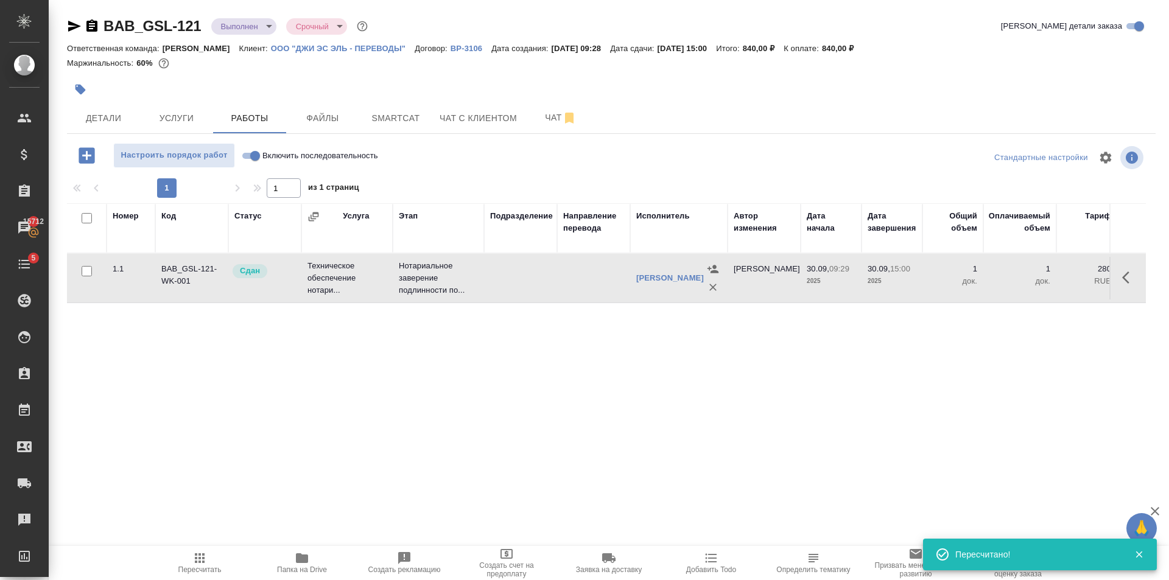
click at [251, 15] on div "BAB_GSL-121 Выполнен completed Срочный urgent Кратко детали заказа Ответственна…" at bounding box center [611, 254] width 1102 height 508
click at [250, 23] on body "🙏 .cls-1 fill:#fff; AWATERA Golubev Dmitry Клиенты Спецификации Заказы 15712 Ча…" at bounding box center [584, 290] width 1169 height 580
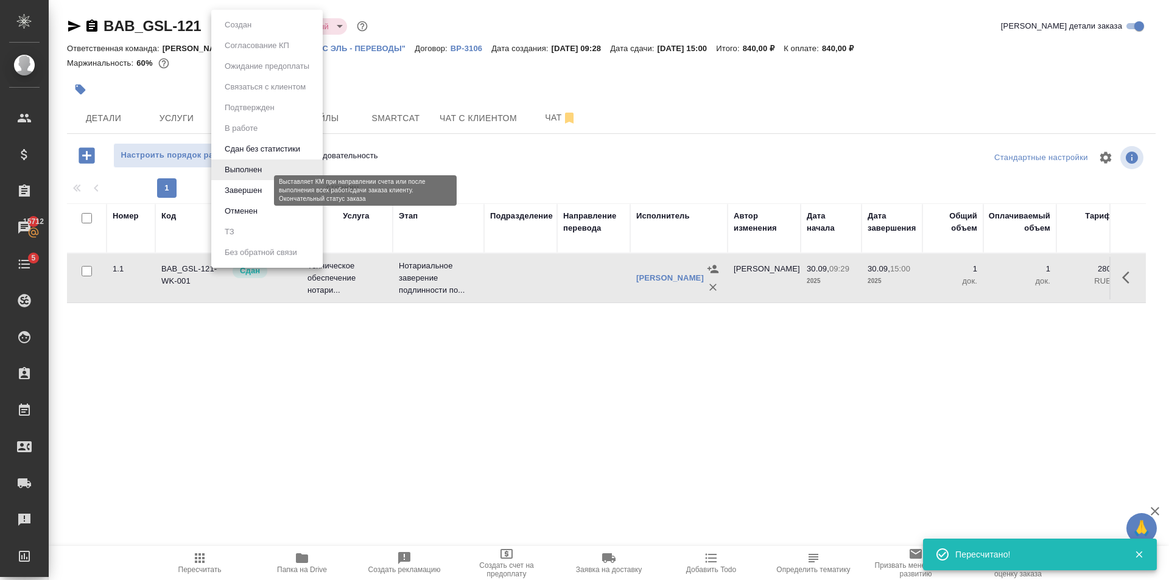
click at [258, 192] on button "Завершен" at bounding box center [243, 190] width 44 height 13
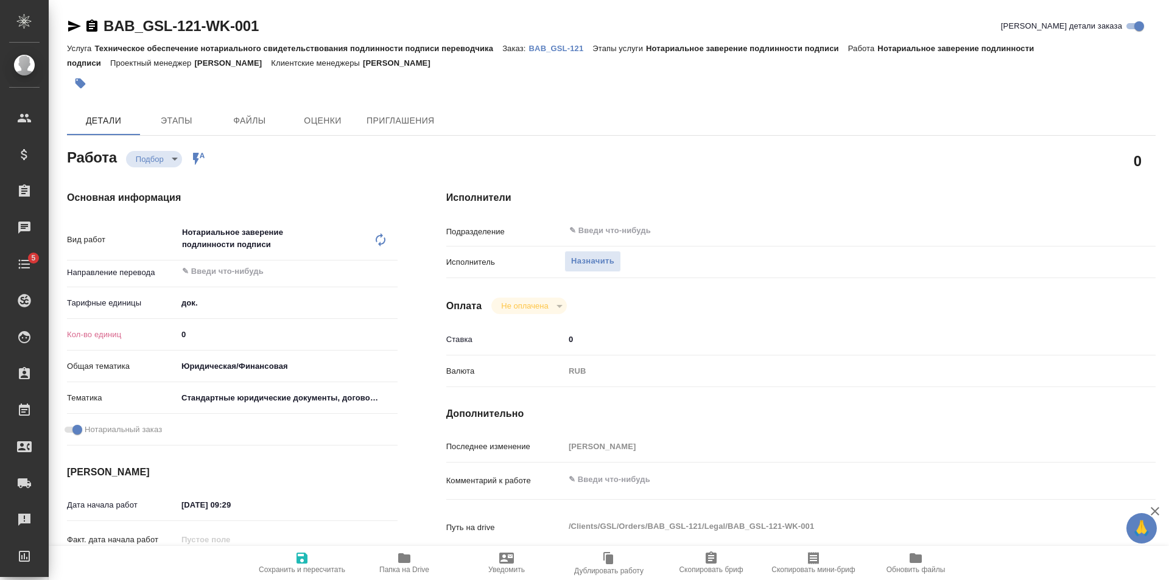
type input "1"
click at [396, 332] on input "1" at bounding box center [287, 335] width 220 height 18
click at [311, 558] on span "Сохранить и пересчитать" at bounding box center [302, 562] width 88 height 23
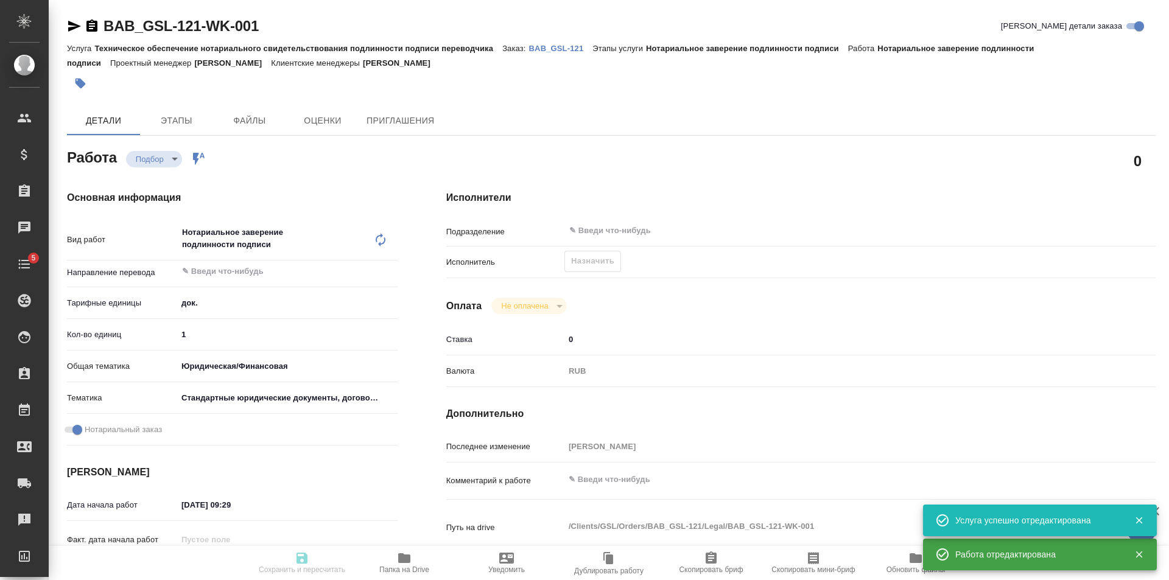
type input "recruiting"
type input "5a8b1489cc6b4906c91bfd8b"
type input "1"
type input "yr-fn"
type input "5f647205b73bc97568ca66bf"
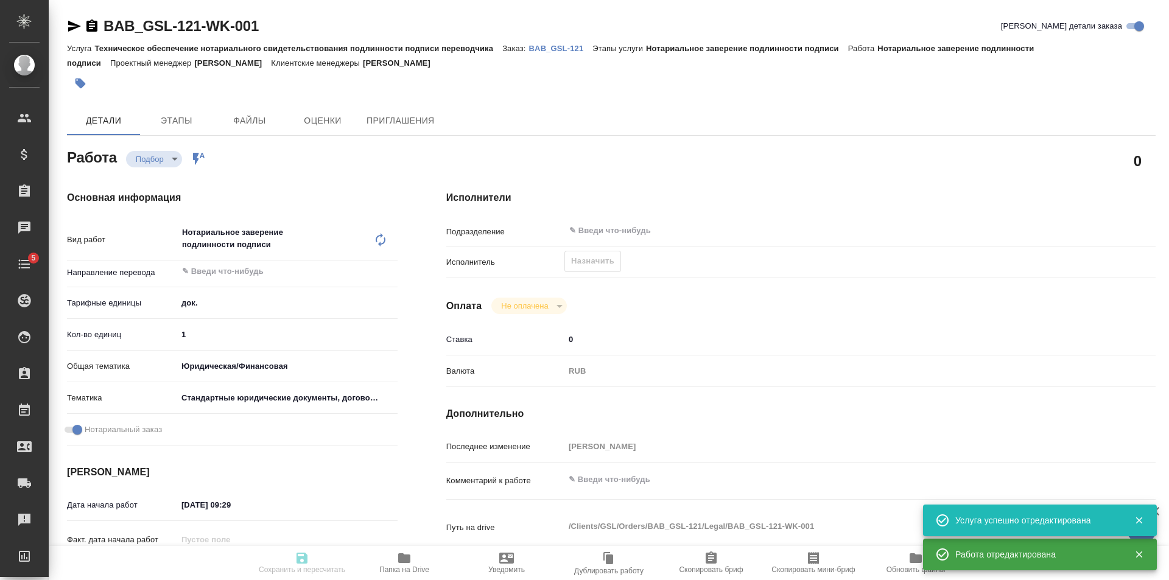
checkbox input "true"
type input "30.09.2025 09:29"
type input "30.09.2025 15:00"
type input "notPayed"
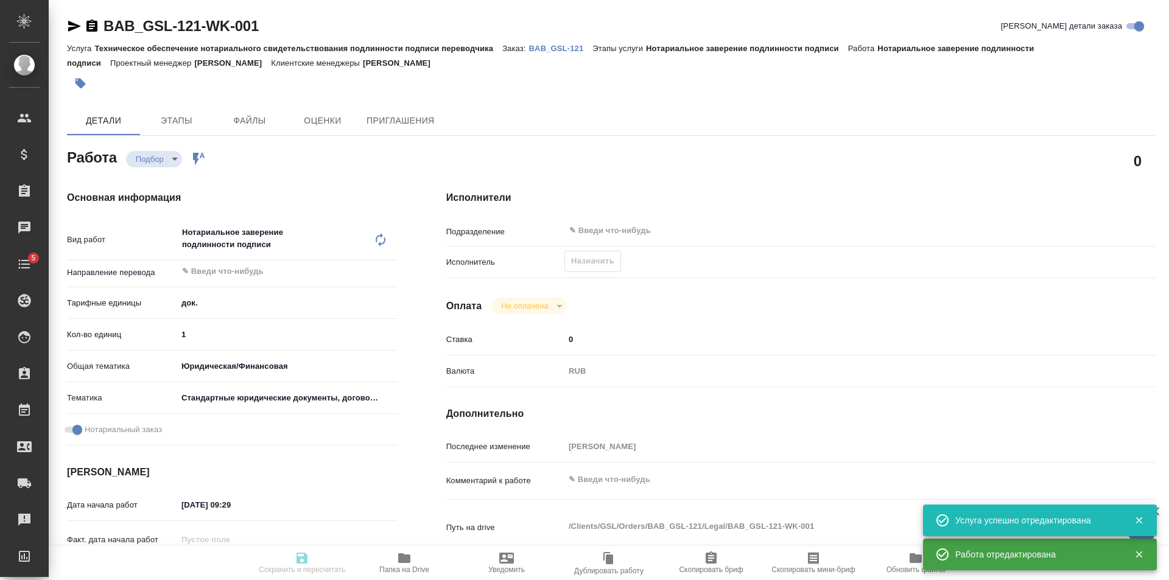
type input "0"
type input "RUB"
type input "Голубев Дмитрий"
type input "BAB_GSL-121"
type input "Техническое обеспечение нотариального свидетельствования подлинности подписи пе…"
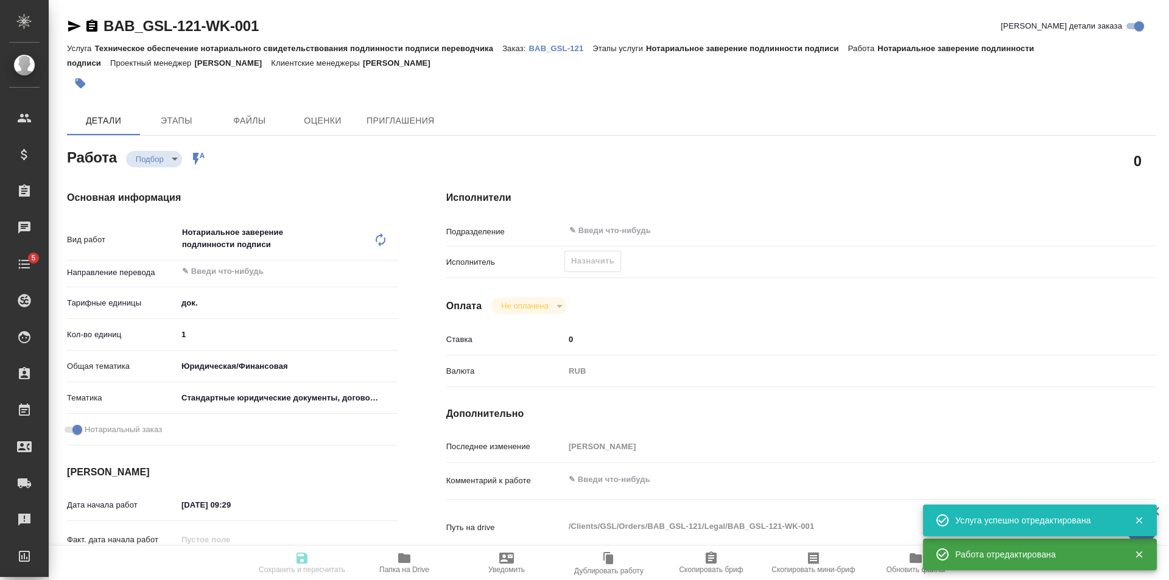
type input "Нотариальное заверение подлинности подписи"
type input "Голубев Дмитрий"
type input "/Clients/GSL/Orders/BAB_GSL-121"
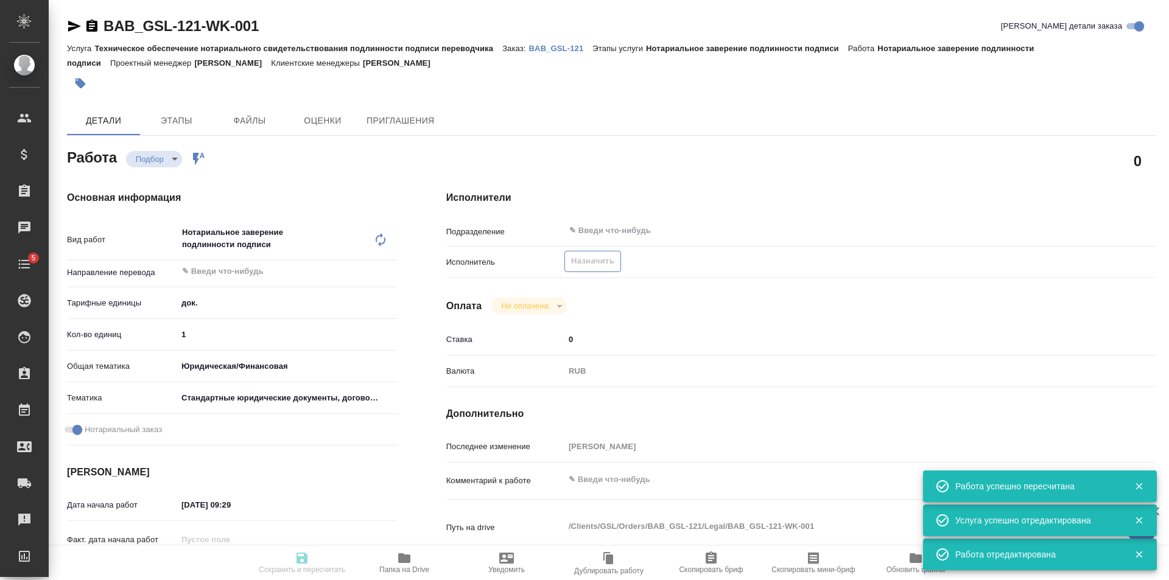
type input "recruiting"
type input "5a8b1489cc6b4906c91bfd8b"
type input "1"
type input "yr-fn"
type input "5f647205b73bc97568ca66bf"
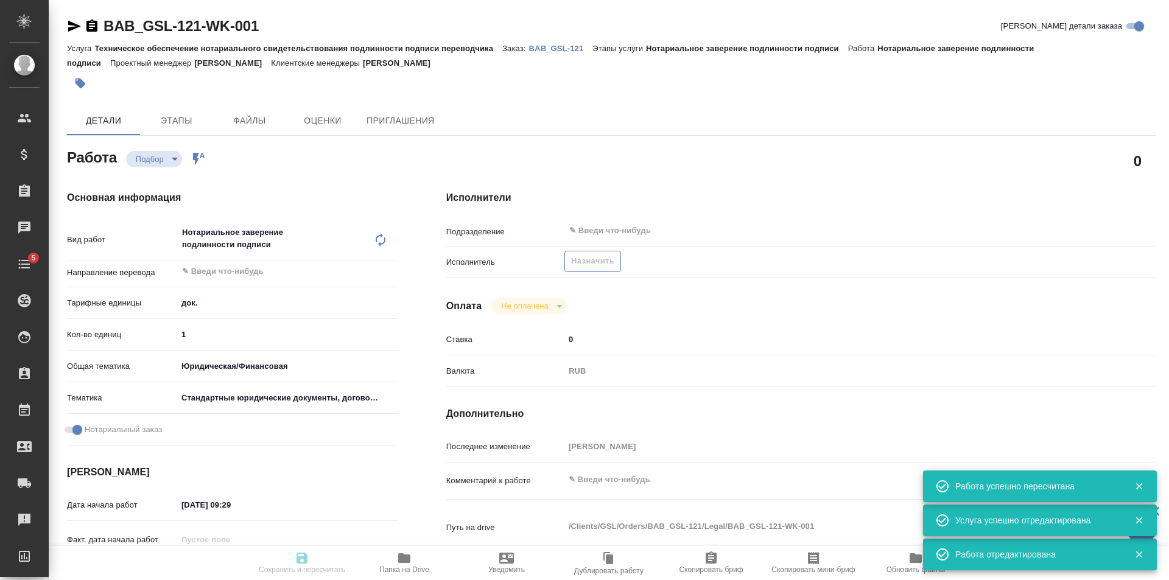
checkbox input "true"
type input "30.09.2025 09:29"
type input "30.09.2025 15:00"
type input "notPayed"
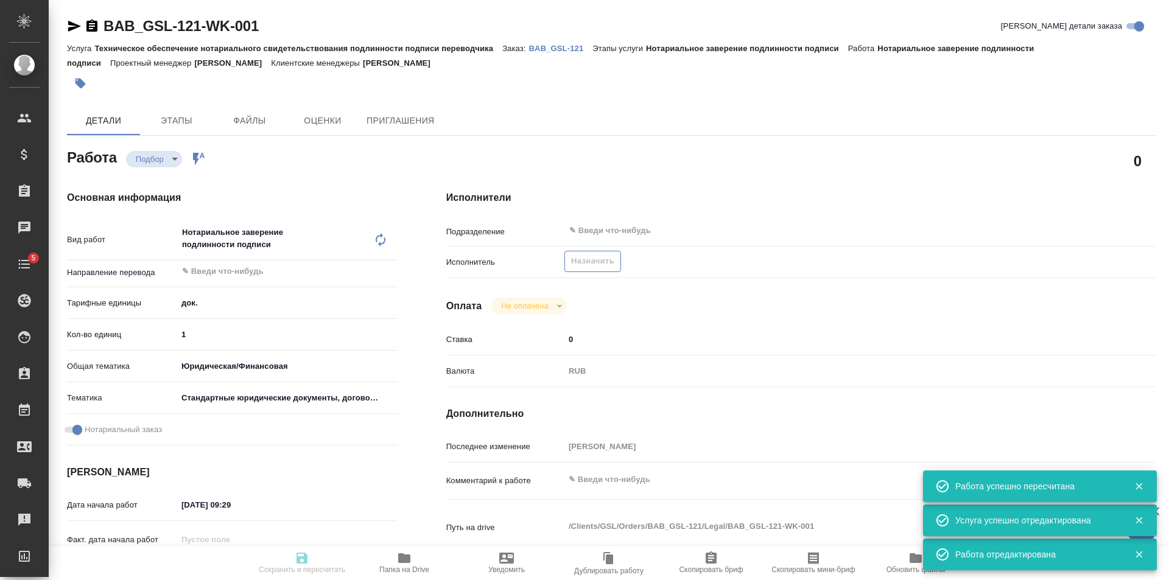
type input "0"
type input "RUB"
type input "Голубев Дмитрий"
type input "BAB_GSL-121"
type input "Техническое обеспечение нотариального свидетельствования подлинности подписи пе…"
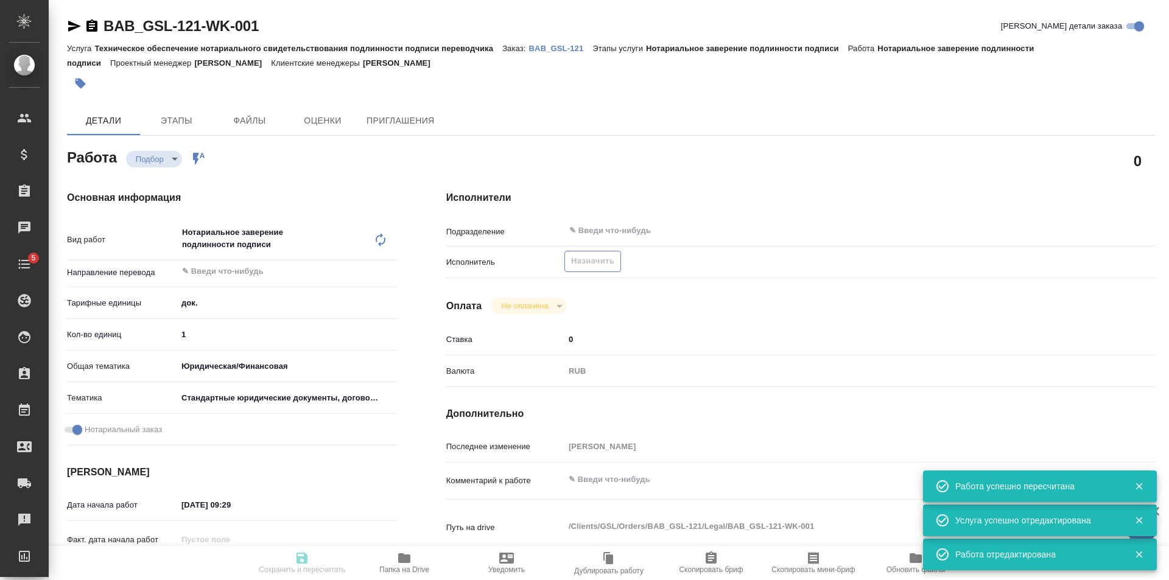
type input "Нотариальное заверение подлинности подписи"
type input "Голубев Дмитрий"
type input "/Clients/GSL/Orders/BAB_GSL-121"
click at [578, 261] on span "Назначить" at bounding box center [592, 262] width 43 height 14
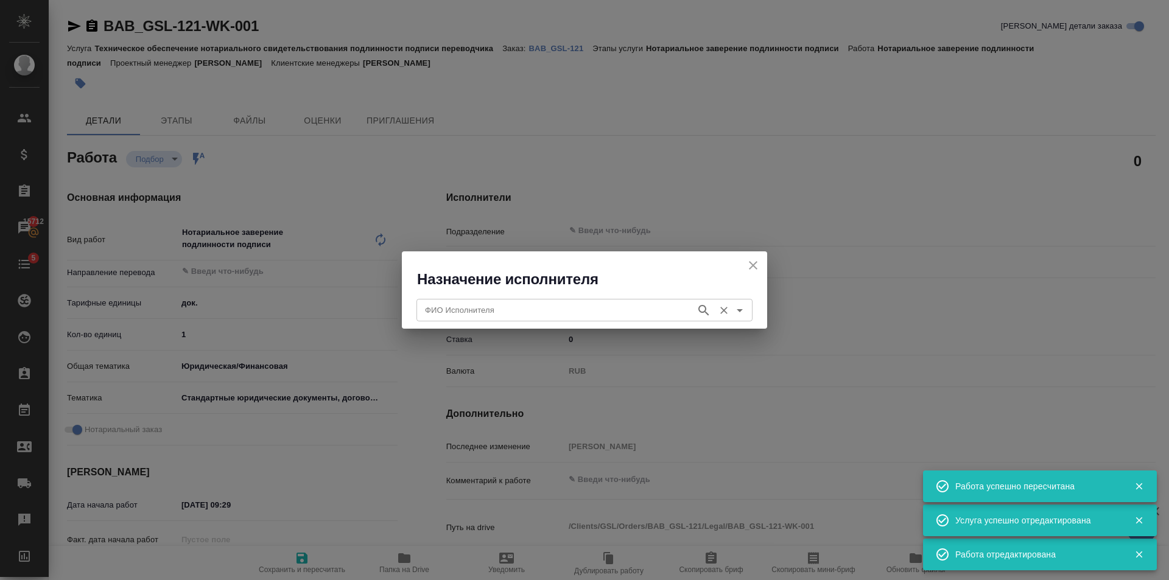
drag, startPoint x: 515, startPoint y: 303, endPoint x: 508, endPoint y: 304, distance: 6.9
click at [514, 303] on input "ФИО Исполнителя" at bounding box center [555, 310] width 270 height 15
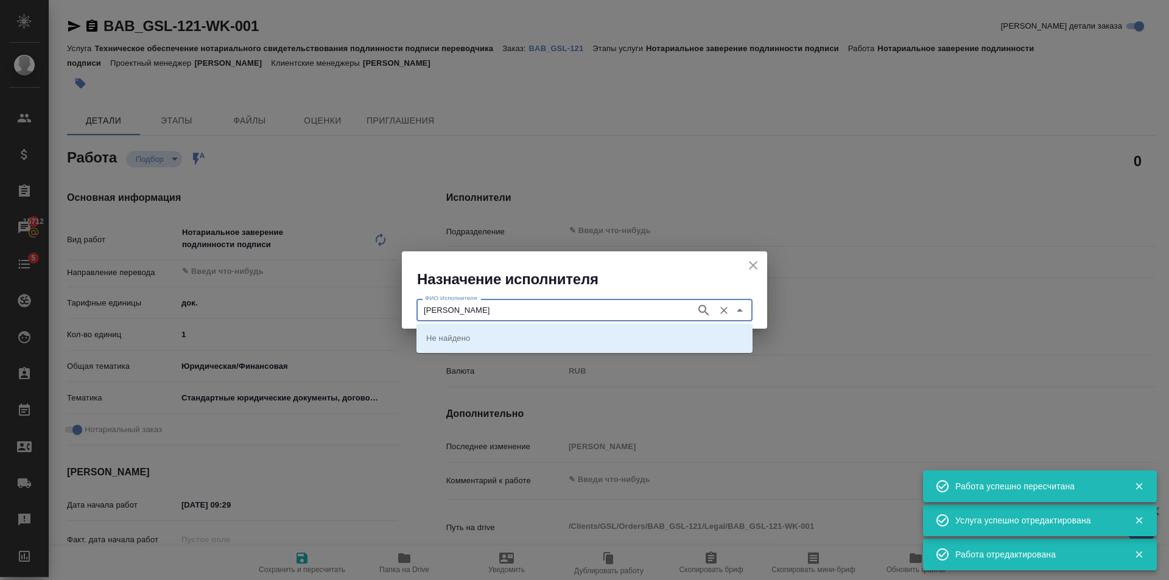
type input "Шишенков"
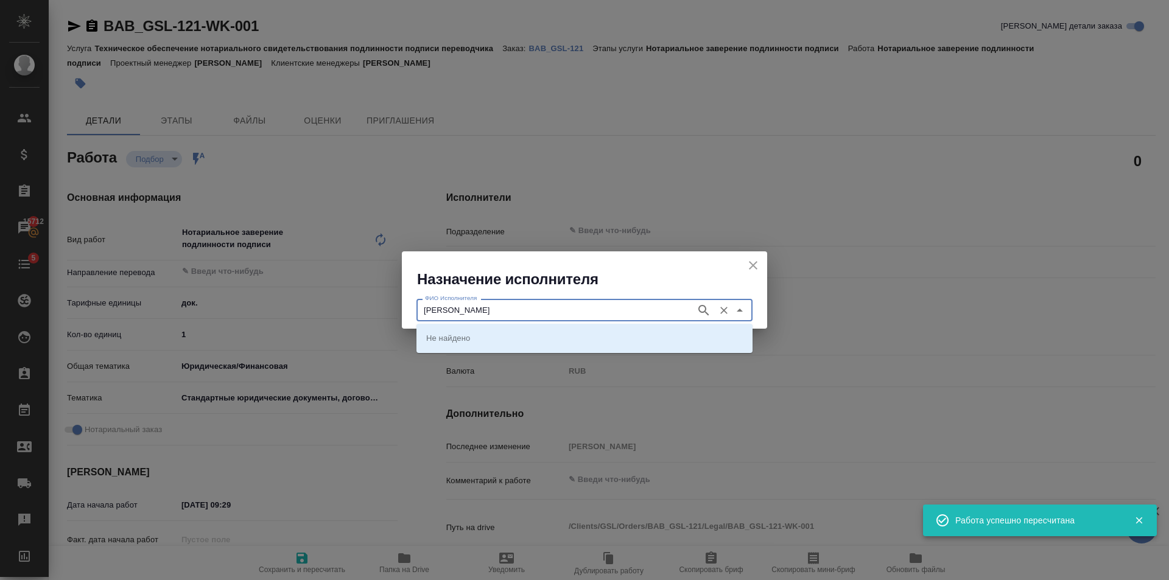
click at [711, 311] on icon "button" at bounding box center [704, 310] width 15 height 15
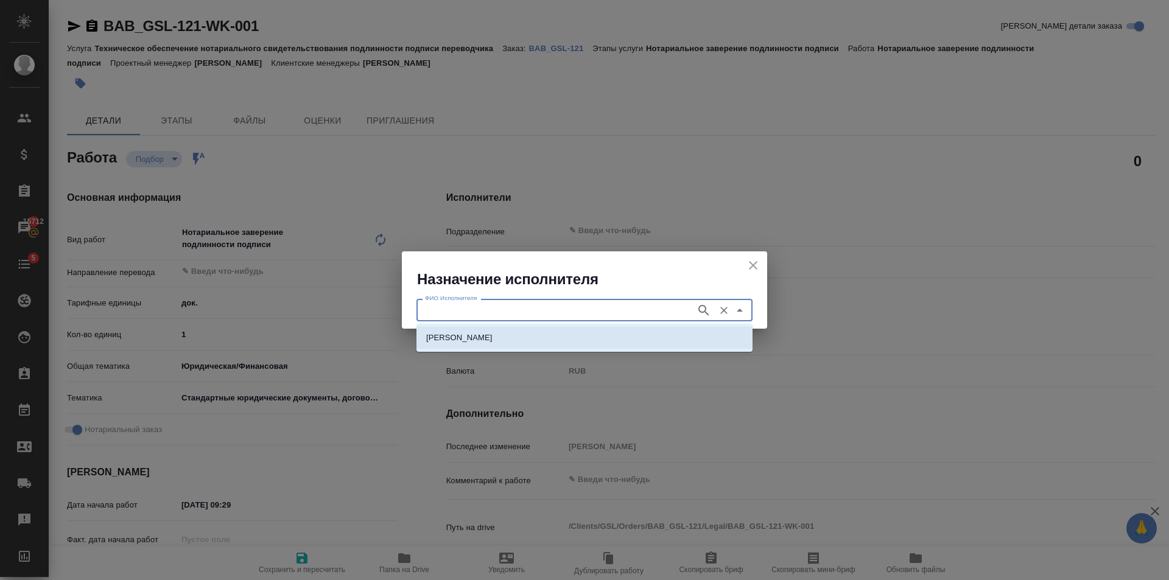
click at [493, 340] on p "НОТАРИУС Шишенков Леонид Васильевич" at bounding box center [459, 338] width 66 height 12
type input "НОТАРИУС Шишенков Леонид Васильевич"
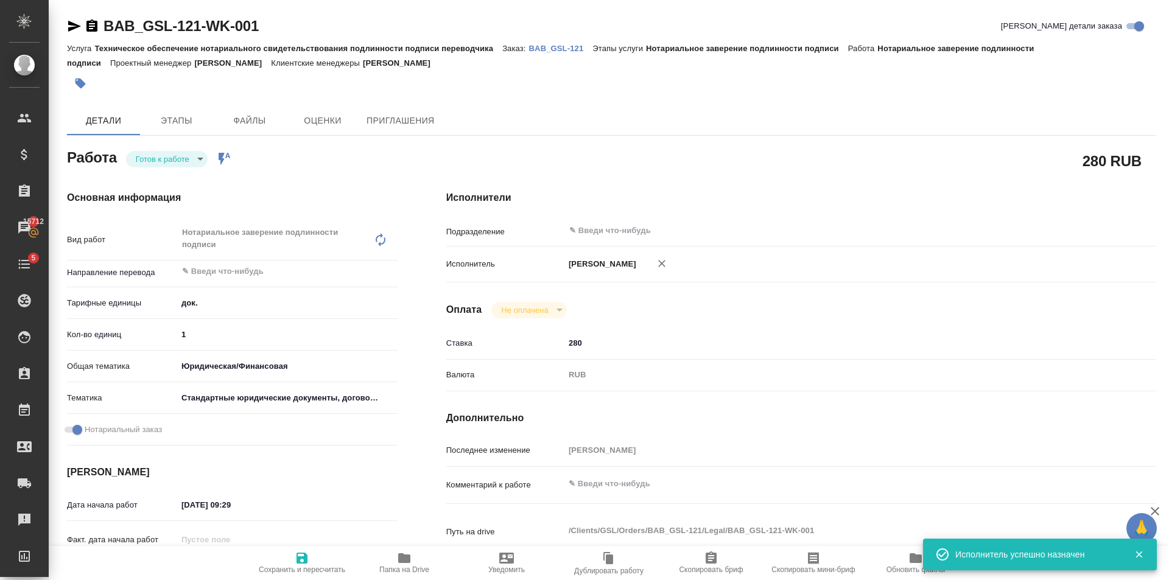
type textarea "x"
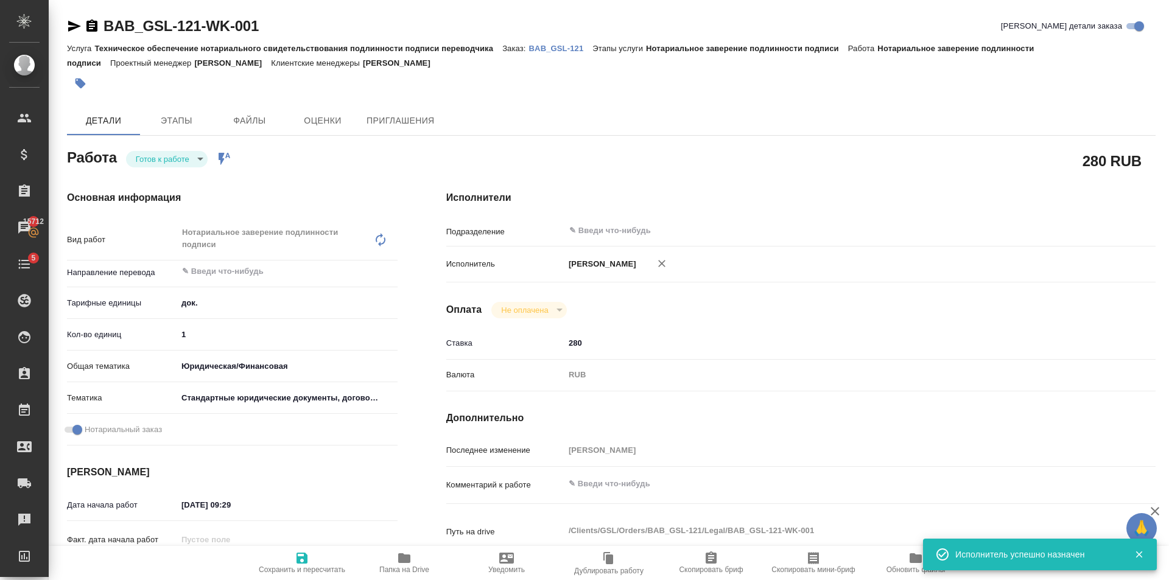
type textarea "x"
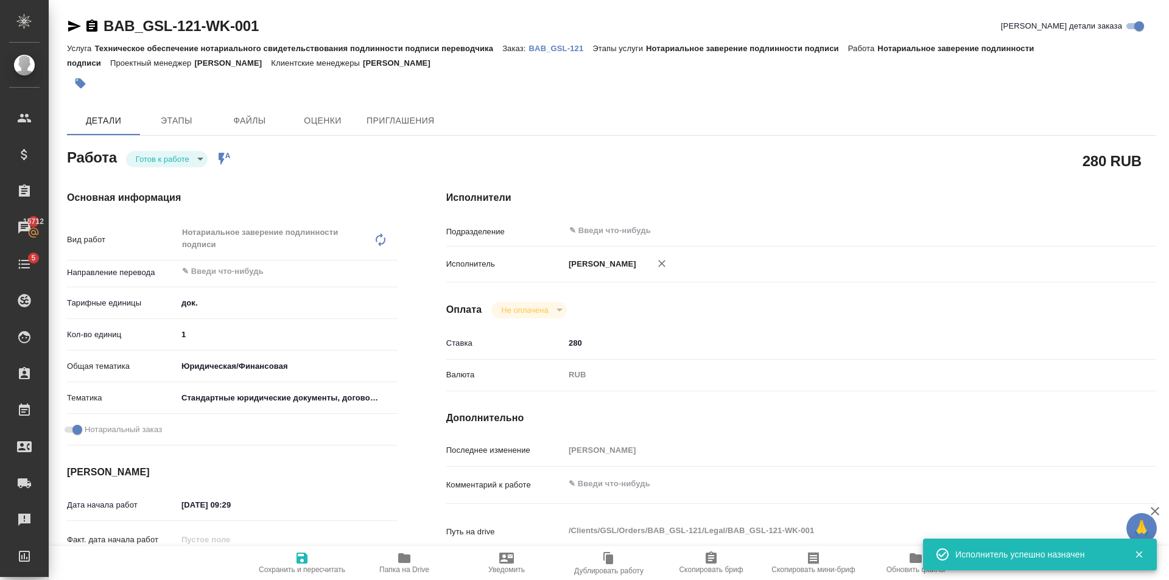
type textarea "x"
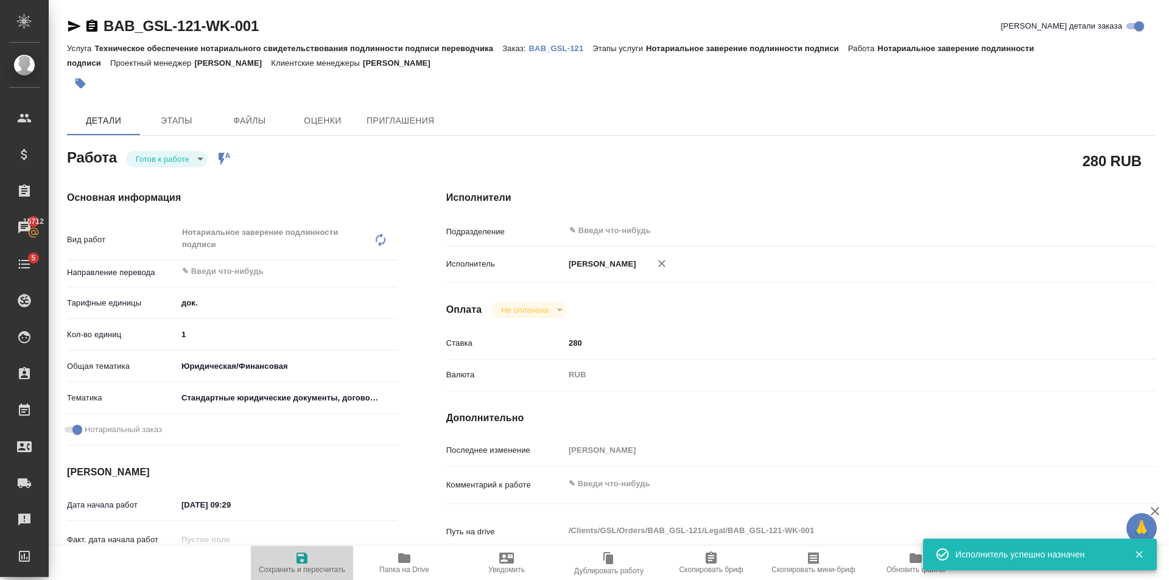
click at [304, 569] on span "Сохранить и пересчитать" at bounding box center [302, 570] width 86 height 9
type textarea "x"
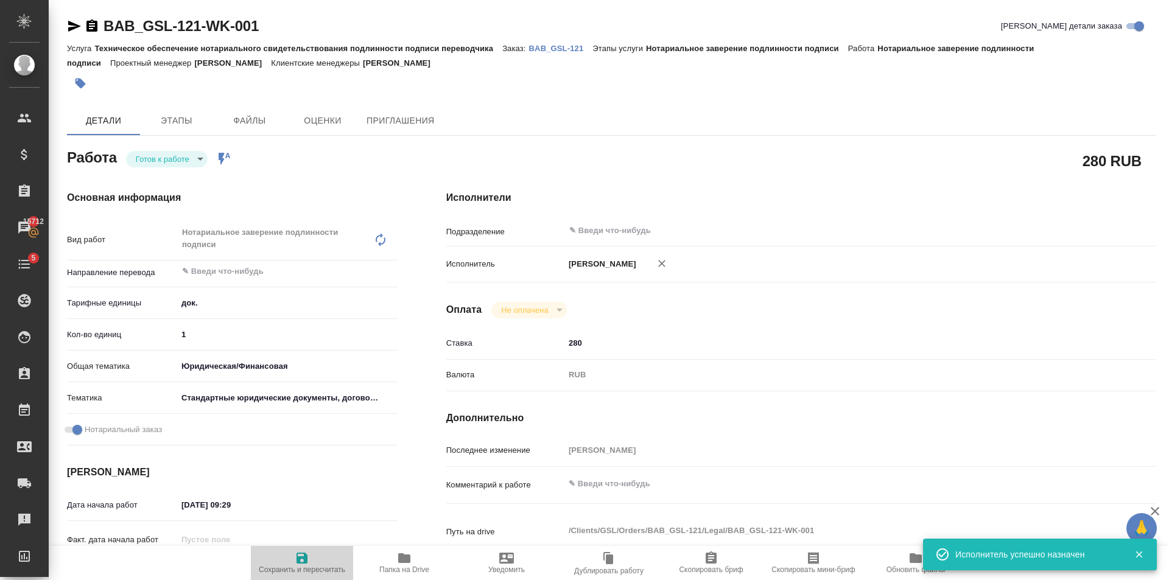
type textarea "x"
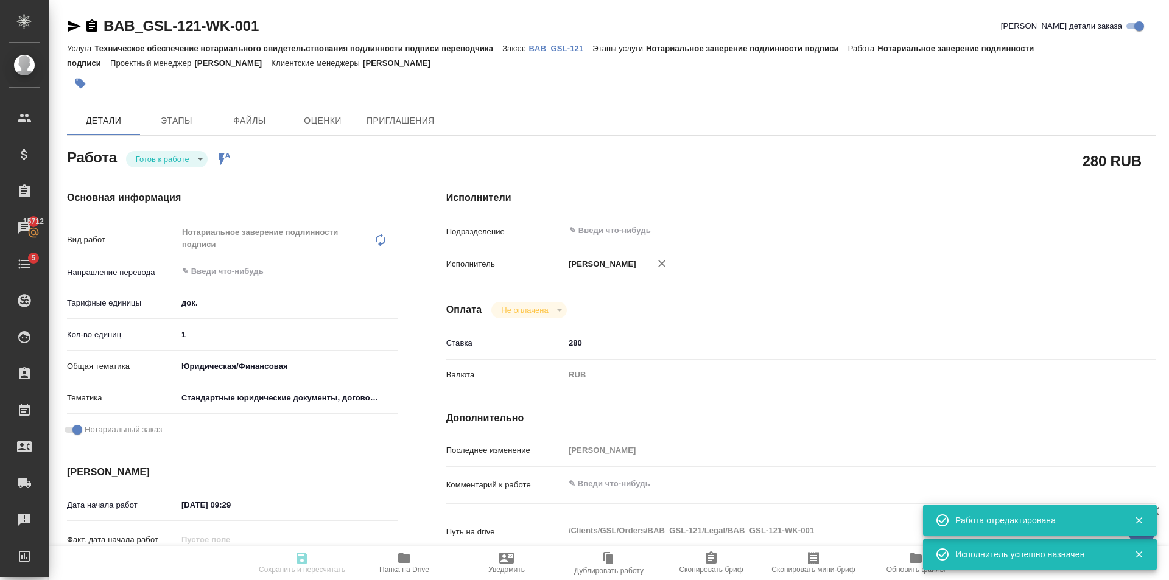
type textarea "x"
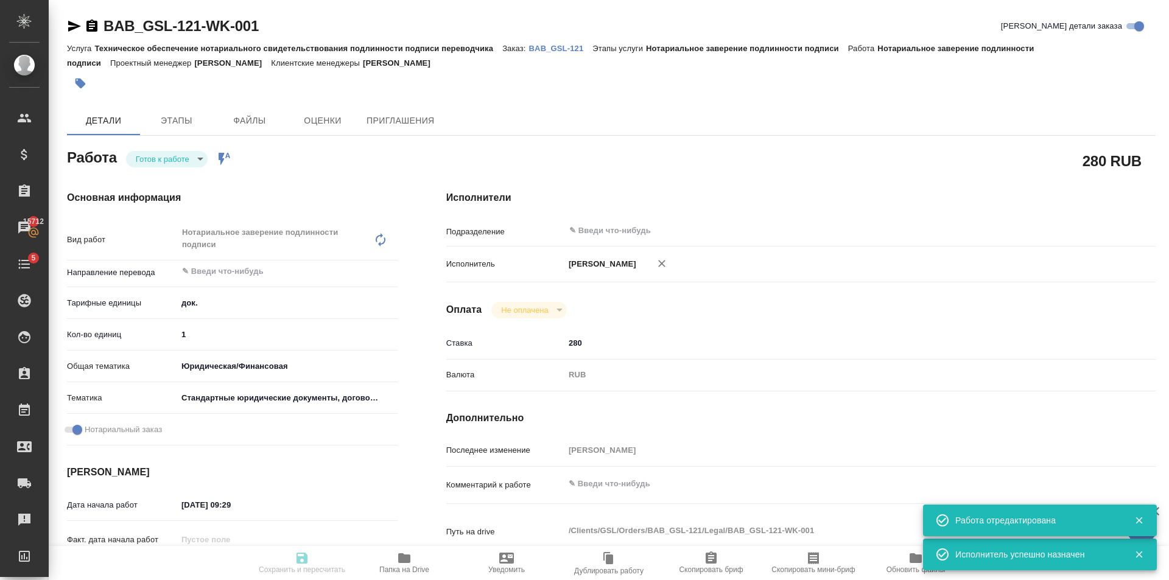
type textarea "x"
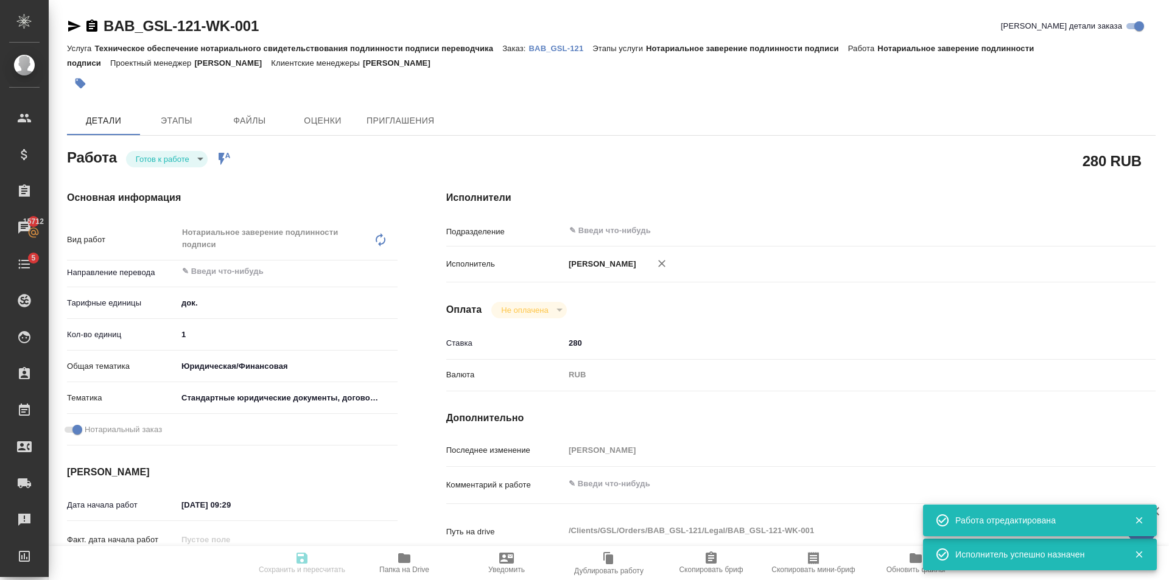
type input "readyForWork"
type textarea "Нотариальное заверение подлинности подписи"
type textarea "x"
type input "5a8b1489cc6b4906c91bfd8b"
type input "1"
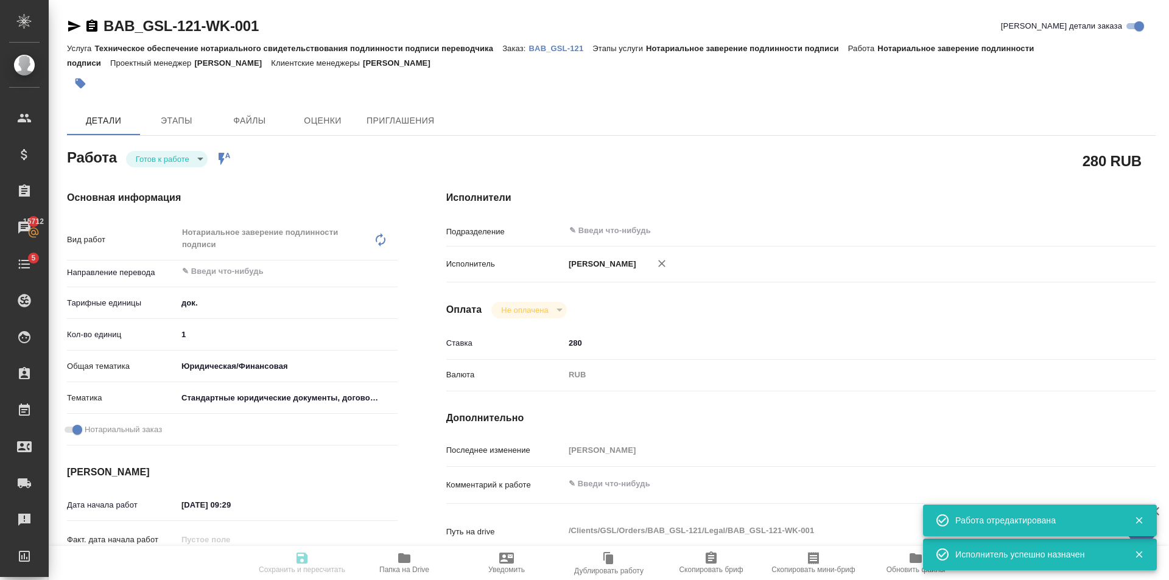
type input "yr-fn"
type input "5f647205b73bc97568ca66bf"
checkbox input "true"
type input "30.09.2025 09:29"
type input "30.09.2025 15:00"
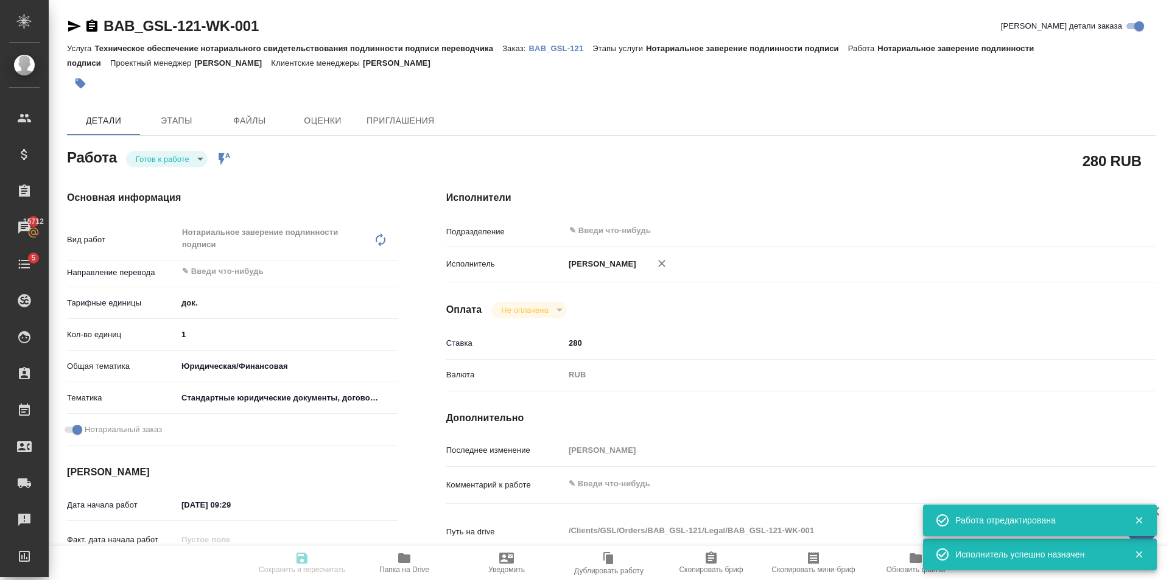
type input "30.09.2025 15:00"
type input "notPayed"
type input "280"
type input "RUB"
type input "Голубев Дмитрий"
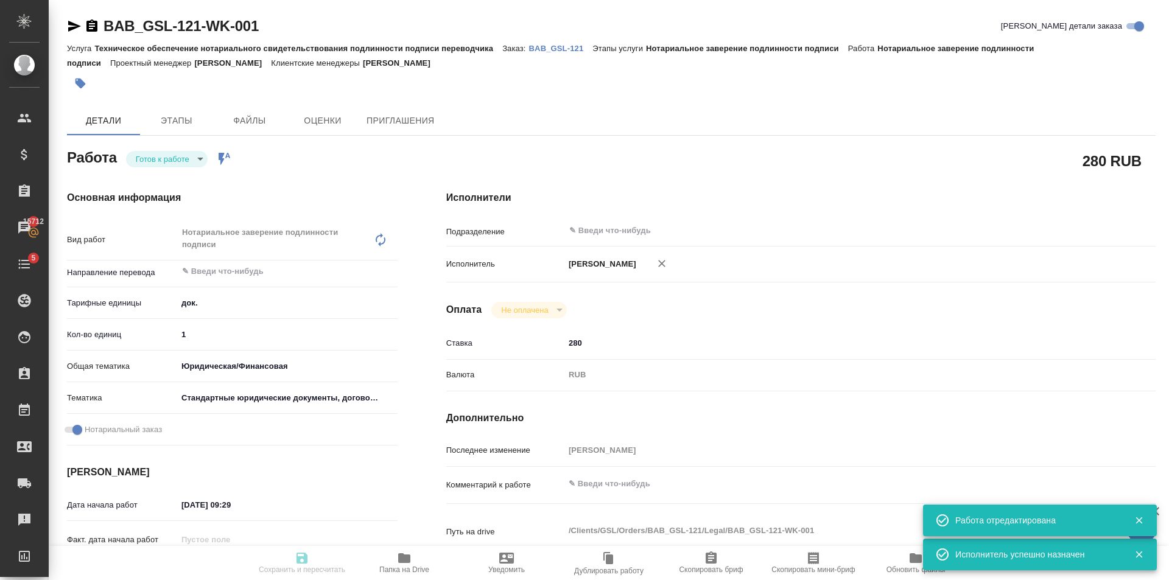
type textarea "x"
type textarea "/Clients/GSL/Orders/BAB_GSL-121/Legal/BAB_GSL-121-WK-001"
type textarea "x"
type input "BAB_GSL-121"
type input "Техническое обеспечение нотариального свидетельствования подлинности подписи пе…"
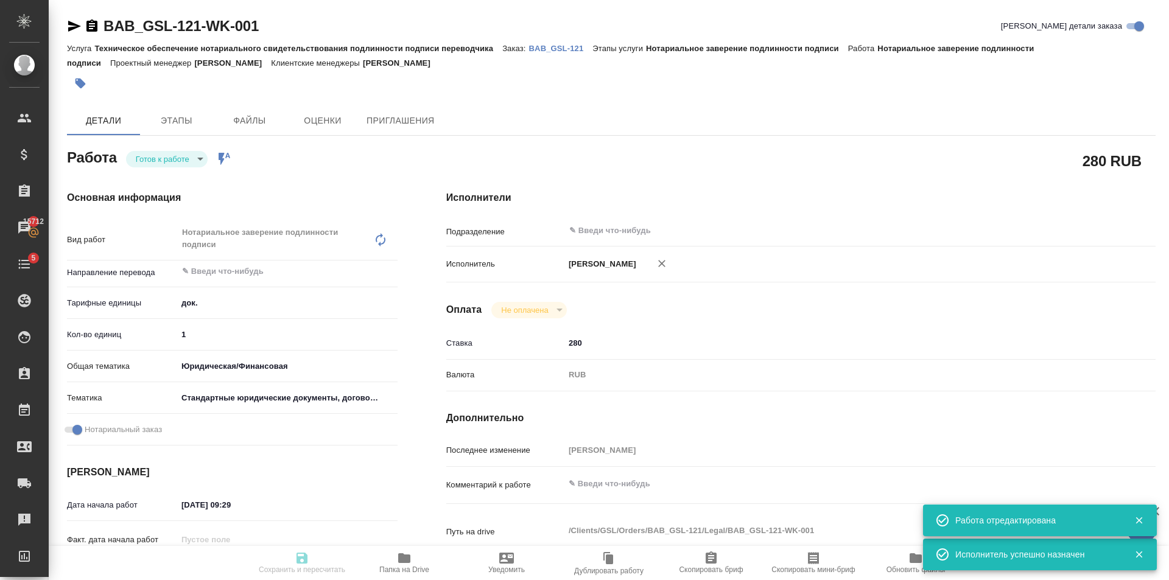
type input "Нотариальное заверение подлинности подписи"
type input "Голубев Дмитрий"
type input "/Clients/GSL/Orders/BAB_GSL-121"
type textarea "x"
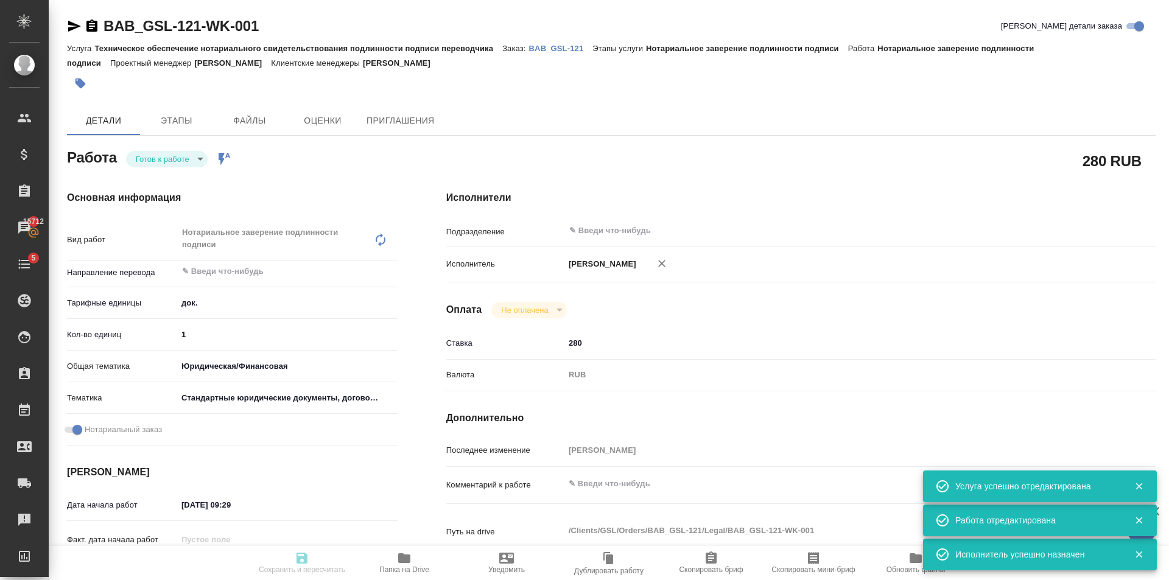
type textarea "x"
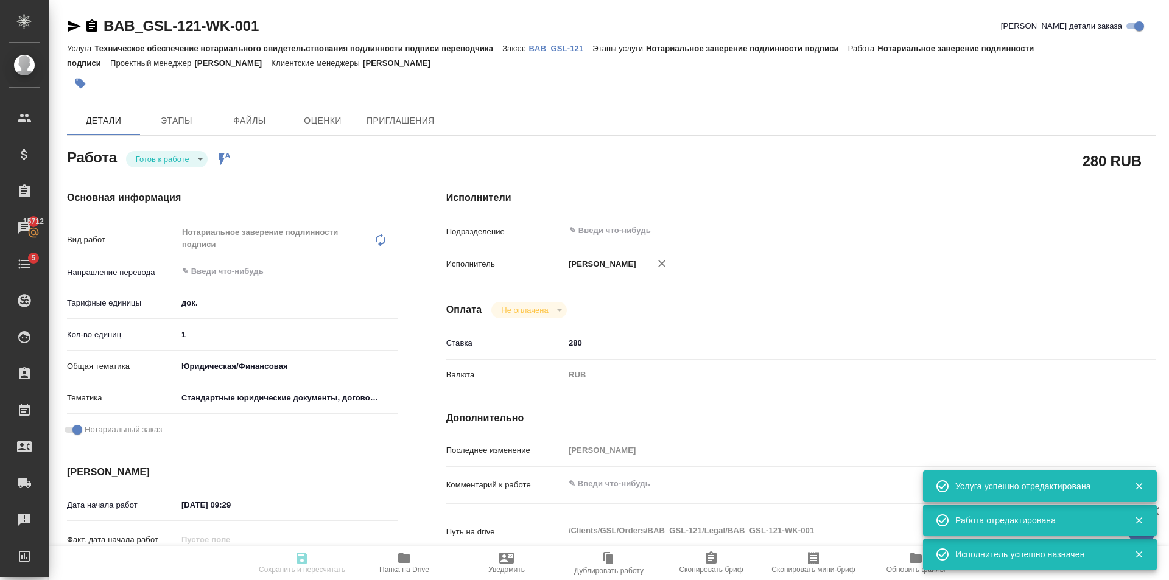
type textarea "x"
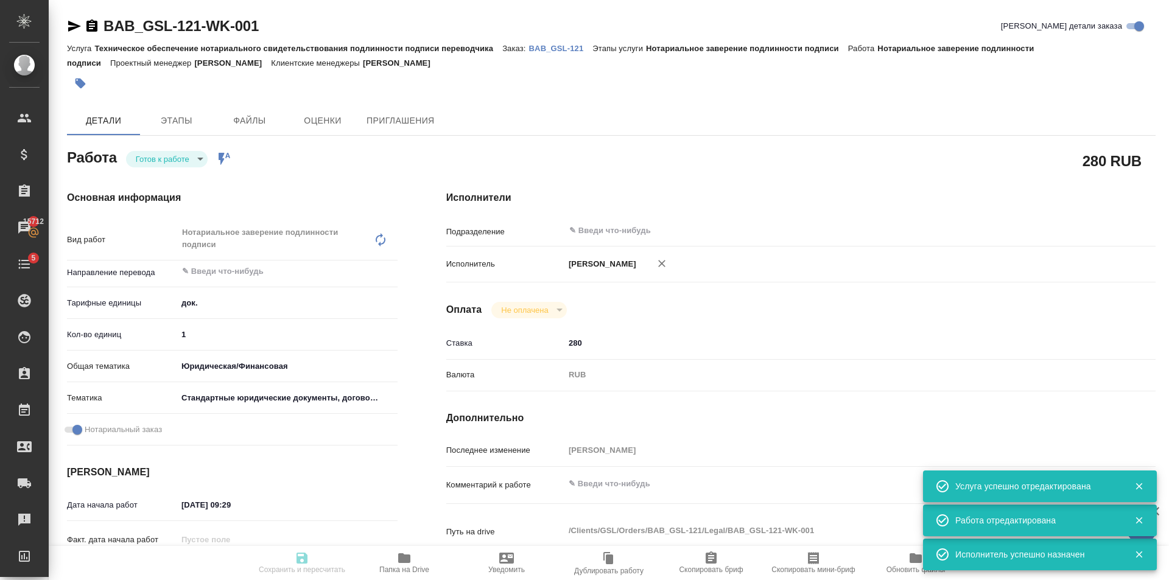
type textarea "x"
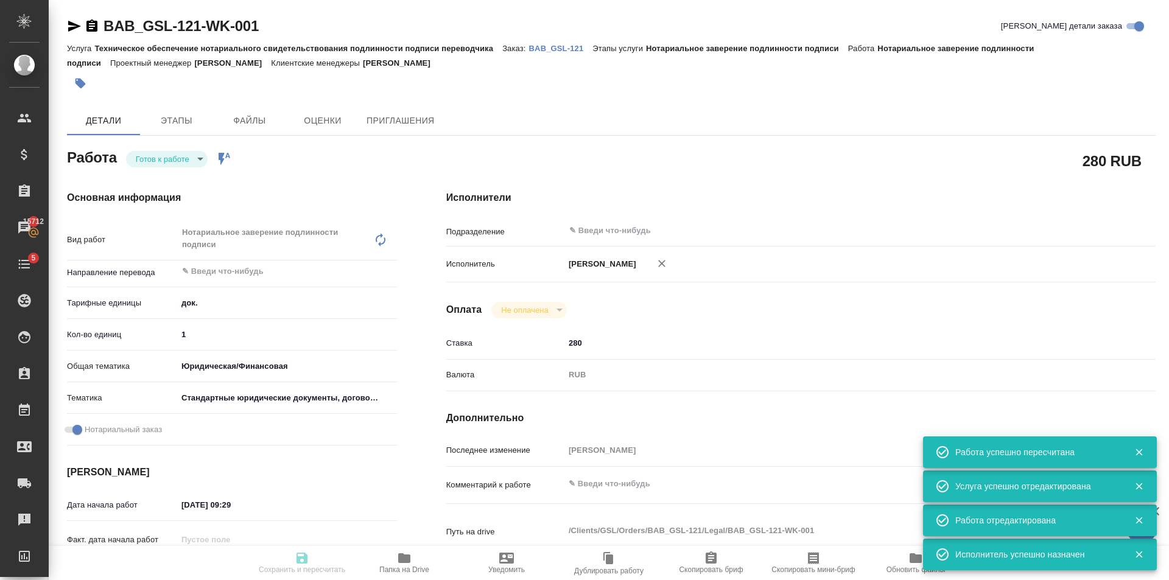
type input "readyForWork"
type textarea "Нотариальное заверение подлинности подписи"
type textarea "x"
type input "5a8b1489cc6b4906c91bfd8b"
type input "1"
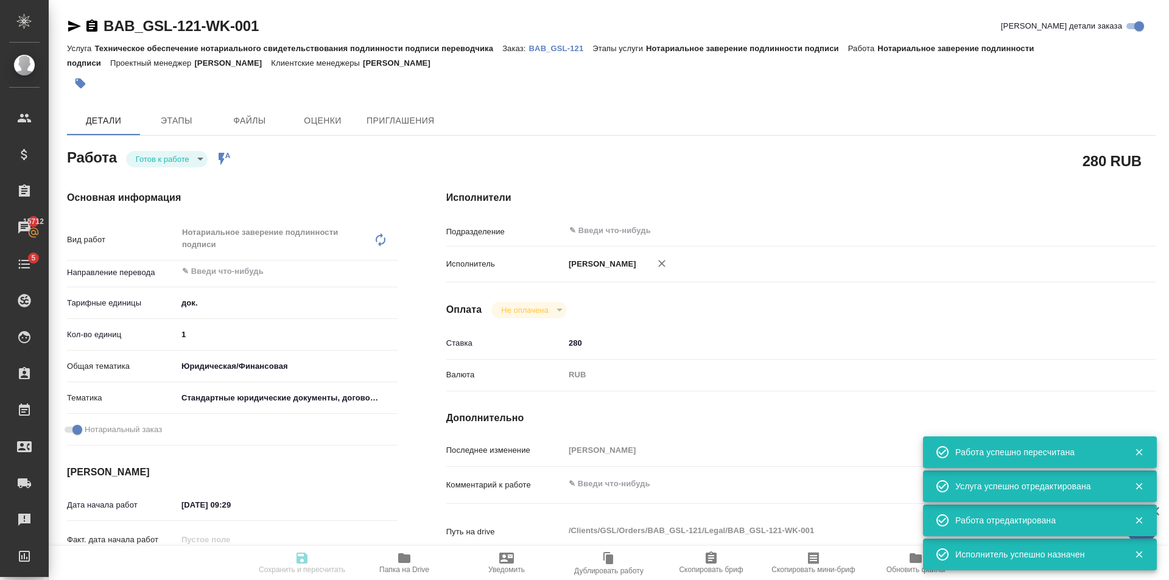
type input "yr-fn"
type input "5f647205b73bc97568ca66bf"
checkbox input "true"
type input "30.09.2025 09:29"
type input "30.09.2025 15:00"
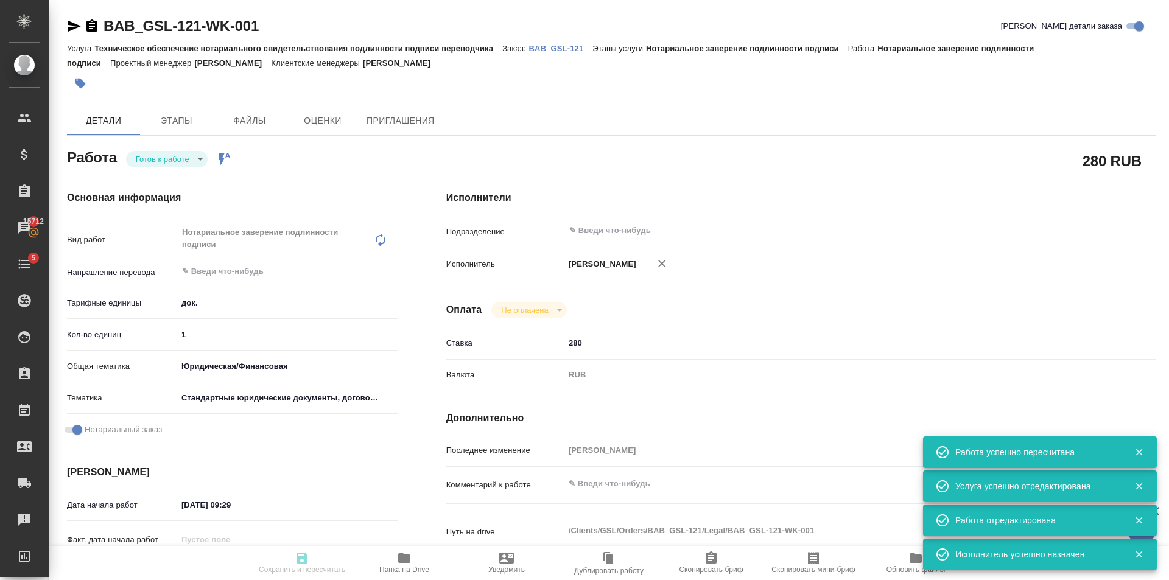
type input "30.09.2025 15:00"
type input "notPayed"
type input "280"
type input "RUB"
type input "Голубев Дмитрий"
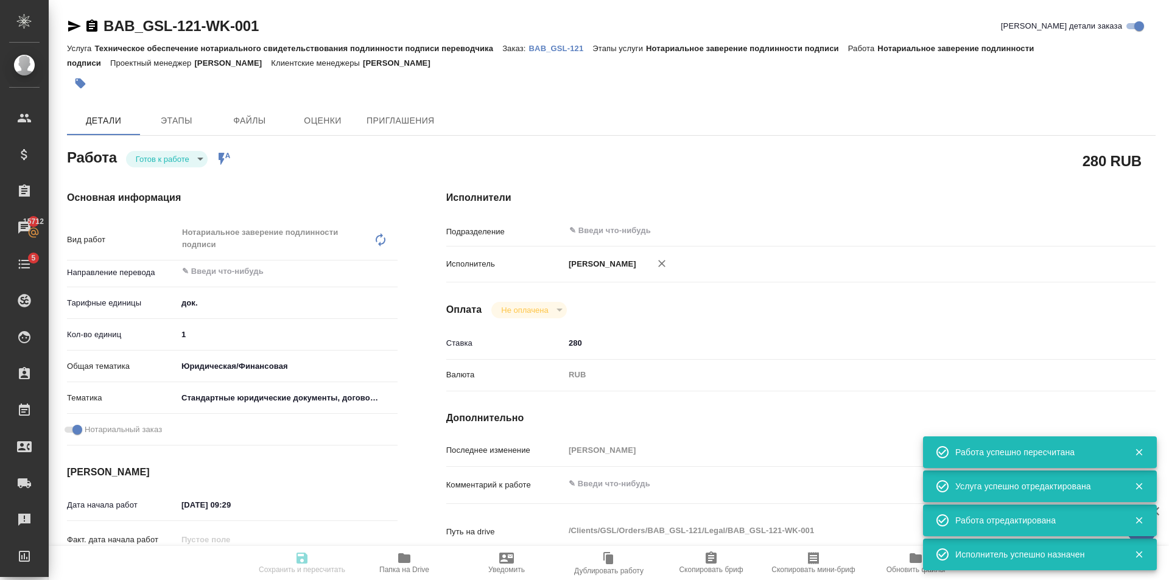
type textarea "x"
type textarea "/Clients/GSL/Orders/BAB_GSL-121/Legal/BAB_GSL-121-WK-001"
type textarea "x"
type input "BAB_GSL-121"
type input "Техническое обеспечение нотариального свидетельствования подлинности подписи пе…"
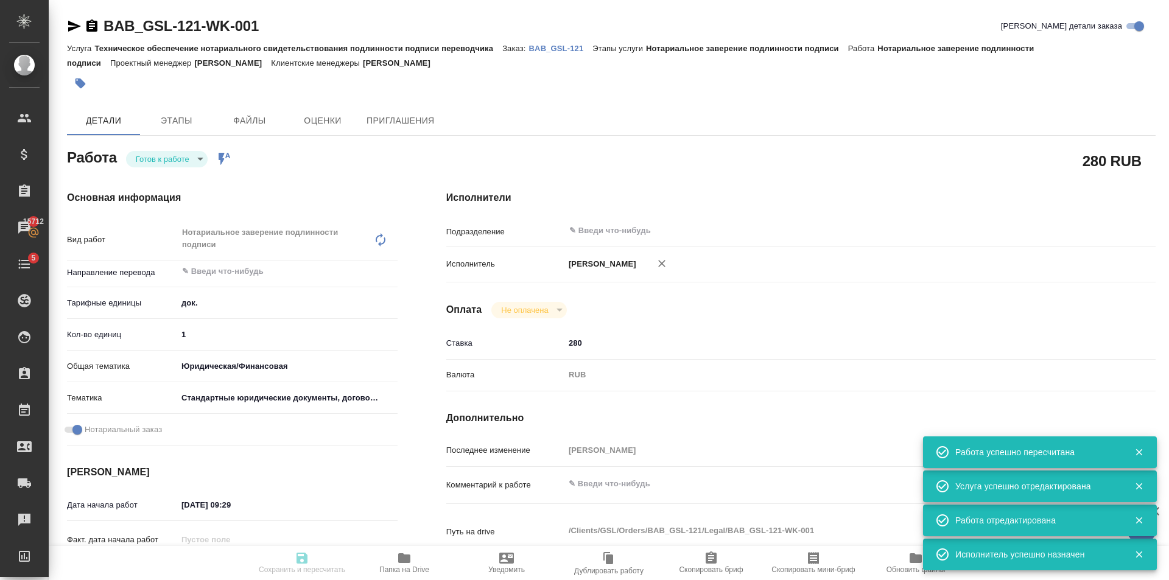
type input "Нотариальное заверение подлинности подписи"
type input "Голубев Дмитрий"
type input "/Clients/GSL/Orders/BAB_GSL-121"
type textarea "x"
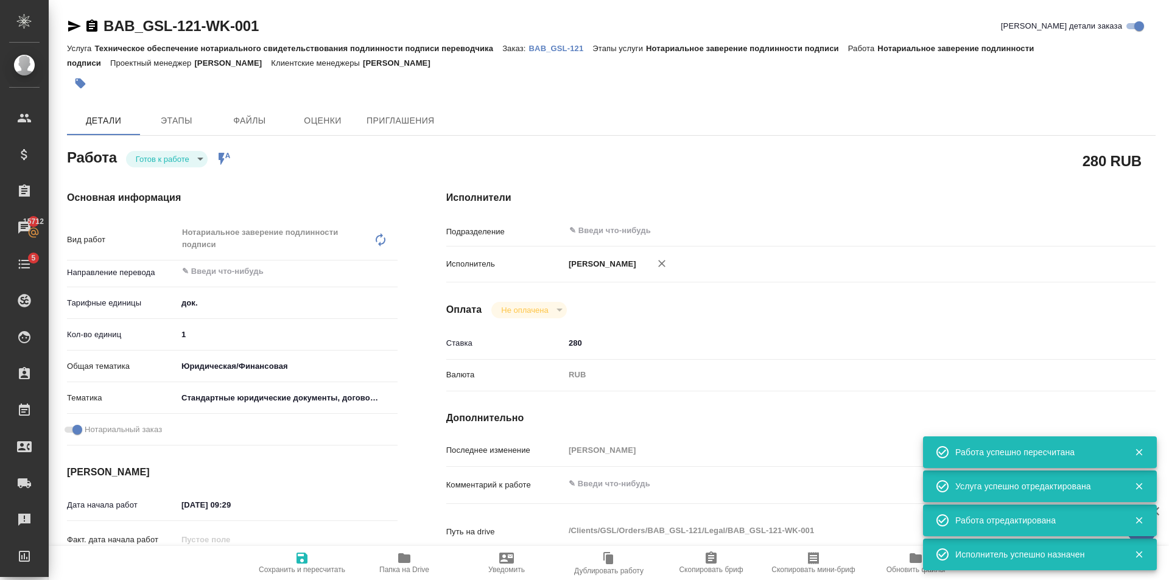
type textarea "x"
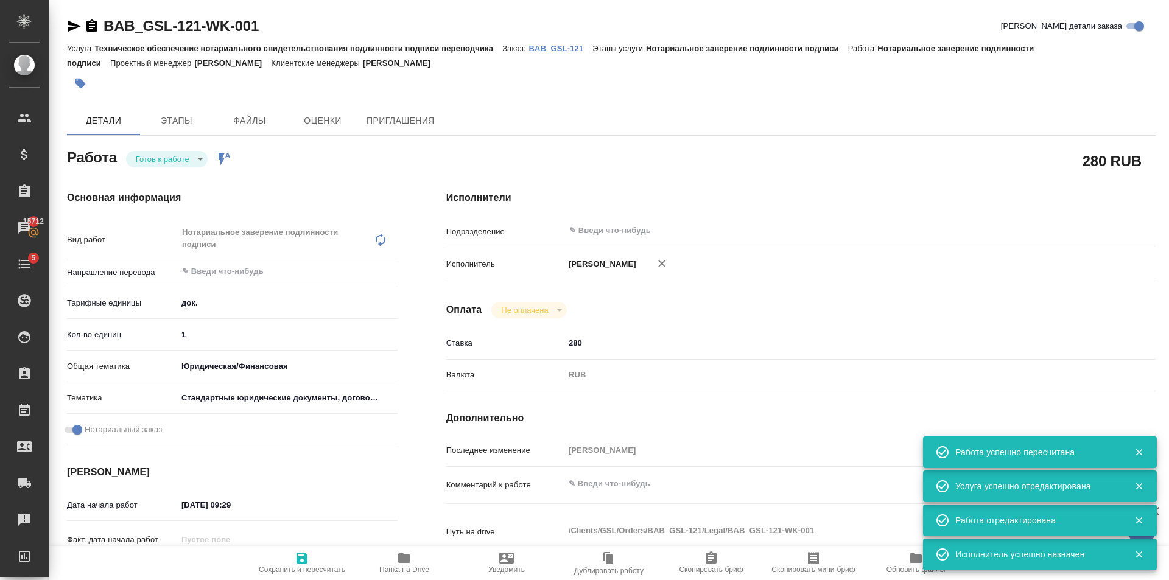
type textarea "x"
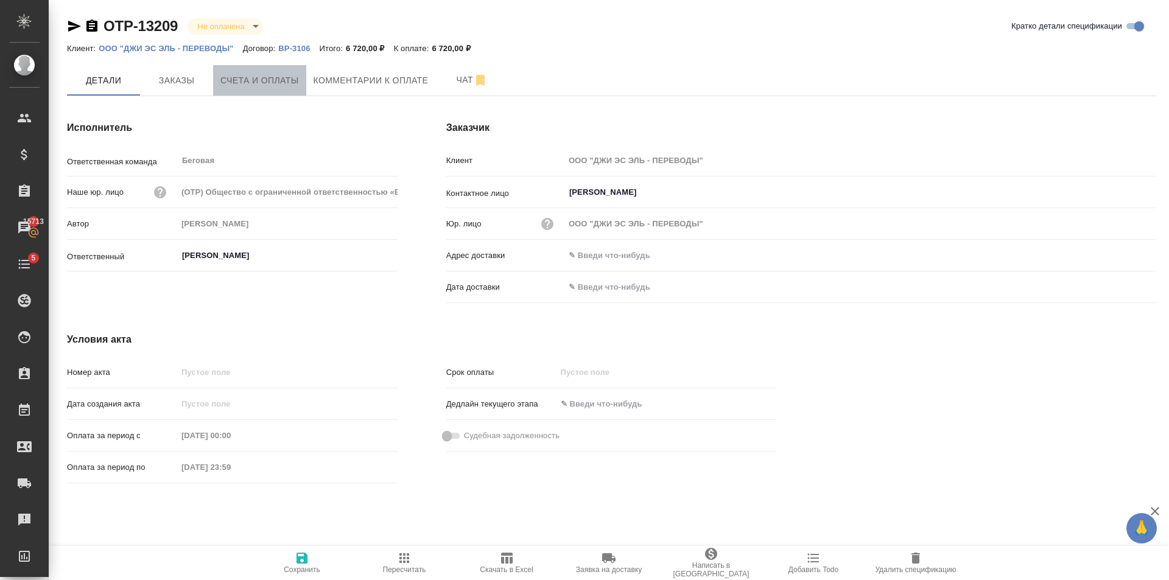
click at [278, 83] on span "Счета и оплаты" at bounding box center [259, 80] width 79 height 15
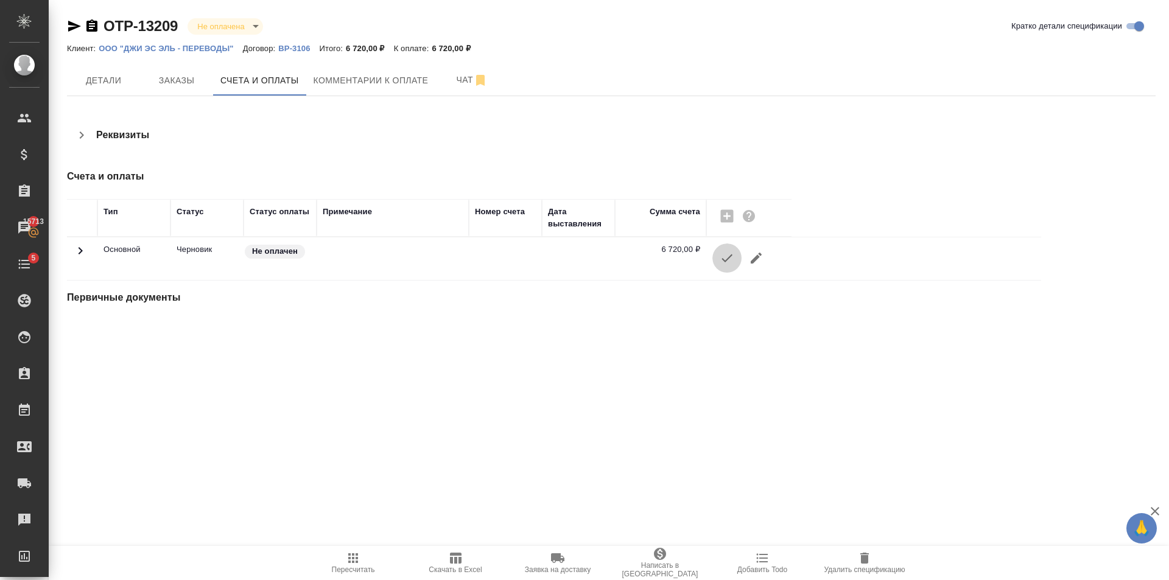
click at [724, 265] on icon "button" at bounding box center [727, 258] width 15 height 15
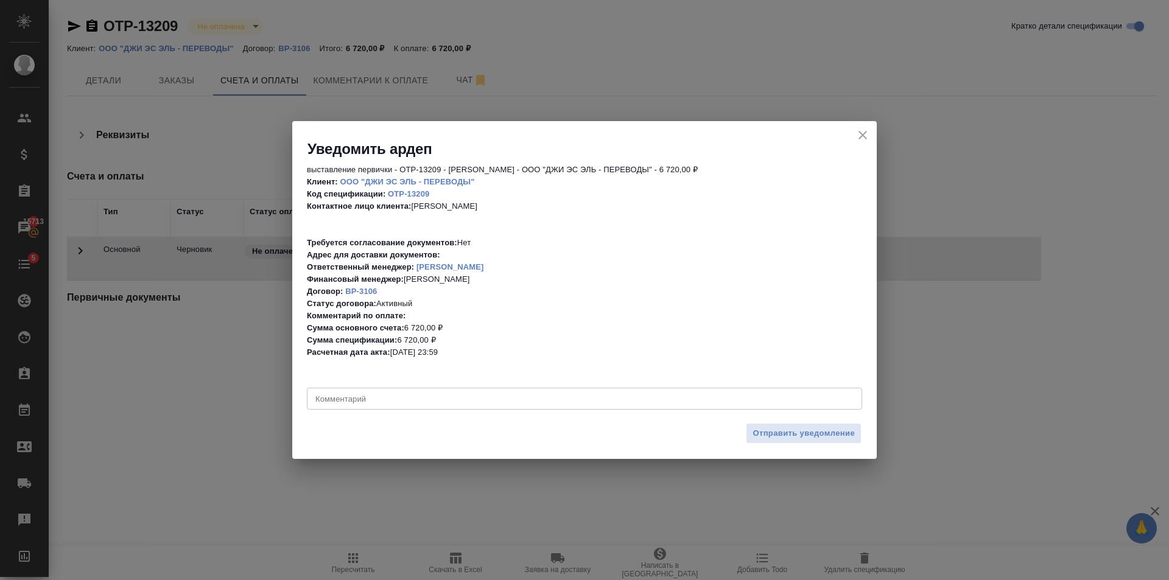
click at [845, 448] on div "Отправить уведомление" at bounding box center [584, 438] width 585 height 43
click at [826, 434] on span "Отправить уведомление" at bounding box center [804, 434] width 102 height 14
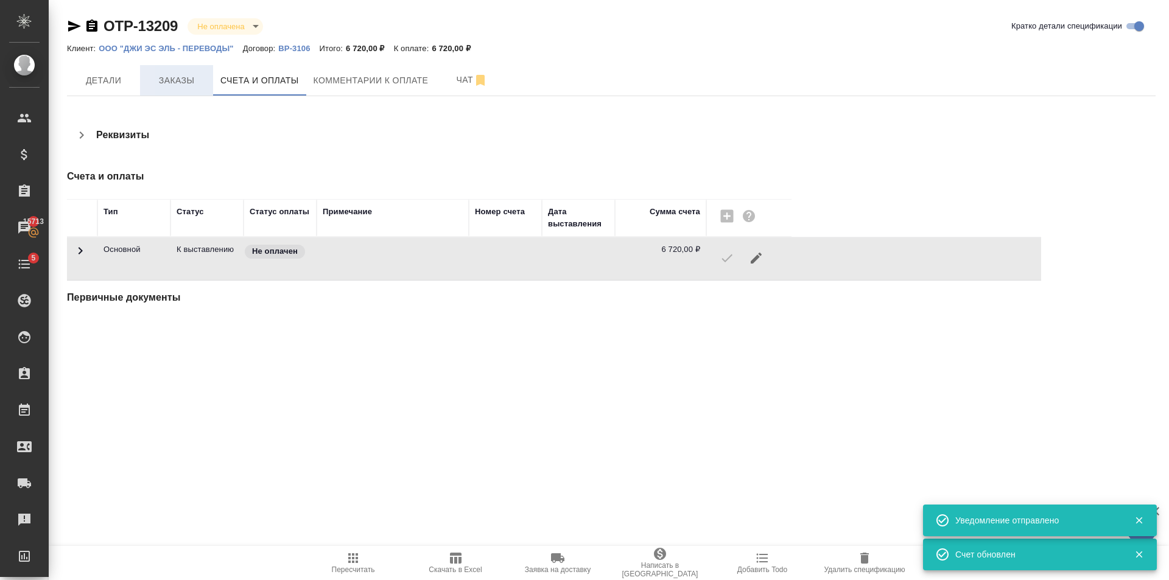
click at [178, 79] on span "Заказы" at bounding box center [176, 80] width 58 height 15
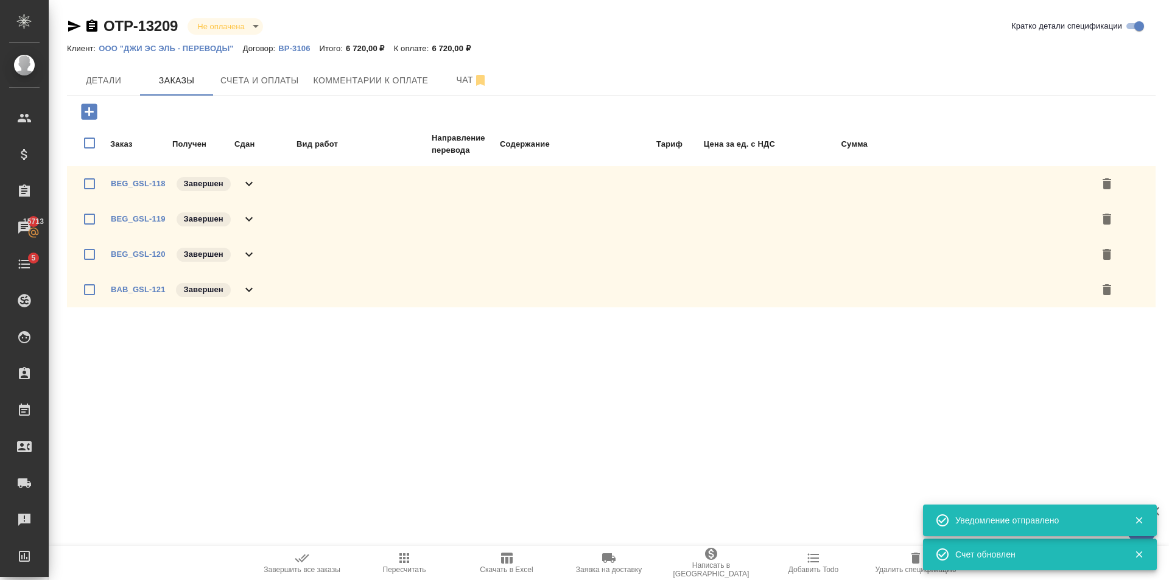
click at [259, 186] on div "BEG_GSL-118 Завершен" at bounding box center [611, 183] width 1089 height 35
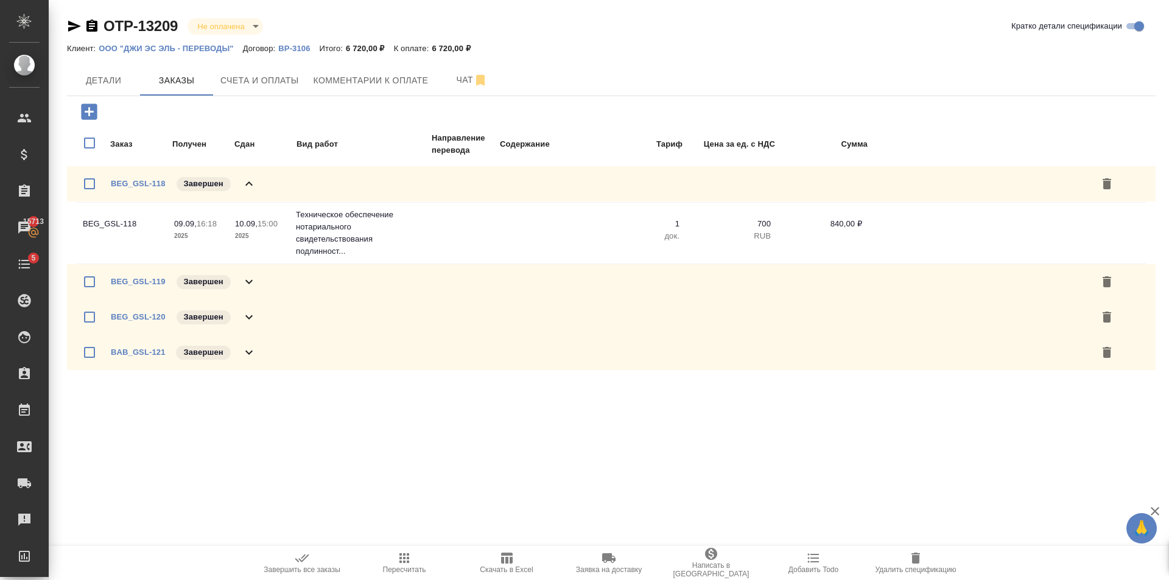
click at [251, 188] on icon at bounding box center [249, 184] width 15 height 15
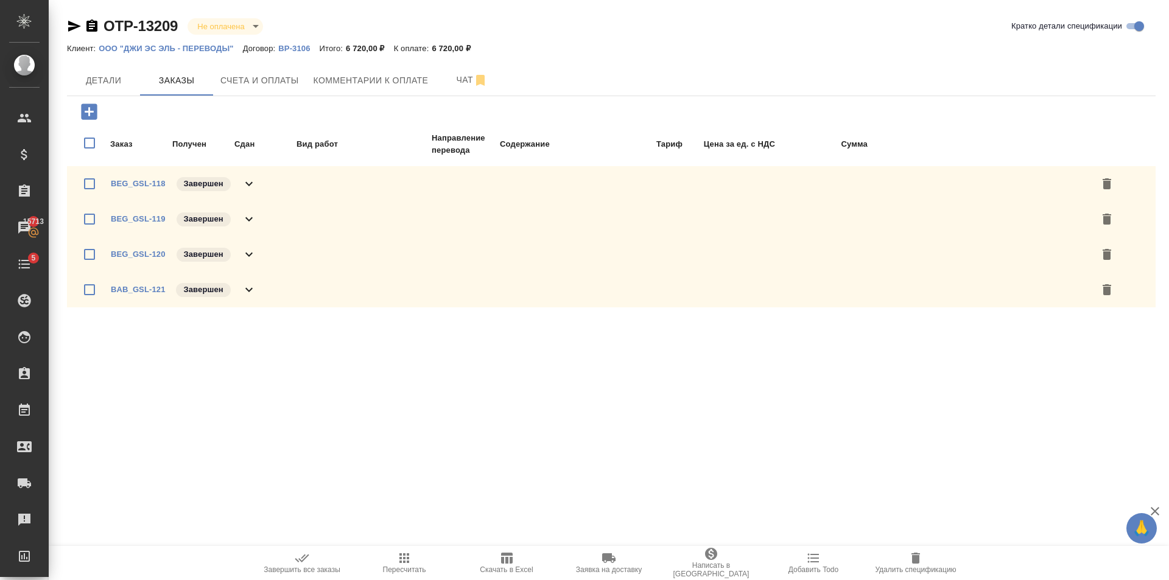
click at [253, 286] on icon at bounding box center [249, 290] width 15 height 15
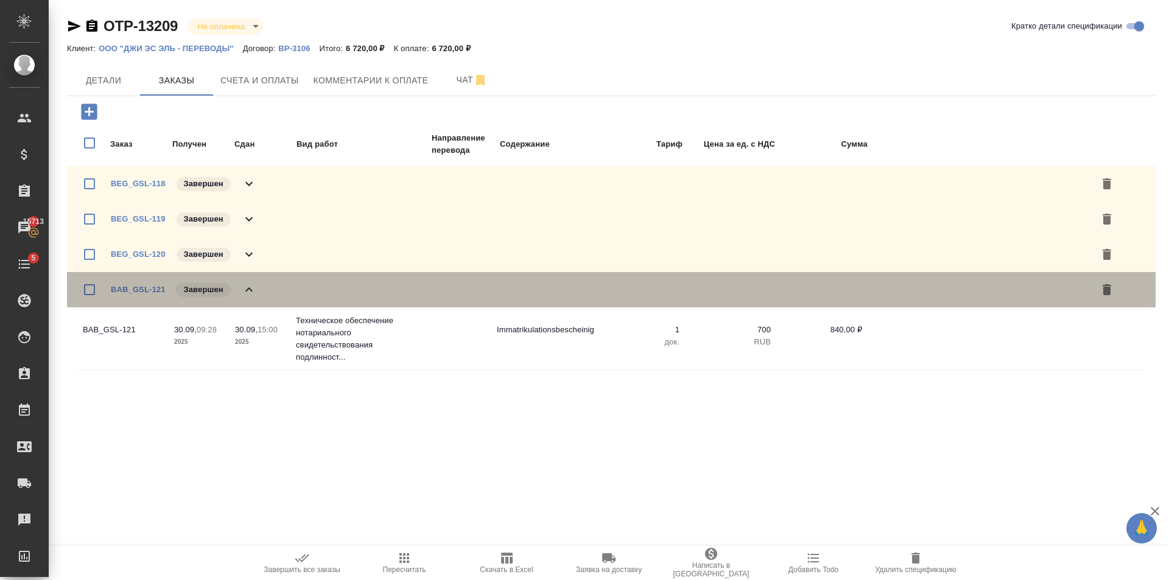
click at [246, 290] on icon at bounding box center [248, 289] width 7 height 4
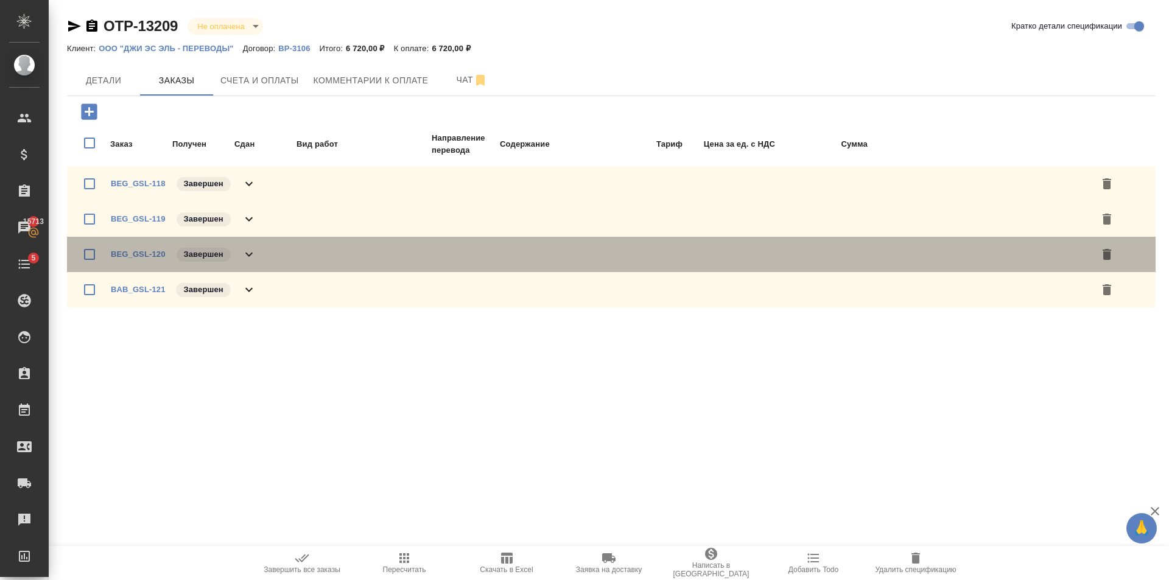
click at [247, 256] on icon at bounding box center [249, 254] width 15 height 15
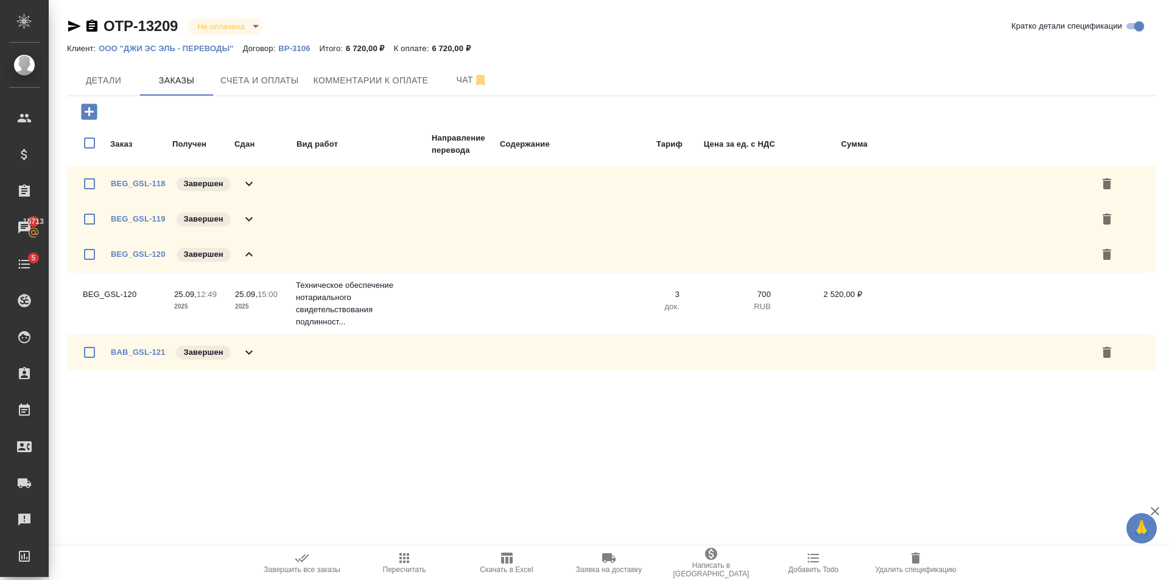
click at [247, 256] on icon at bounding box center [249, 254] width 15 height 15
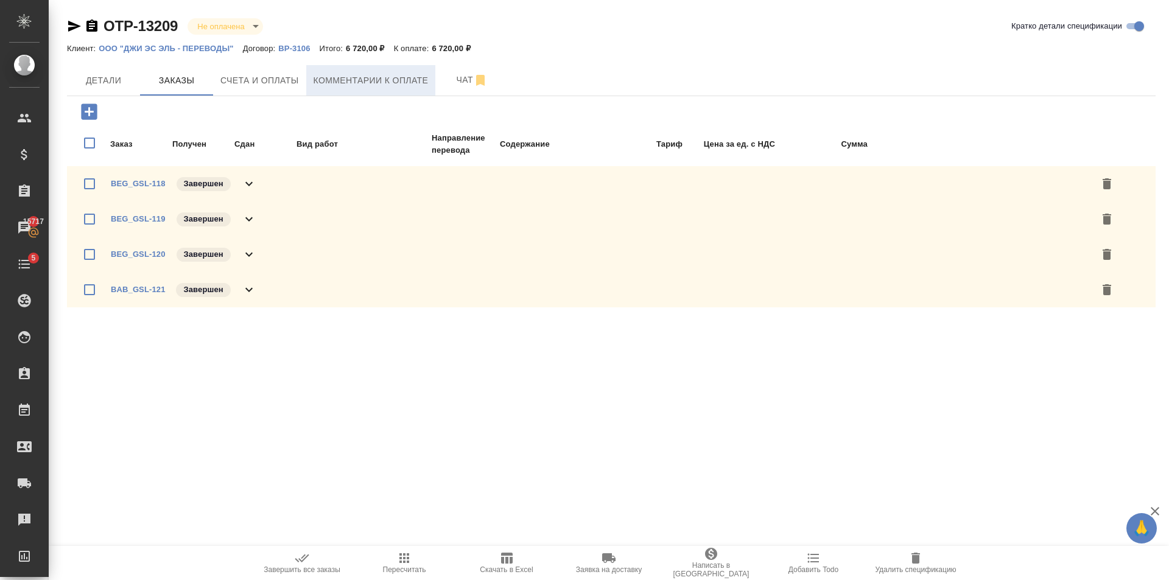
click at [364, 95] on button "Комментарии к оплате" at bounding box center [371, 80] width 130 height 30
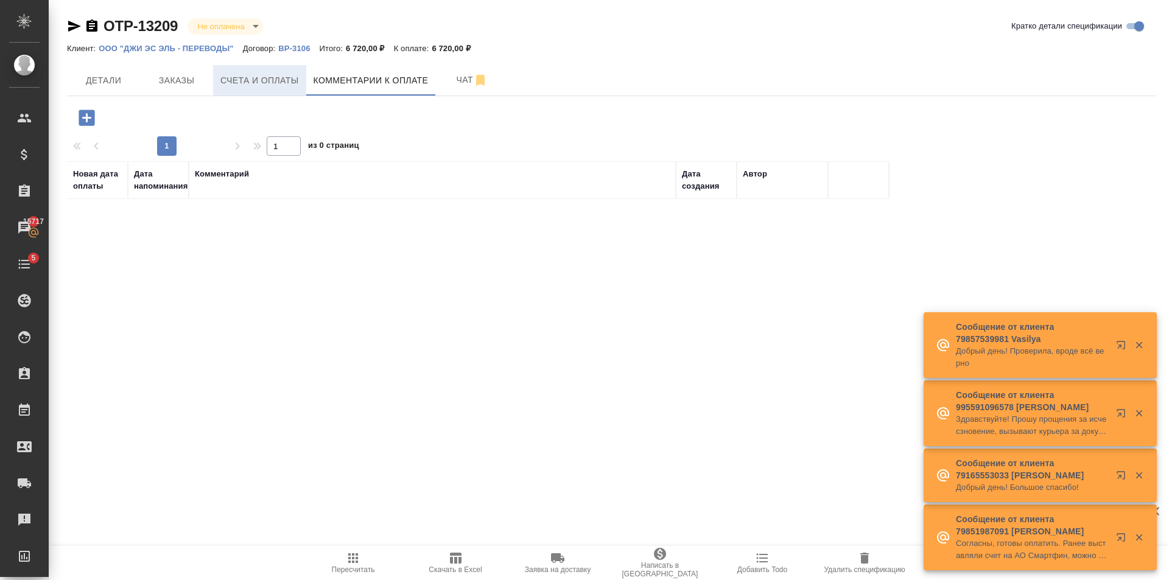
click at [258, 77] on span "Счета и оплаты" at bounding box center [259, 80] width 79 height 15
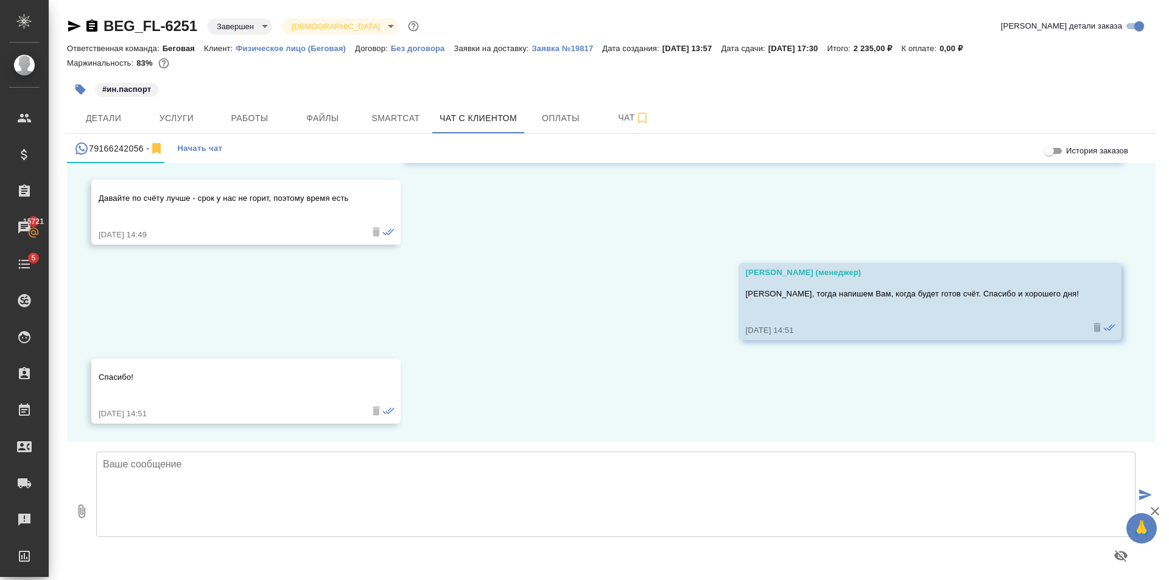
scroll to position [7, 0]
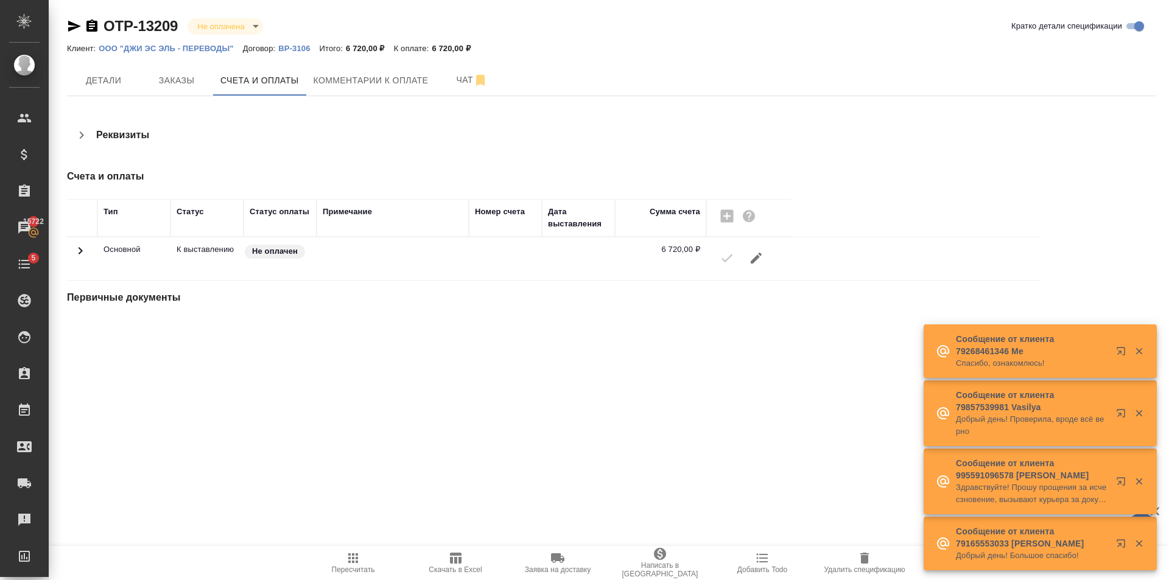
click at [373, 96] on div "OTP-13209 Не оплачена notPayed Кратко детали спецификации Клиент: ООО "ДЖИ ЭС Э…" at bounding box center [611, 175] width 1102 height 351
click at [373, 88] on button "Комментарии к оплате" at bounding box center [371, 80] width 130 height 30
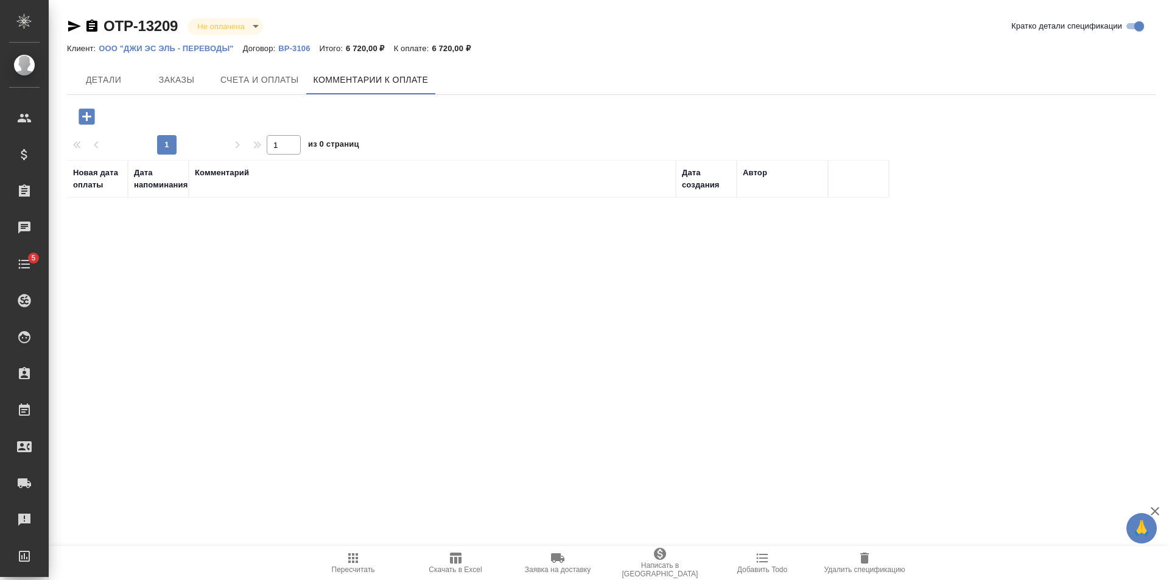
click at [267, 80] on span "Счета и оплаты" at bounding box center [259, 79] width 79 height 15
